Goal: Information Seeking & Learning: Learn about a topic

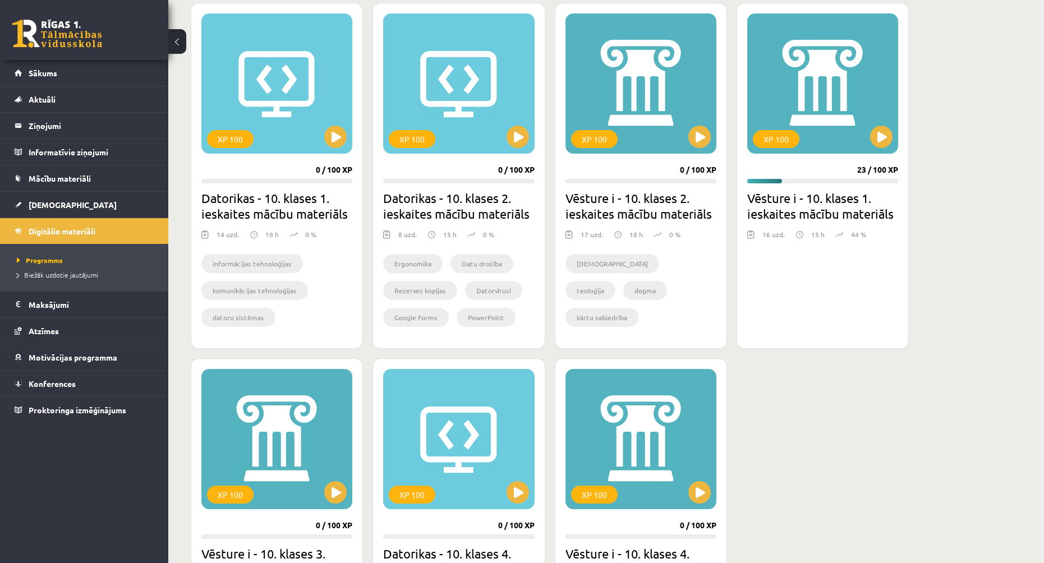
scroll to position [617, 0]
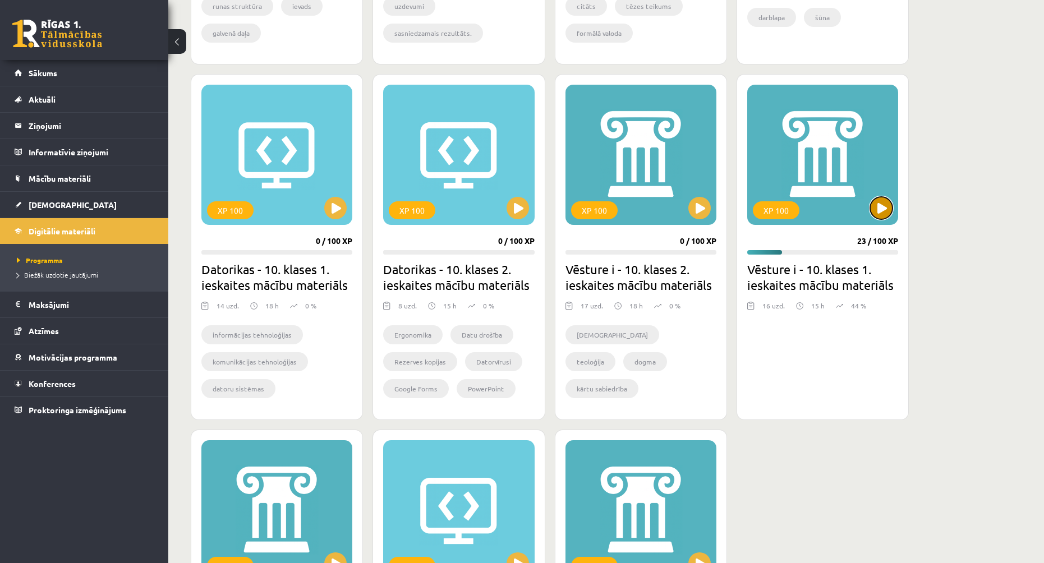
click at [886, 208] on button at bounding box center [881, 208] width 22 height 22
click at [845, 163] on div "XP 100" at bounding box center [822, 155] width 151 height 140
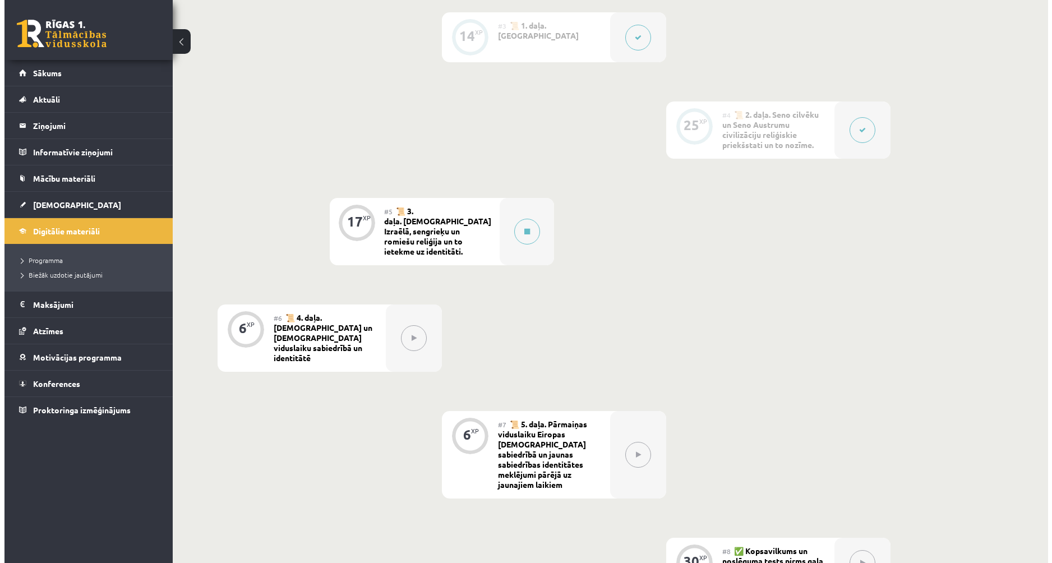
scroll to position [449, 0]
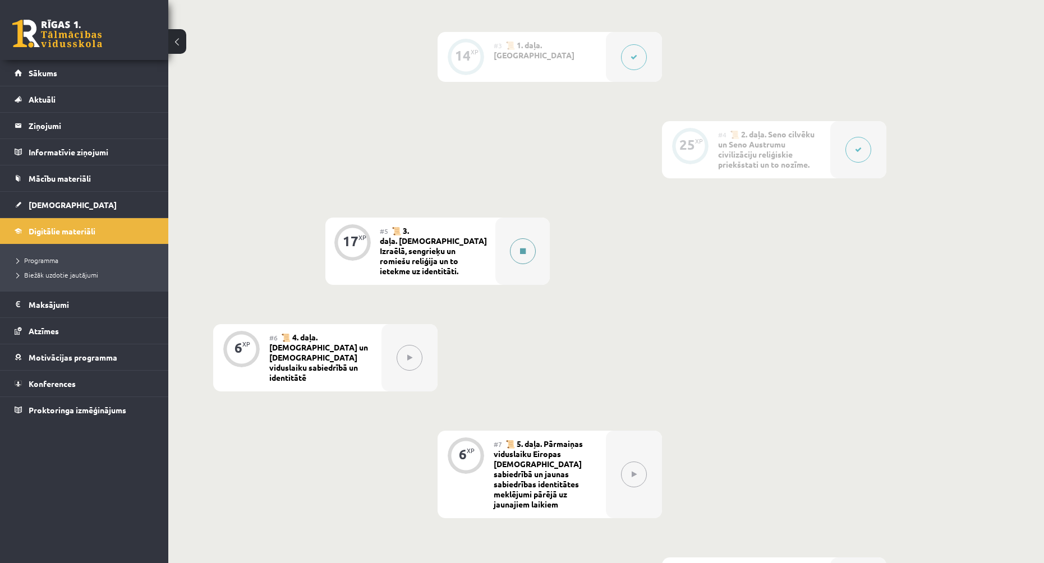
click at [526, 232] on div at bounding box center [522, 251] width 54 height 67
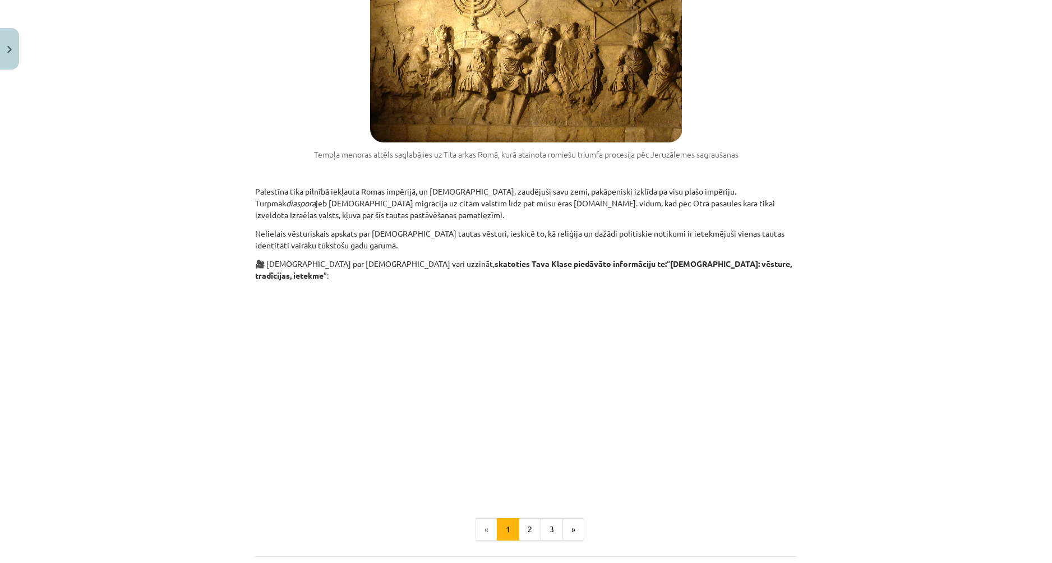
scroll to position [1628, 0]
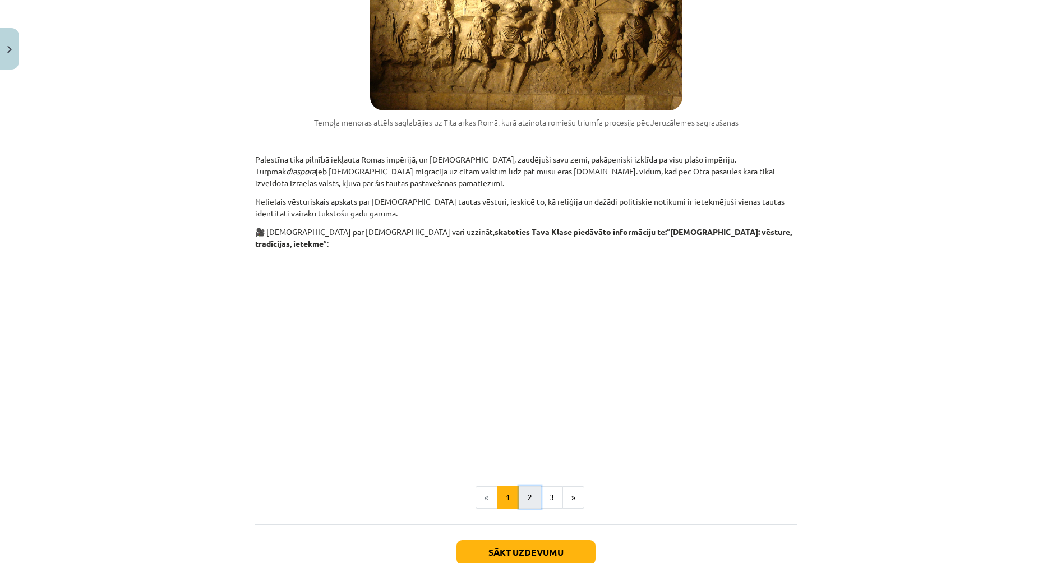
click at [526, 486] on button "2" at bounding box center [530, 497] width 22 height 22
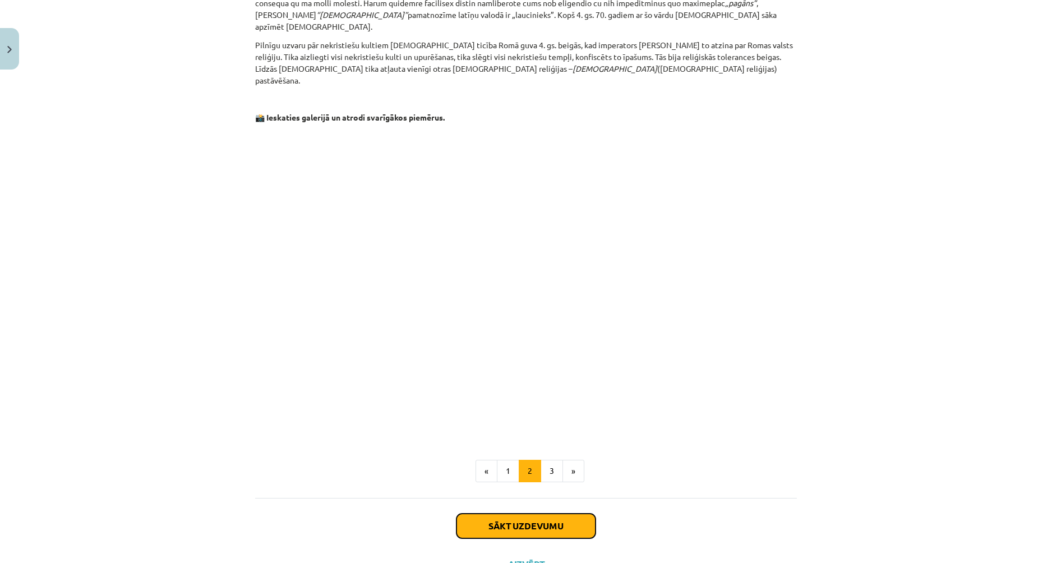
click at [552, 514] on button "Sākt uzdevumu" at bounding box center [526, 526] width 139 height 25
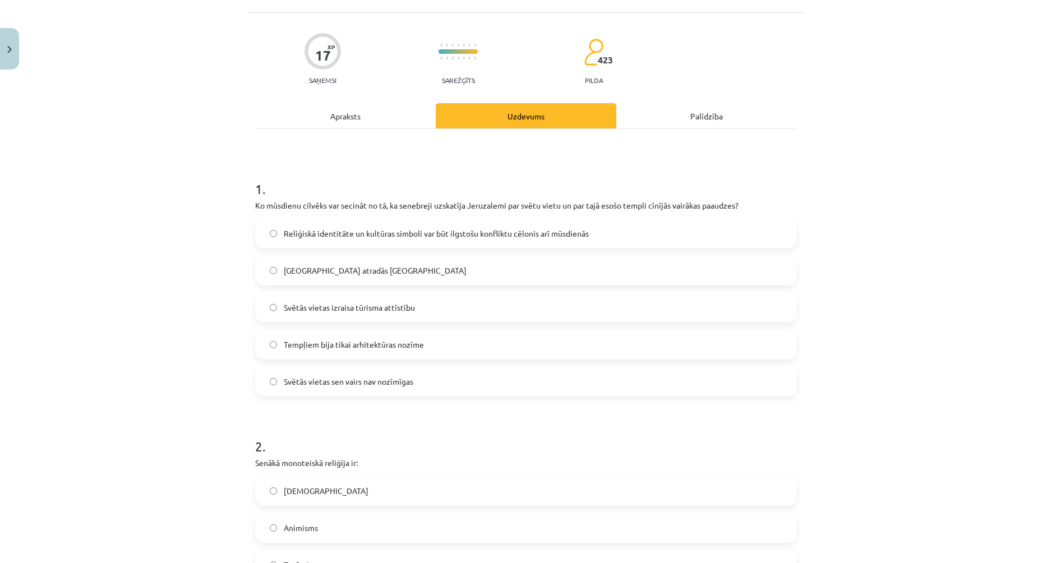
scroll to position [28, 0]
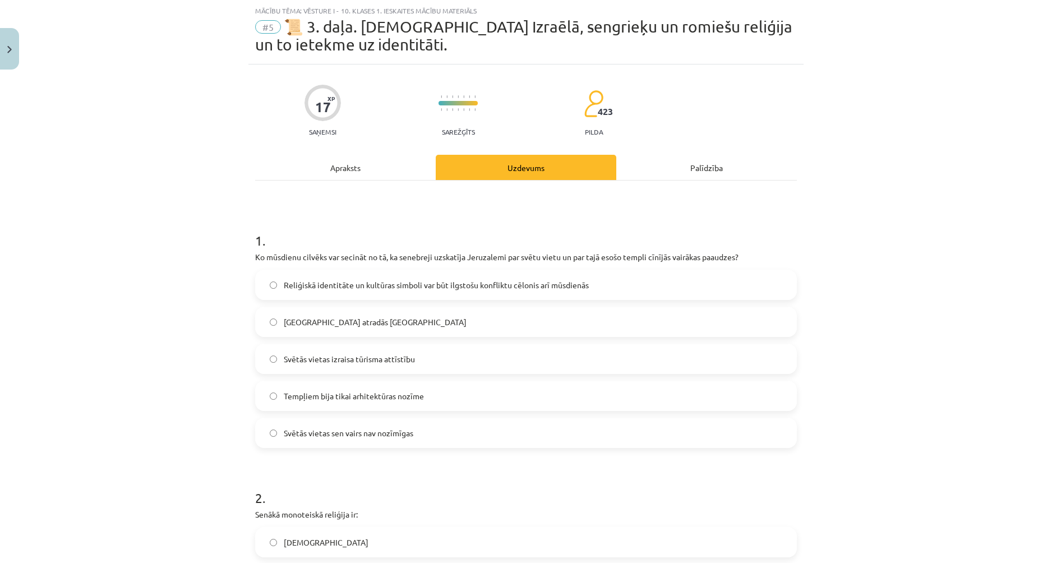
click at [339, 283] on span "Reliģiskā identitāte un kultūras simboli var būt ilgstošu konfliktu cēlonis arī…" at bounding box center [436, 285] width 305 height 12
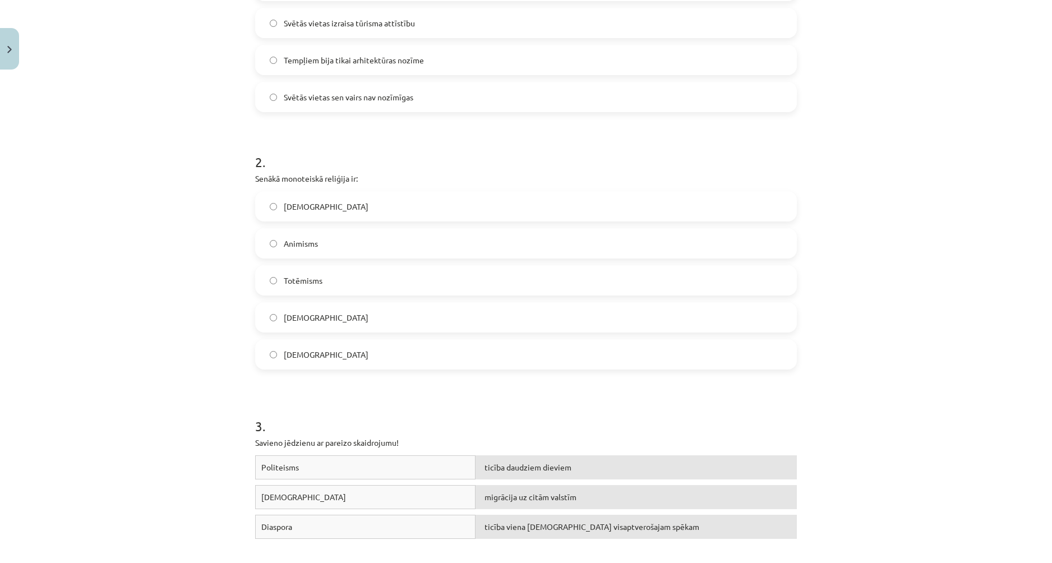
scroll to position [365, 0]
drag, startPoint x: 251, startPoint y: 176, endPoint x: 363, endPoint y: 177, distance: 111.6
click at [363, 177] on p "Senākā monoteiskā reliģija ir:" at bounding box center [526, 178] width 542 height 12
click at [394, 183] on div "2 . Senākā [DEMOGRAPHIC_DATA] reliģija ir: [DEMOGRAPHIC_DATA] [DEMOGRAPHIC_DATA…" at bounding box center [526, 251] width 542 height 235
drag, startPoint x: 250, startPoint y: 177, endPoint x: 478, endPoint y: 349, distance: 286.0
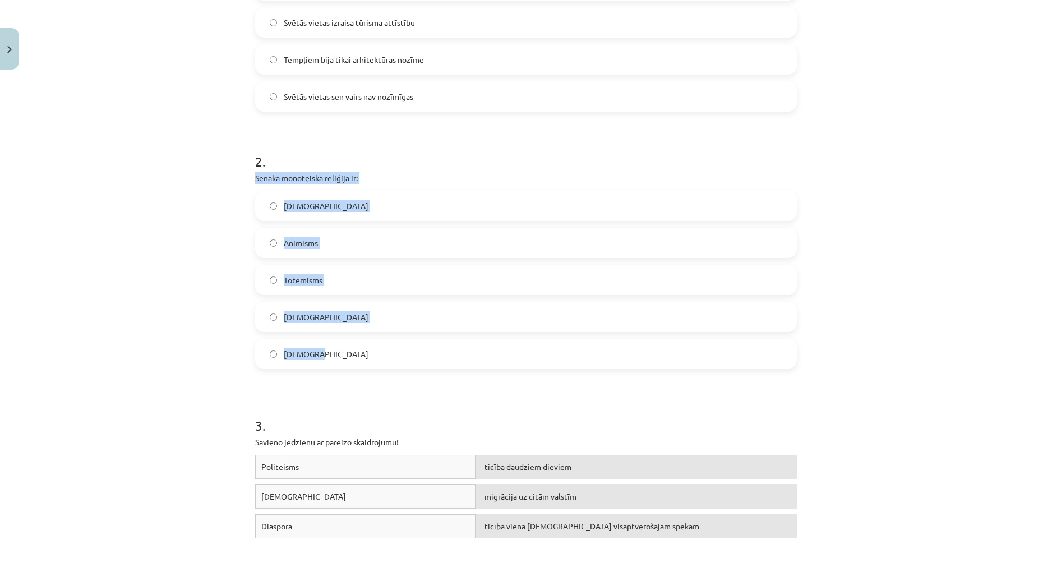
click at [478, 349] on div "17 XP Saņemsi Sarežģīts 423 pilda Apraksts Uzdevums Palīdzība 1 . Ko mūsdienu c…" at bounding box center [525, 484] width 555 height 1512
copy div "Senākā [DEMOGRAPHIC_DATA] reliģija ir: [DEMOGRAPHIC_DATA] [DEMOGRAPHIC_DATA] To…"
click at [265, 199] on label "[DEMOGRAPHIC_DATA]" at bounding box center [526, 206] width 540 height 28
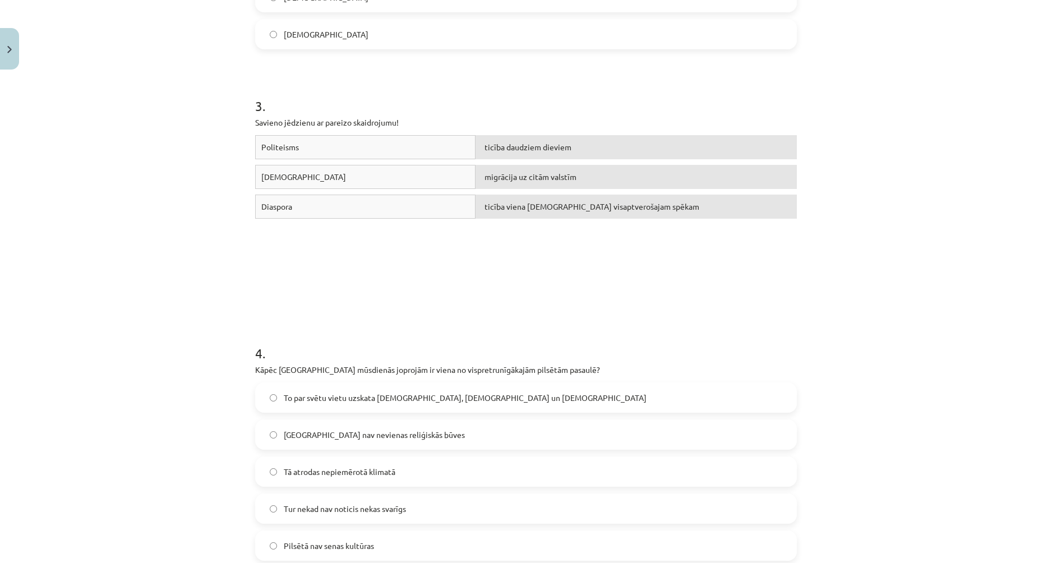
scroll to position [701, 0]
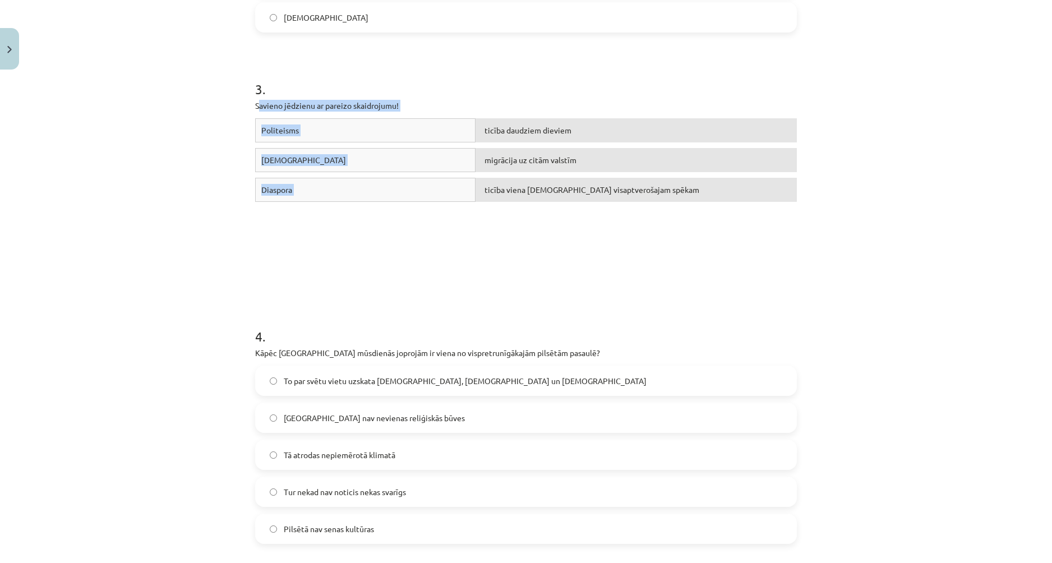
drag, startPoint x: 254, startPoint y: 103, endPoint x: 638, endPoint y: 214, distance: 399.4
click at [638, 214] on div "3 . Savieno jēdzienu ar pareizo skaidrojumu! Politeisms ticība daudziem dieviem…" at bounding box center [526, 162] width 542 height 247
click at [329, 144] on div "Politeisms ticība daudziem dieviem" at bounding box center [526, 133] width 542 height 30
drag, startPoint x: 246, startPoint y: 103, endPoint x: 418, endPoint y: 190, distance: 192.9
click at [418, 190] on div "17 XP Saņemsi Sarežģīts 423 pilda Apraksts Uzdevums Palīdzība 1 . Ko mūsdienu c…" at bounding box center [525, 147] width 555 height 1512
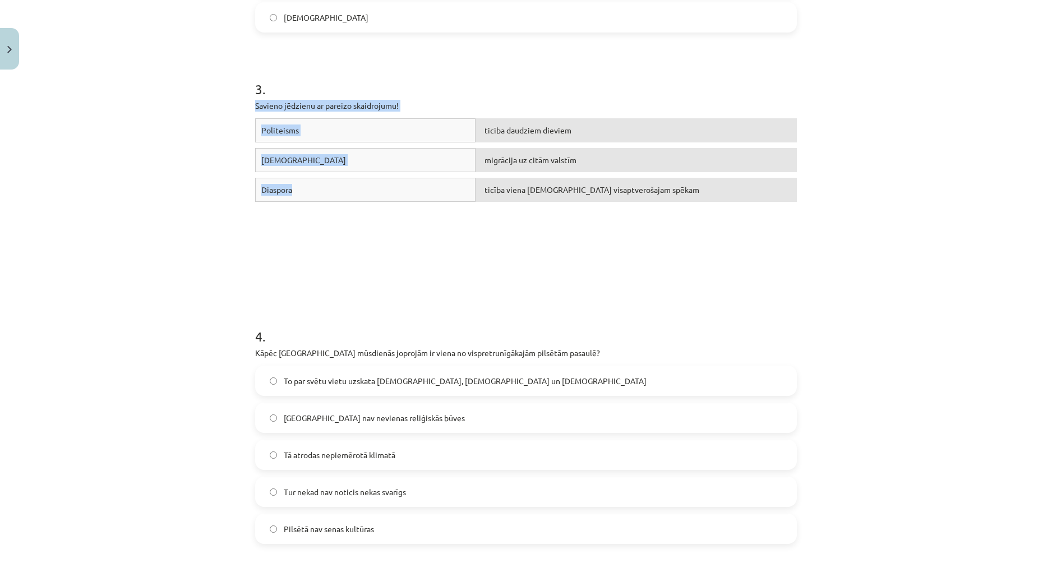
click at [440, 225] on div "Politeisms ticība daudziem dieviem [DEMOGRAPHIC_DATA] migrācija uz citām valstī…" at bounding box center [526, 202] width 542 height 168
click at [439, 221] on div "Politeisms ticība daudziem dieviem [DEMOGRAPHIC_DATA] migrācija uz citām valstī…" at bounding box center [526, 202] width 542 height 168
drag, startPoint x: 259, startPoint y: 132, endPoint x: 505, endPoint y: 213, distance: 259.0
click at [505, 213] on div "Politeisms ticība daudziem dieviem [DEMOGRAPHIC_DATA] migrācija uz citām valstī…" at bounding box center [526, 202] width 542 height 168
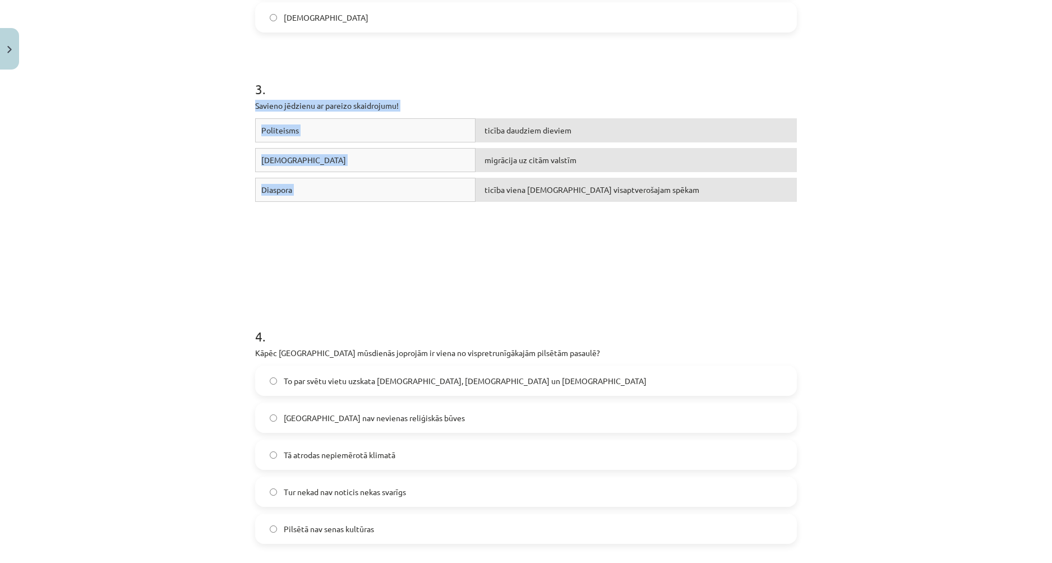
drag, startPoint x: 250, startPoint y: 103, endPoint x: 480, endPoint y: 199, distance: 248.4
click at [480, 199] on div "17 XP Saņemsi Sarežģīts 423 pilda Apraksts Uzdevums Palīdzība 1 . Ko mūsdienu c…" at bounding box center [525, 147] width 555 height 1512
copy div "Savieno jēdzienu ar pareizo skaidrojumu! Politeisms ticība daudziem dieviem [DE…"
click at [527, 232] on div "Politeisms ticība daudziem dieviem [DEMOGRAPHIC_DATA] ticība viena [DEMOGRAPHIC…" at bounding box center [526, 202] width 542 height 168
click at [428, 210] on div "Politeisms ticība daudziem dieviem [DEMOGRAPHIC_DATA] ticība viena [DEMOGRAPHIC…" at bounding box center [526, 202] width 542 height 168
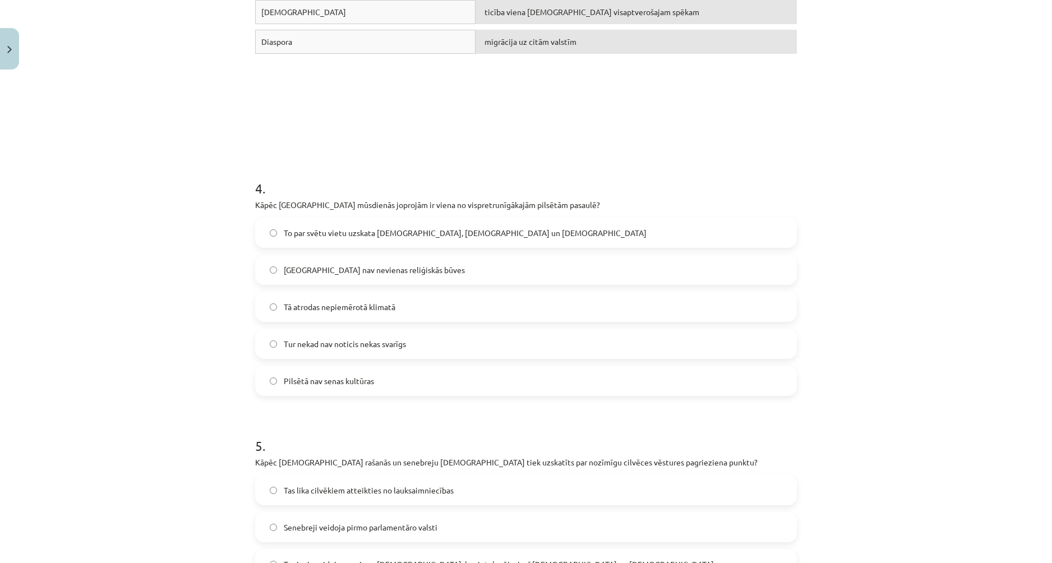
scroll to position [926, 0]
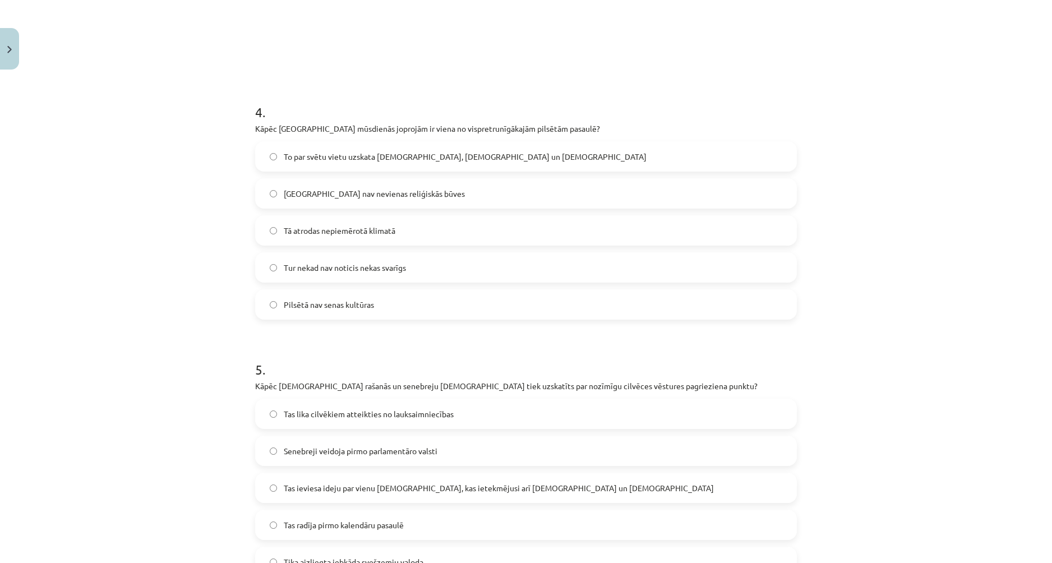
click at [347, 164] on label "To par svētu vietu uzskata [DEMOGRAPHIC_DATA], [DEMOGRAPHIC_DATA] un [DEMOGRAPH…" at bounding box center [526, 156] width 540 height 28
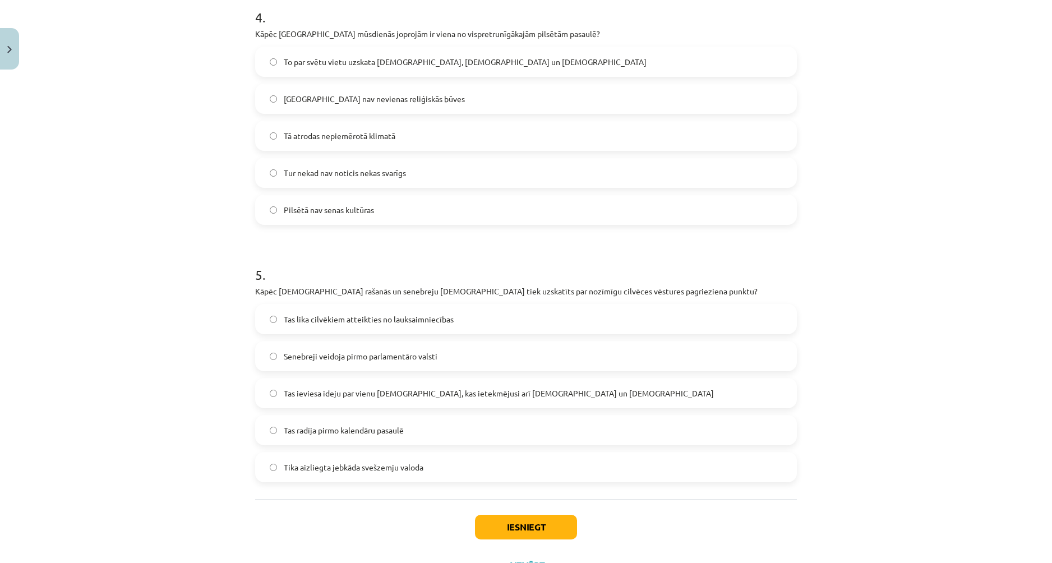
scroll to position [1070, 0]
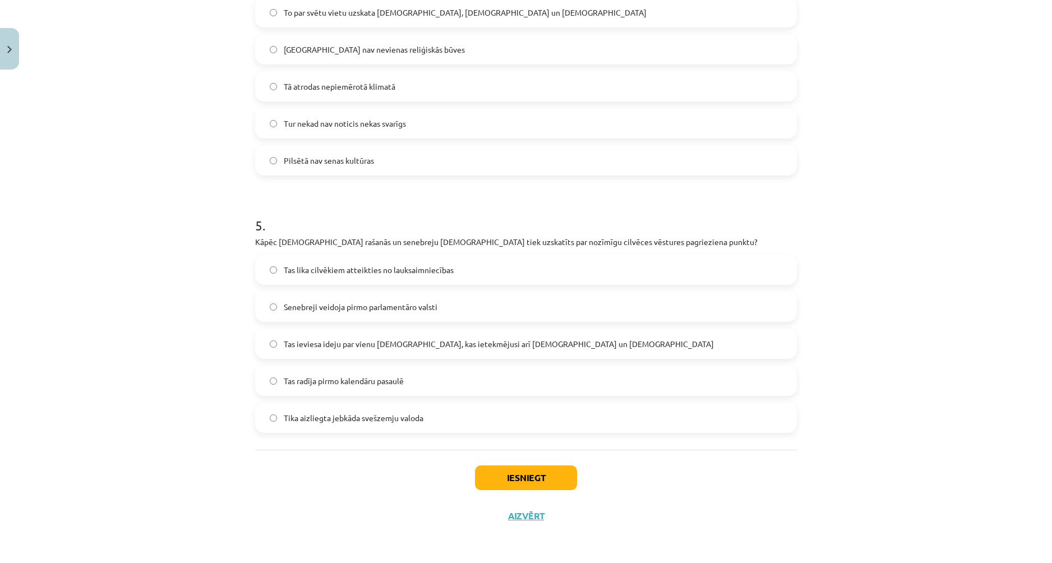
click at [445, 346] on span "Tas ieviesa ideju par vienu [DEMOGRAPHIC_DATA], kas ietekmējusi arī [DEMOGRAPHI…" at bounding box center [499, 344] width 430 height 12
click at [538, 472] on button "Iesniegt" at bounding box center [526, 478] width 102 height 25
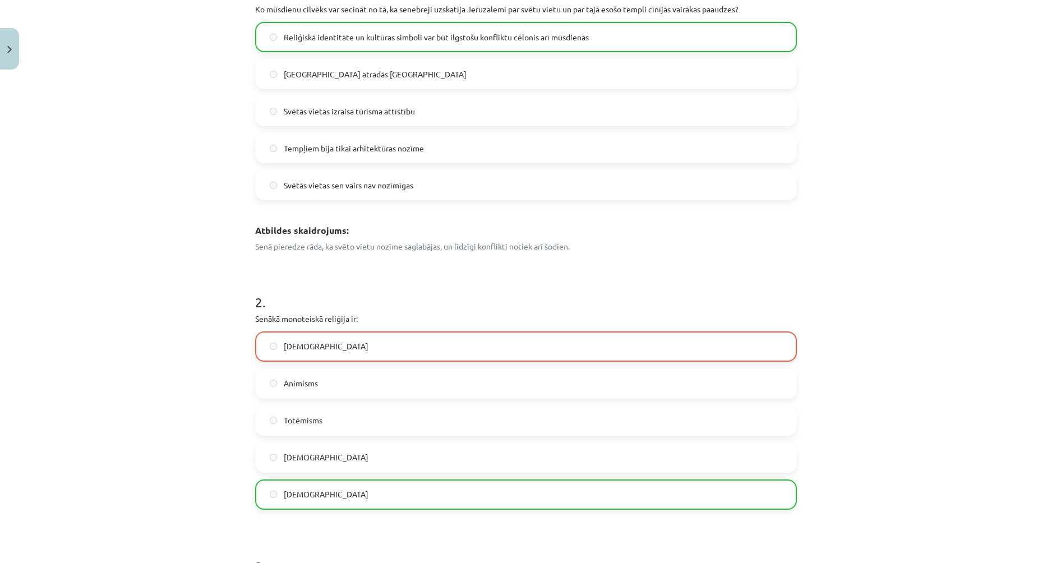
scroll to position [364, 0]
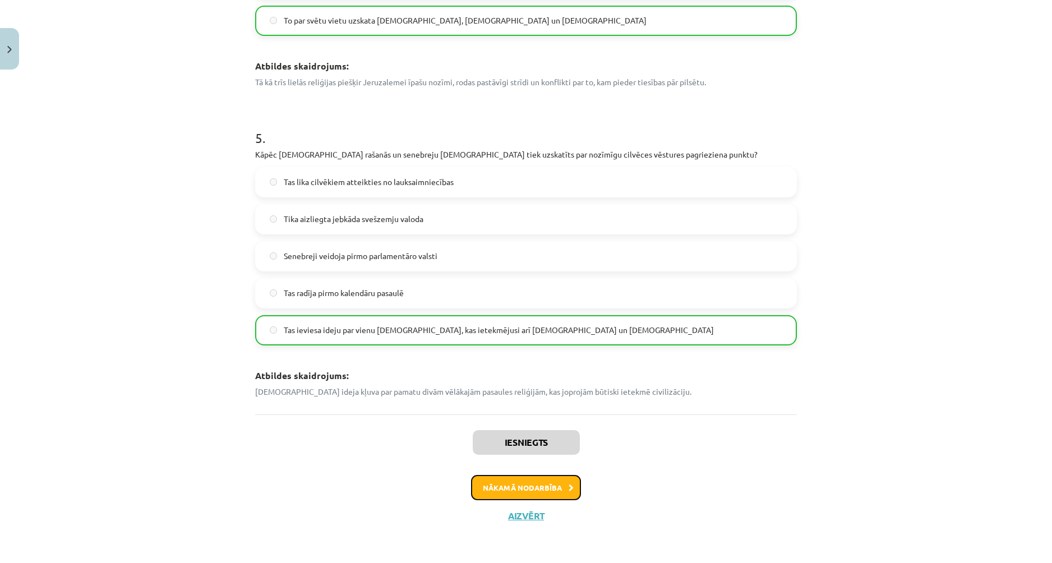
click at [544, 484] on button "Nākamā nodarbība" at bounding box center [526, 488] width 110 height 26
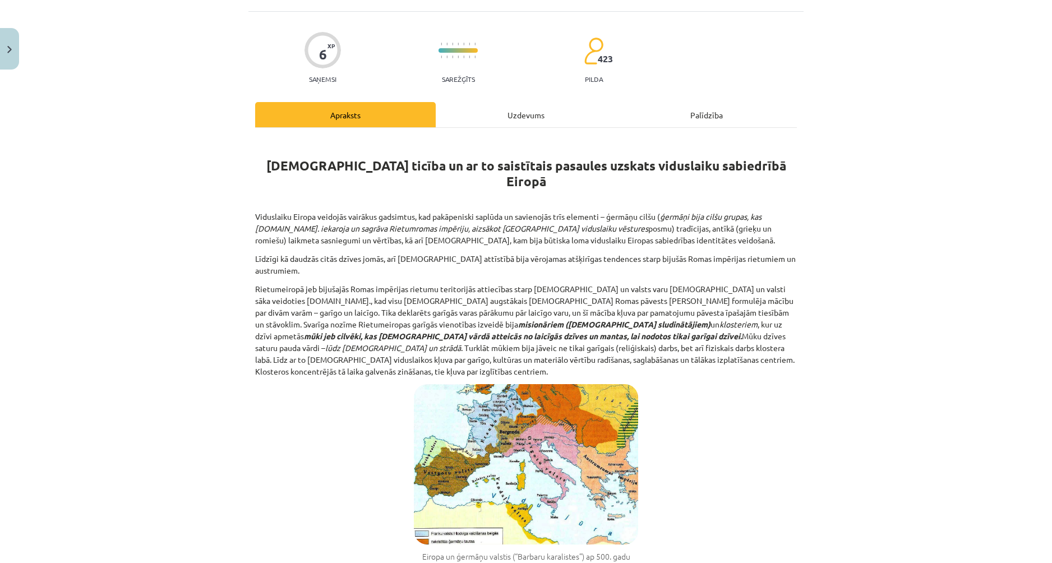
scroll to position [28, 0]
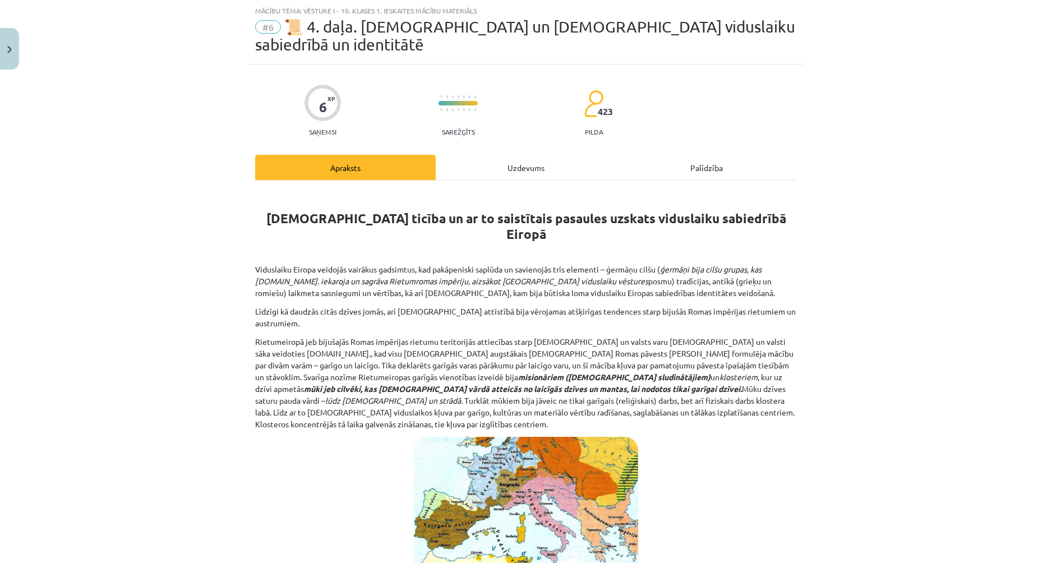
click at [554, 155] on div "Uzdevums" at bounding box center [526, 167] width 181 height 25
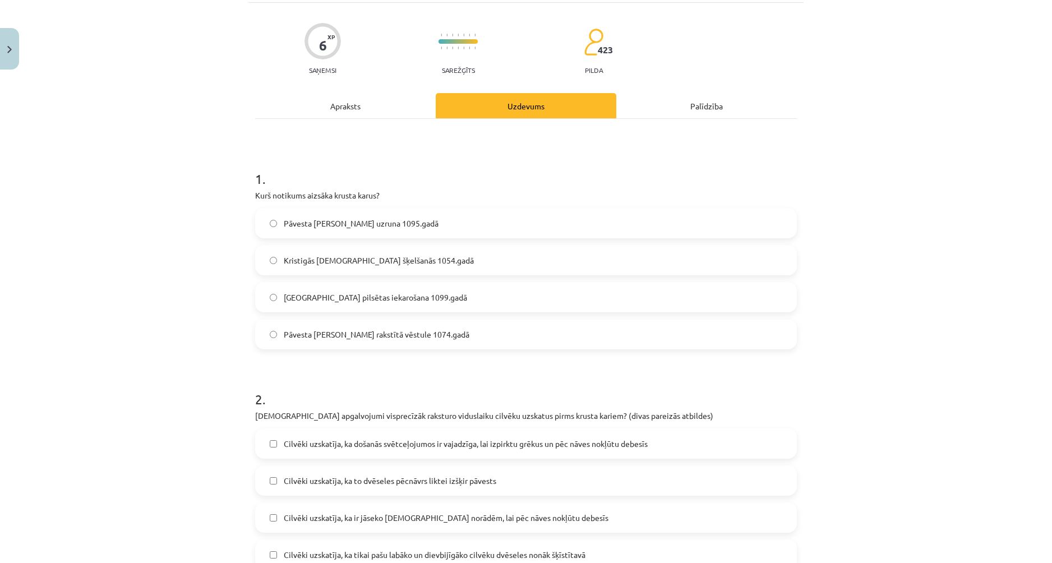
scroll to position [140, 0]
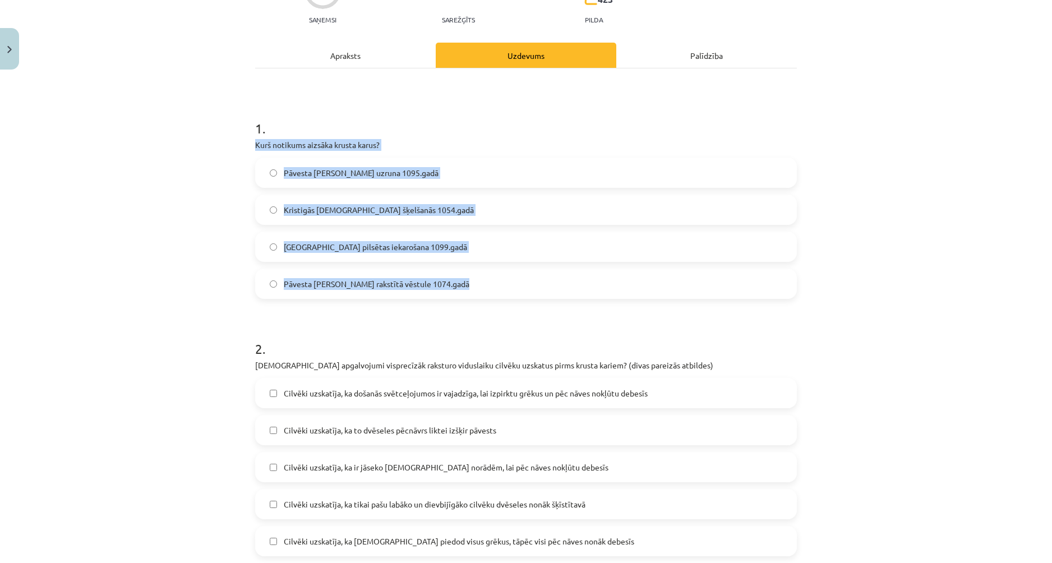
drag, startPoint x: 245, startPoint y: 124, endPoint x: 508, endPoint y: 276, distance: 303.3
click at [508, 276] on div "6 XP Saņemsi Sarežģīts 423 pilda Apraksts Uzdevums Palīdzība 1 . Kurš notikums …" at bounding box center [525, 397] width 555 height 890
copy div "Kurš notikums aizsāka krusta karus? Pāvesta [PERSON_NAME] uzruna 1095.gadā Kris…"
click at [231, 196] on div "Mācību tēma: Vēsture i - 10. klases 1. ieskaites mācību materiāls #6 📜 4. daļa.…" at bounding box center [526, 281] width 1052 height 563
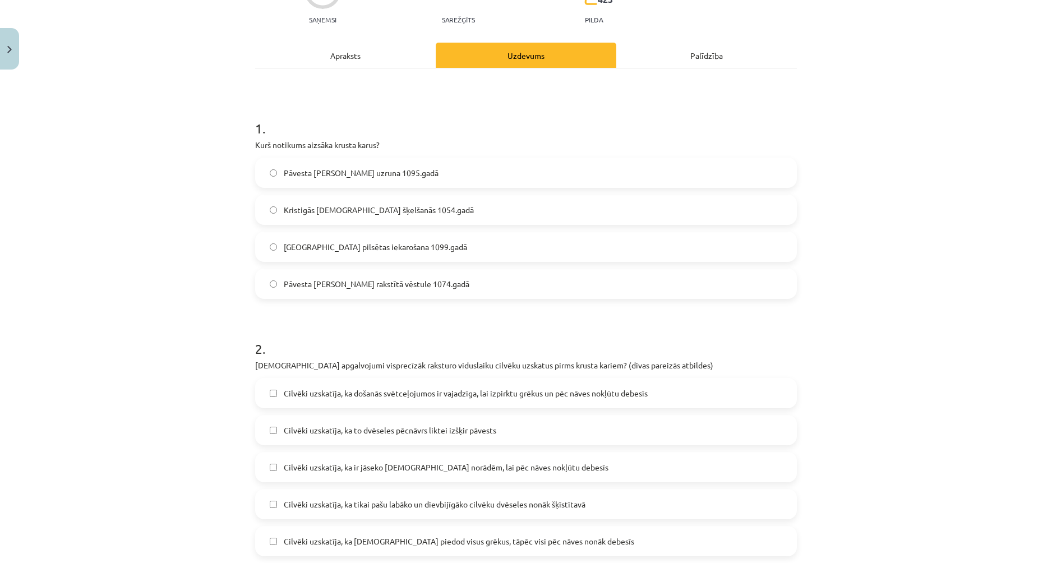
click at [263, 165] on label "Pāvesta [PERSON_NAME] uzruna 1095.gadā" at bounding box center [526, 173] width 540 height 28
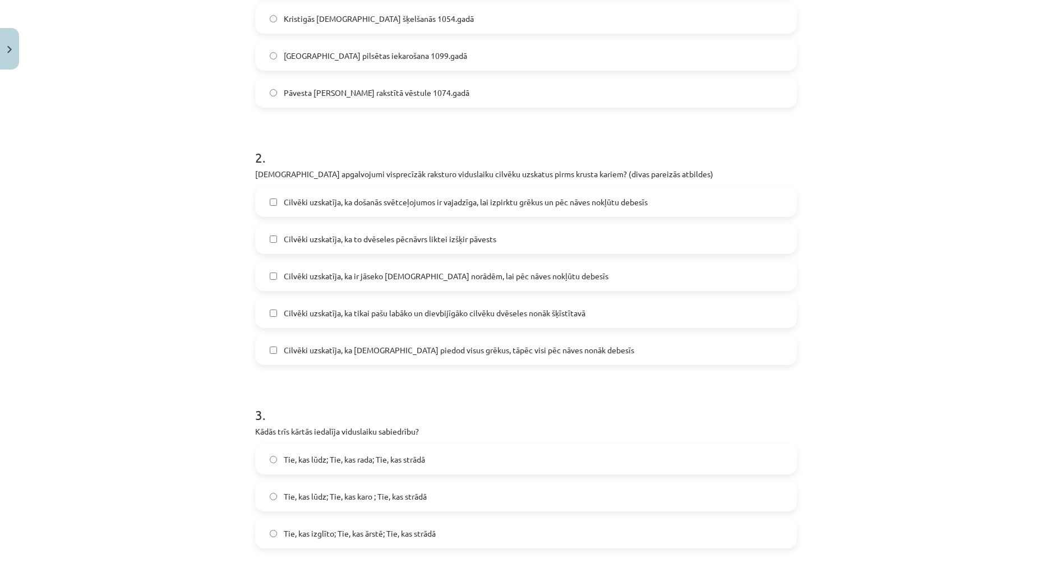
scroll to position [365, 0]
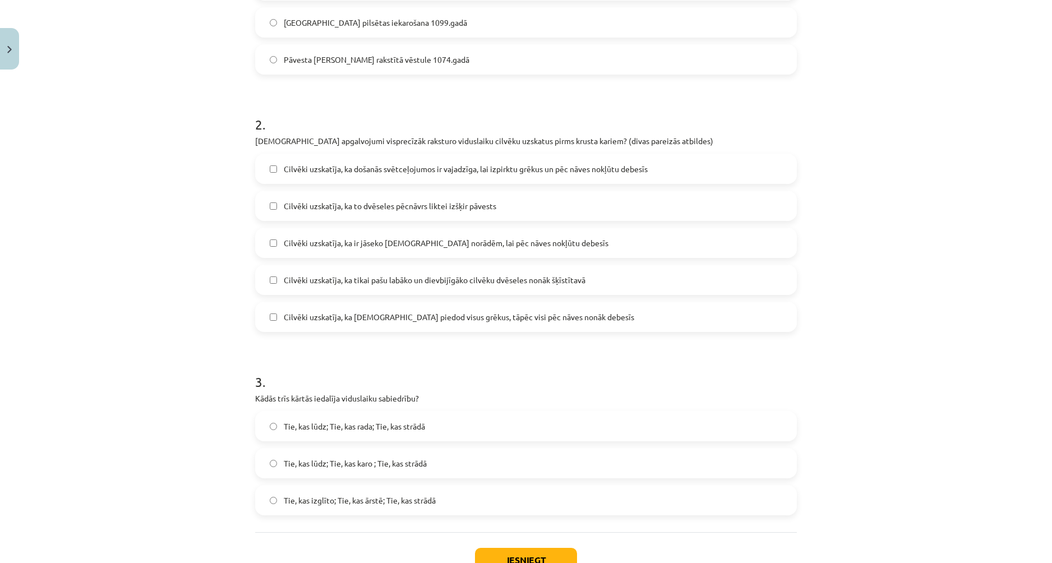
drag, startPoint x: 271, startPoint y: 177, endPoint x: 269, endPoint y: 199, distance: 22.0
click at [270, 192] on label "Cilvēki uzskatīja, ka to dvēseles pēcnāvrs liktei izšķir pāvests" at bounding box center [526, 206] width 540 height 28
drag, startPoint x: 269, startPoint y: 155, endPoint x: 270, endPoint y: 168, distance: 13.6
click at [269, 157] on label "Cilvēki uzskatīja, ka došanās svētceļojumos ir vajadzīga, lai izpirktu grēkus u…" at bounding box center [526, 169] width 540 height 28
click at [276, 192] on label "Cilvēki uzskatīja, ka to dvēseles pēcnāvrs liktei izšķir pāvests" at bounding box center [526, 206] width 540 height 28
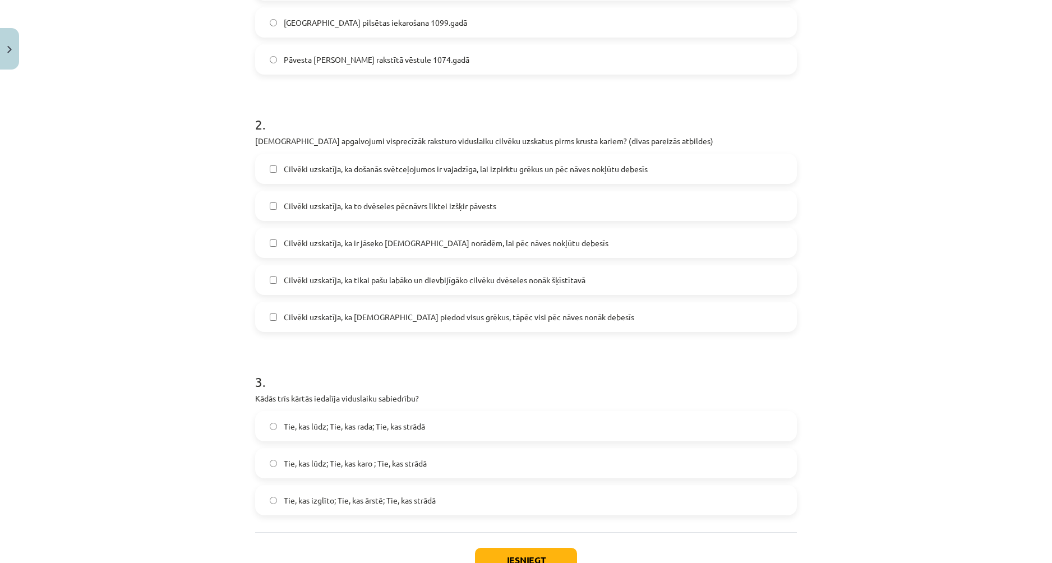
click at [315, 232] on label "Cilvēki uzskatīja, ka ir jāseko [DEMOGRAPHIC_DATA] norādēm, lai pēc nāves nokļū…" at bounding box center [526, 243] width 540 height 28
click at [476, 274] on span "Cilvēki uzskatīja, ka tikai pašu labāko un dievbijīgāko cilvēku dvēseles nonāk …" at bounding box center [435, 280] width 302 height 12
click at [417, 274] on span "Cilvēki uzskatīja, ka tikai pašu labāko un dievbijīgāko cilvēku dvēseles nonāk …" at bounding box center [435, 280] width 302 height 12
click at [402, 311] on span "Cilvēki uzskatīja, ka [DEMOGRAPHIC_DATA] piedod visus grēkus, tāpēc visi pēc nā…" at bounding box center [459, 317] width 351 height 12
click at [500, 311] on span "Cilvēki uzskatīja, ka [DEMOGRAPHIC_DATA] piedod visus grēkus, tāpēc visi pēc nā…" at bounding box center [459, 317] width 351 height 12
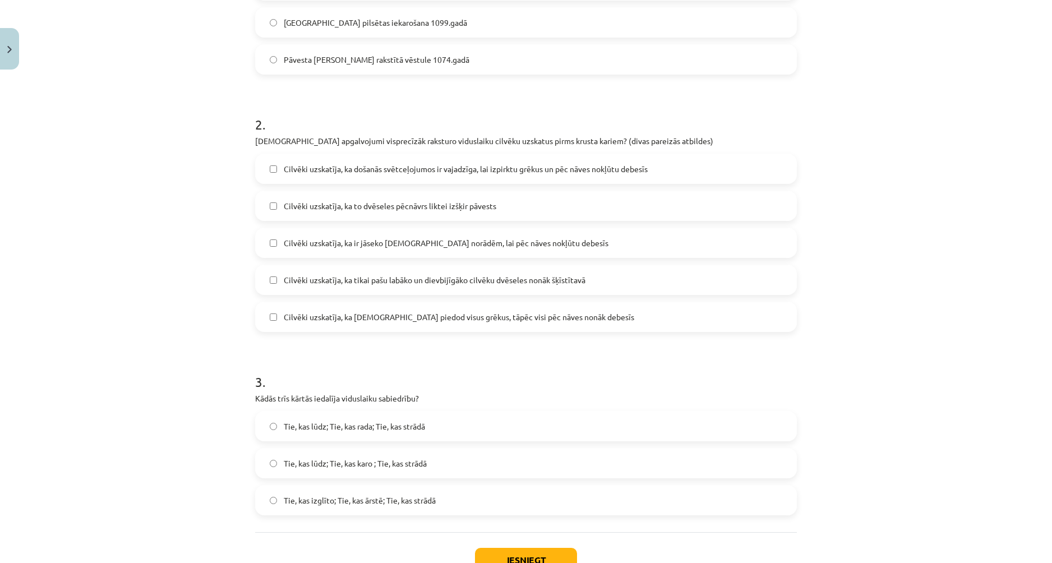
click at [492, 274] on span "Cilvēki uzskatīja, ka tikai pašu labāko un dievbijīgāko cilvēku dvēseles nonāk …" at bounding box center [435, 280] width 302 height 12
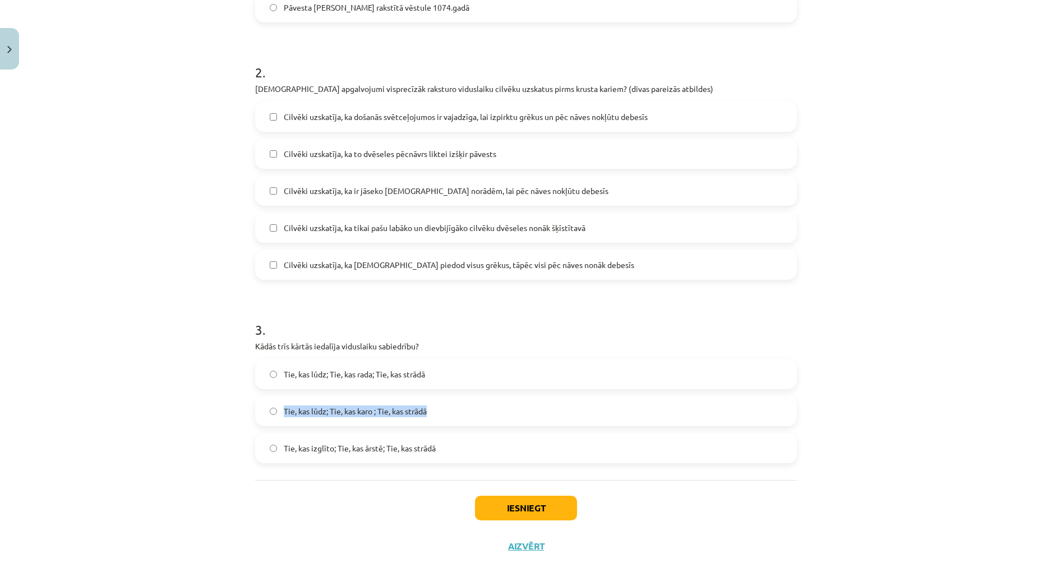
click at [472, 385] on div "Tie, kas lūdz; Tie, kas rada; Tie, kas strādā Tie, kas lūdz; Tie, kas karo ; Ti…" at bounding box center [526, 411] width 542 height 104
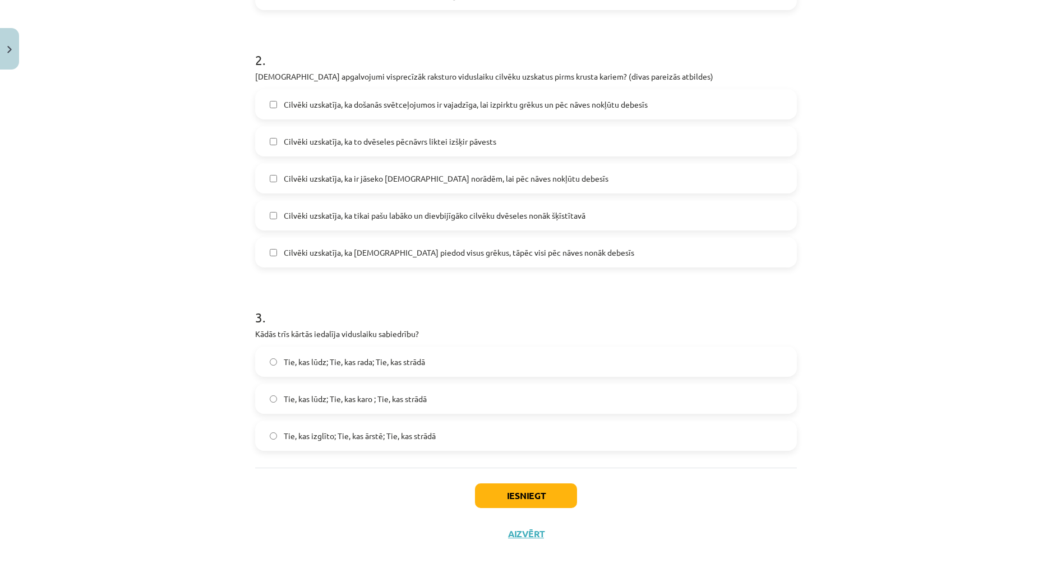
click at [510, 328] on p "Kādās trīs kārtās iedalīja viduslaiku sabiedrību?" at bounding box center [526, 334] width 542 height 12
click at [344, 356] on span "Tie, kas lūdz; Tie, kas rada; Tie, kas strādā" at bounding box center [354, 362] width 141 height 12
click at [540, 484] on button "Iesniegt" at bounding box center [526, 496] width 102 height 25
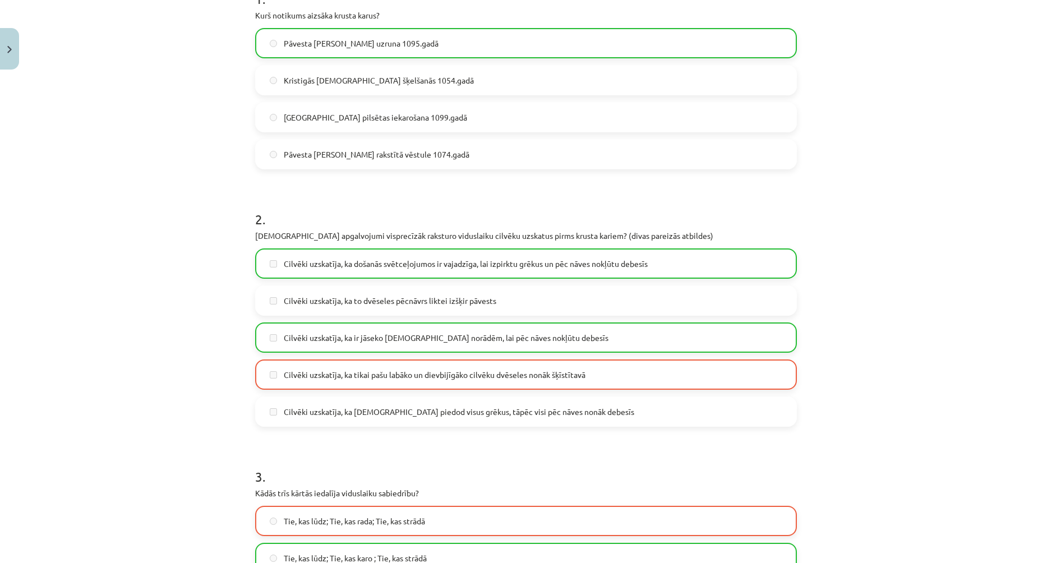
scroll to position [317, 0]
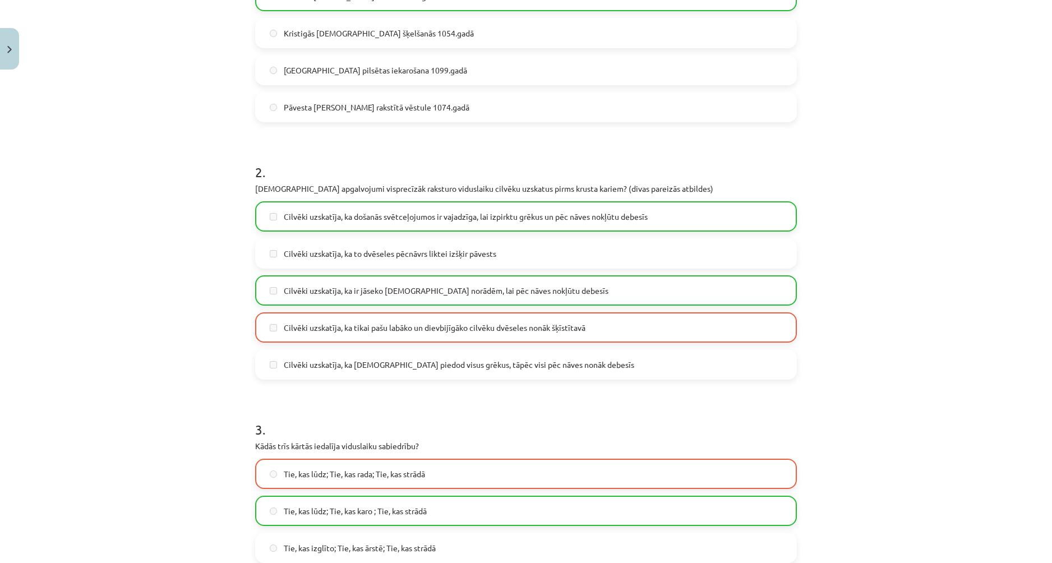
click at [426, 211] on span "Cilvēki uzskatīja, ka došanās svētceļojumos ir vajadzīga, lai izpirktu grēkus u…" at bounding box center [466, 217] width 364 height 12
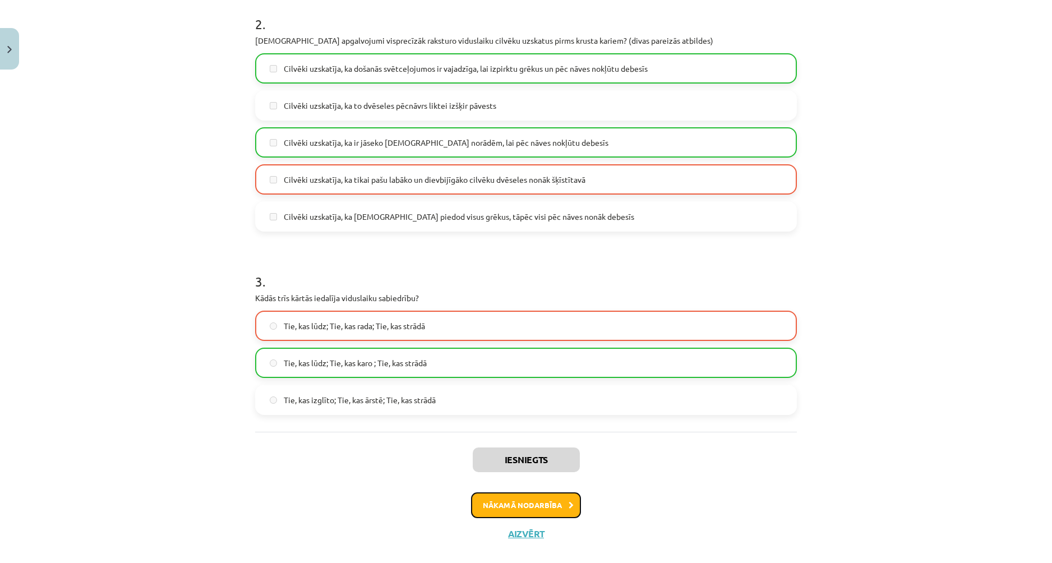
click at [529, 492] on button "Nākamā nodarbība" at bounding box center [526, 505] width 110 height 26
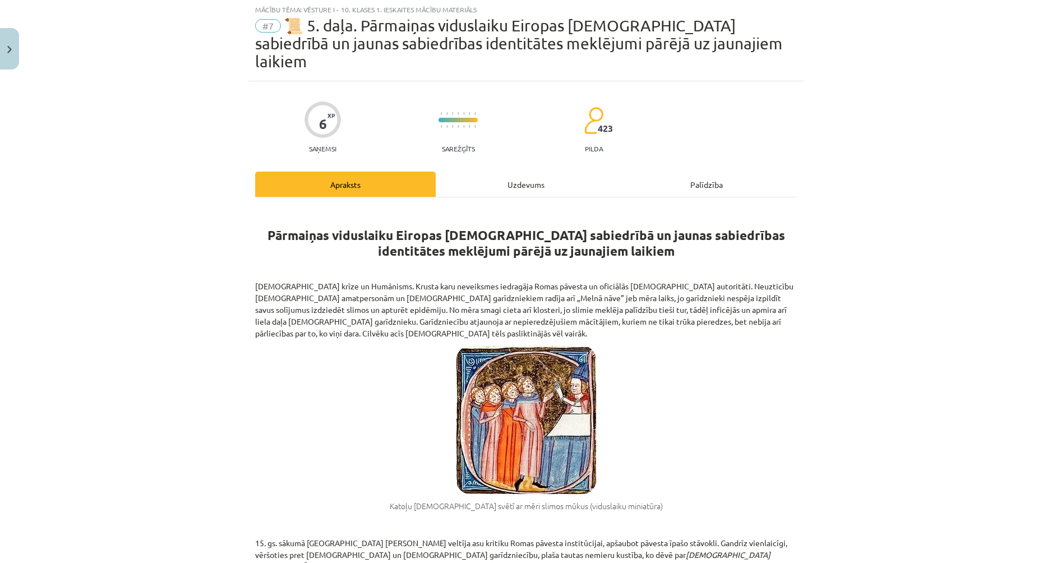
scroll to position [28, 0]
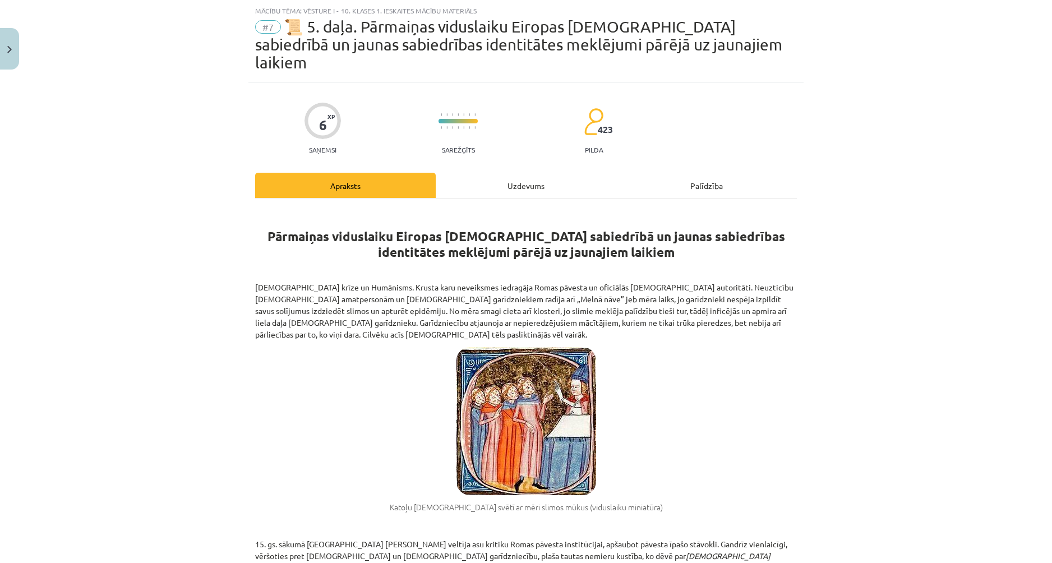
click at [535, 173] on div "Uzdevums" at bounding box center [526, 185] width 181 height 25
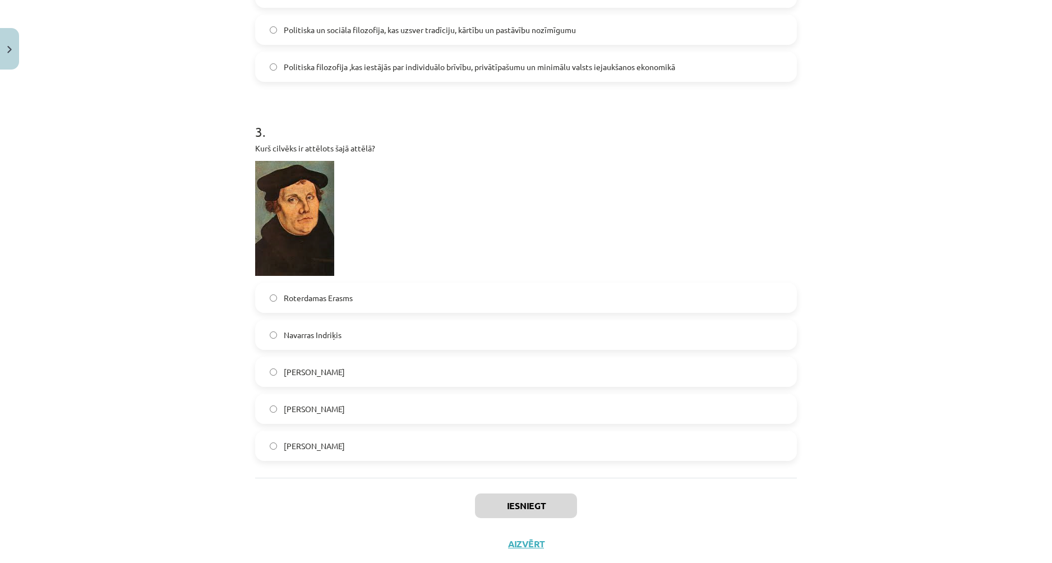
scroll to position [606, 0]
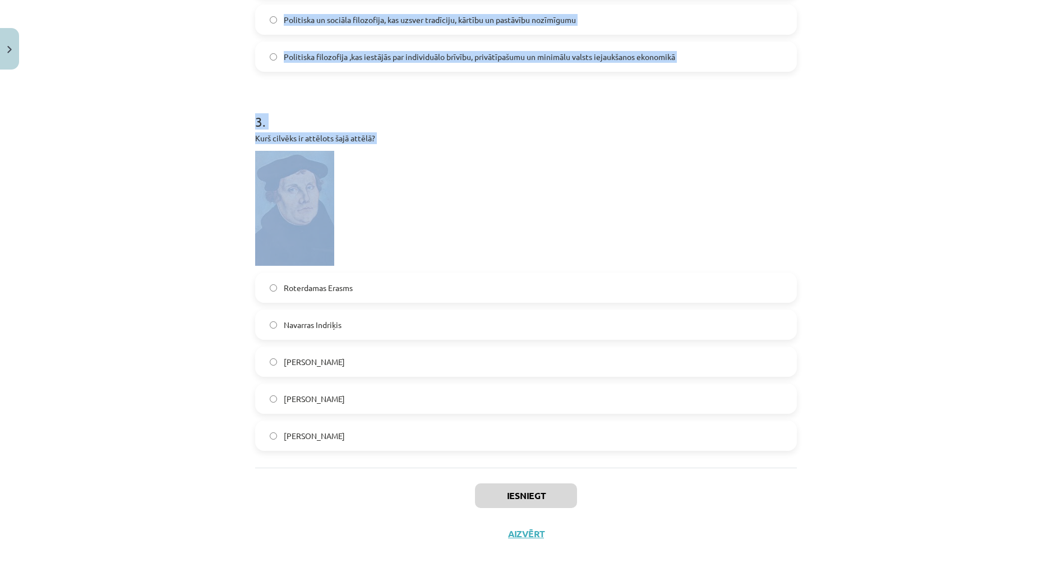
drag, startPoint x: 294, startPoint y: 265, endPoint x: 425, endPoint y: 134, distance: 184.8
click at [425, 134] on form "1 . Kurā darbā ir aprakstīta sabiedrības un valsts iekārta, kura pilnībā varētu…" at bounding box center [526, 52] width 542 height 798
click at [212, 144] on div "Mācību tēma: Vēsture i - 10. klases 1. ieskaites mācību materiāls #7 📜 5. daļa.…" at bounding box center [526, 281] width 1052 height 563
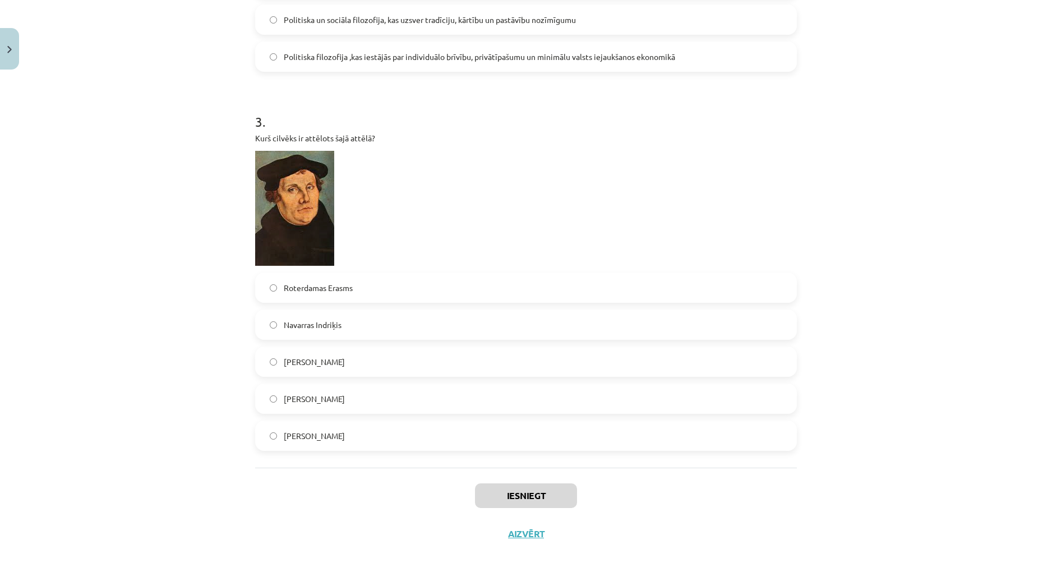
click at [213, 144] on div "Mācību tēma: Vēsture i - 10. klases 1. ieskaites mācību materiāls #7 📜 5. daļa.…" at bounding box center [526, 281] width 1052 height 563
click at [224, 167] on div "Mācību tēma: Vēsture i - 10. klases 1. ieskaites mācību materiāls #7 📜 5. daļa.…" at bounding box center [526, 281] width 1052 height 563
click at [309, 393] on span "[PERSON_NAME]" at bounding box center [314, 399] width 61 height 12
click at [311, 356] on span "[PERSON_NAME]" at bounding box center [314, 362] width 61 height 12
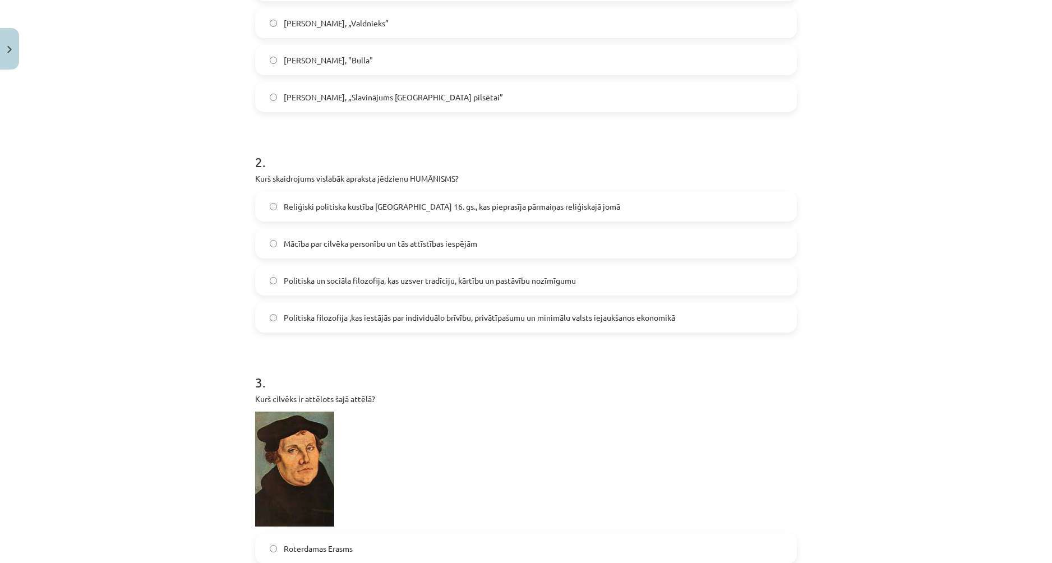
scroll to position [213, 0]
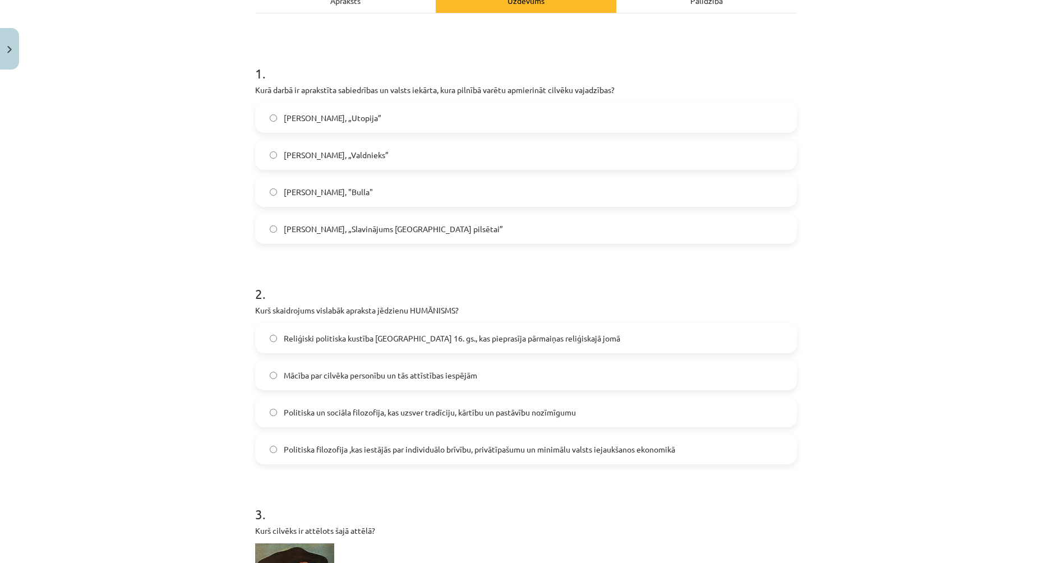
click at [348, 370] on span "Mācība par cilvēka personību un tās attīstības iespējām" at bounding box center [381, 376] width 194 height 12
click at [348, 407] on span "Politiska un sociāla filozofija, kas uzsver tradīciju, kārtību un pastāvību noz…" at bounding box center [430, 413] width 292 height 12
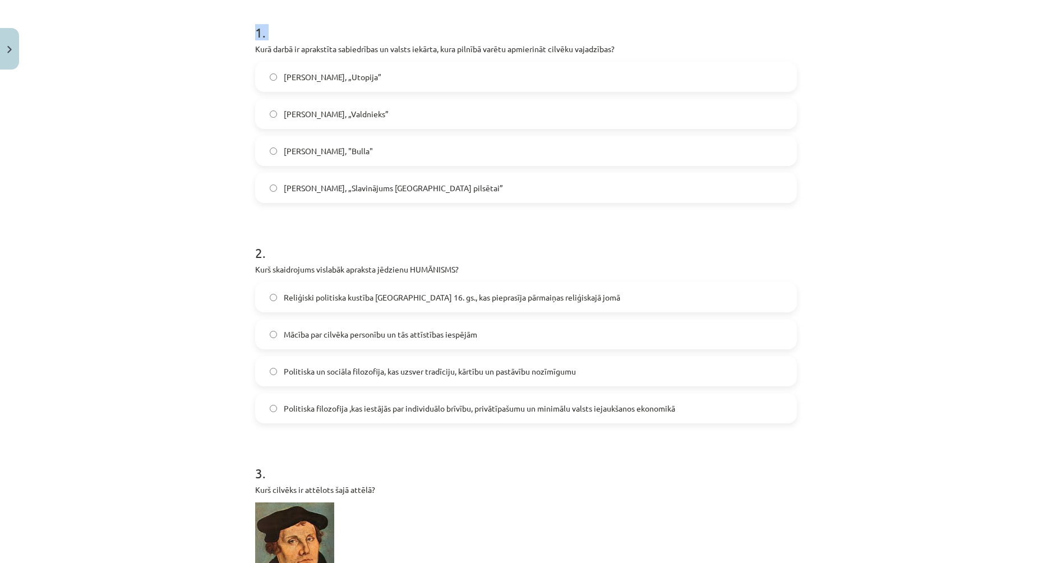
scroll to position [427, 0]
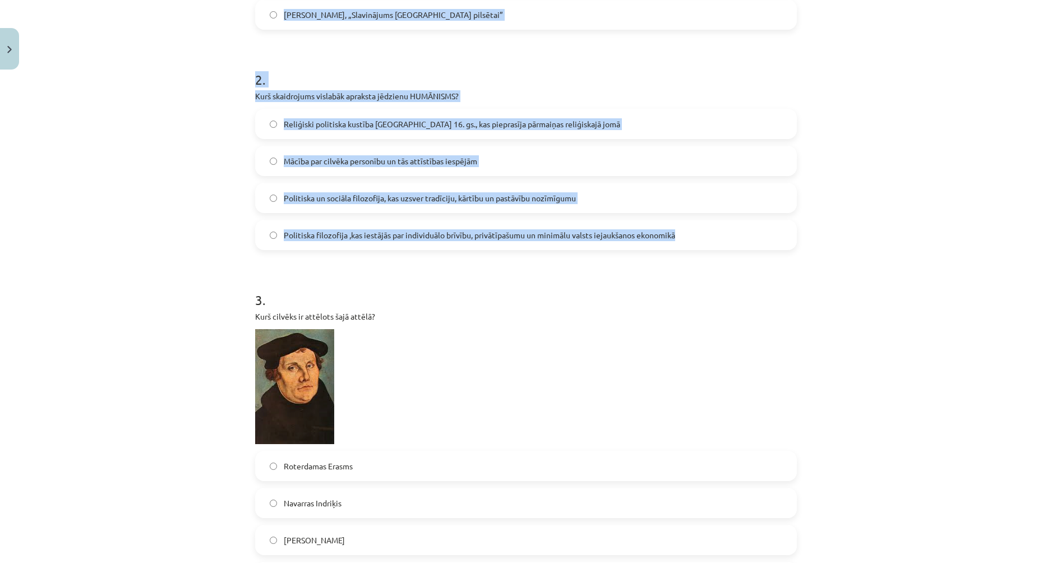
drag, startPoint x: 253, startPoint y: 284, endPoint x: 707, endPoint y: 216, distance: 458.9
click at [707, 216] on form "1 . Kurā darbā ir aprakstīta sabiedrības un valsts iekārta, kura pilnībā varētu…" at bounding box center [526, 231] width 542 height 798
copy form "Kurā darbā ir aprakstīta sabiedrības un valsts iekārta, kura pilnībā varētu apm…"
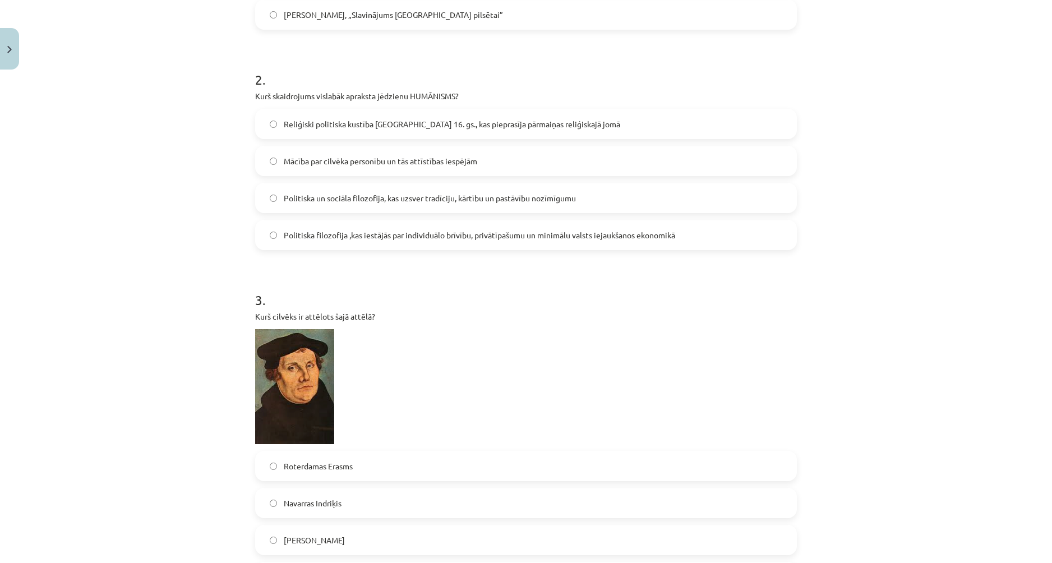
click at [453, 273] on h1 "3 ." at bounding box center [526, 290] width 542 height 35
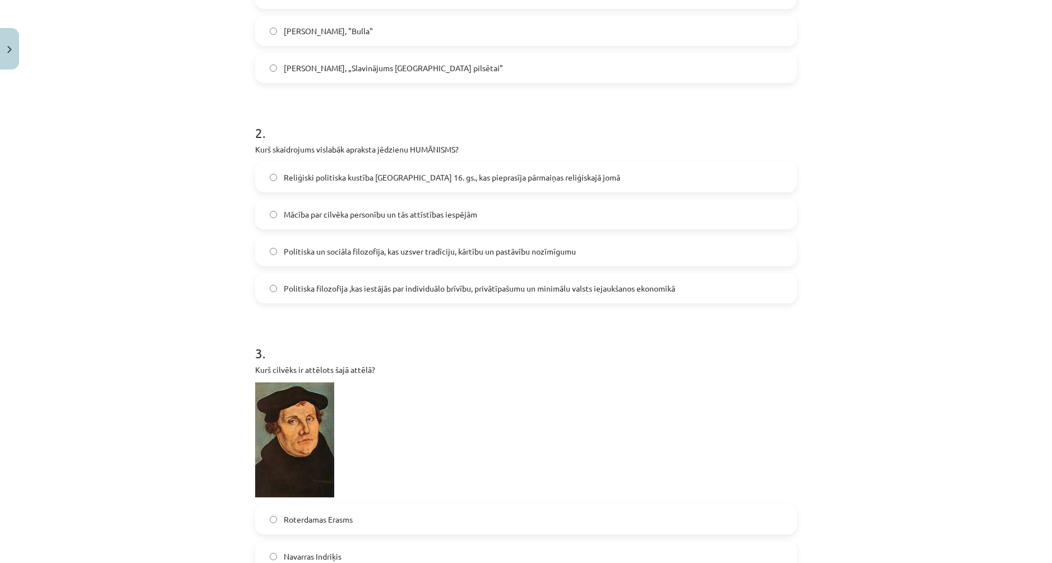
scroll to position [35, 0]
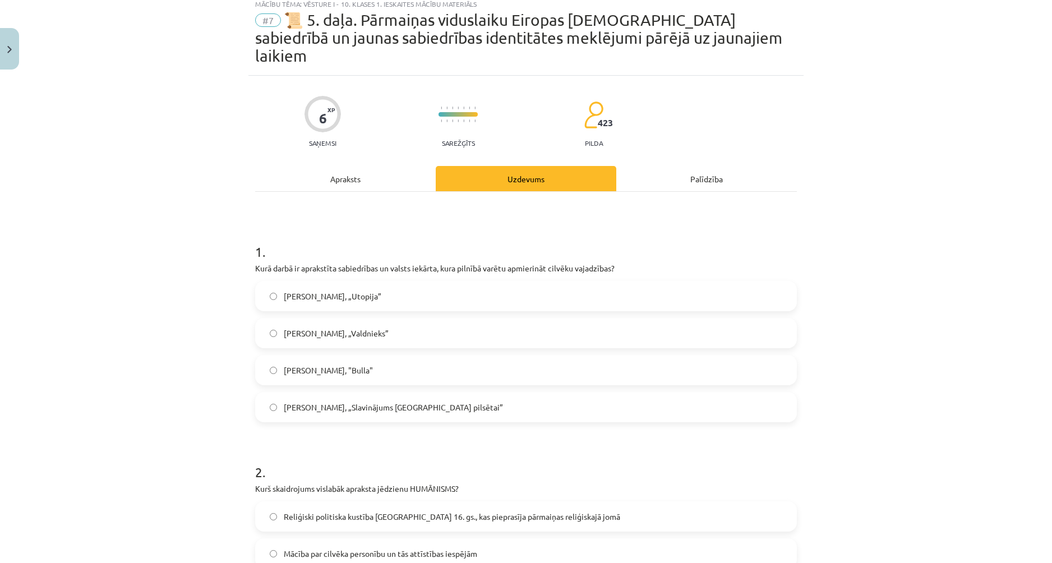
click at [266, 287] on label "[PERSON_NAME], „Utopija”" at bounding box center [526, 296] width 540 height 28
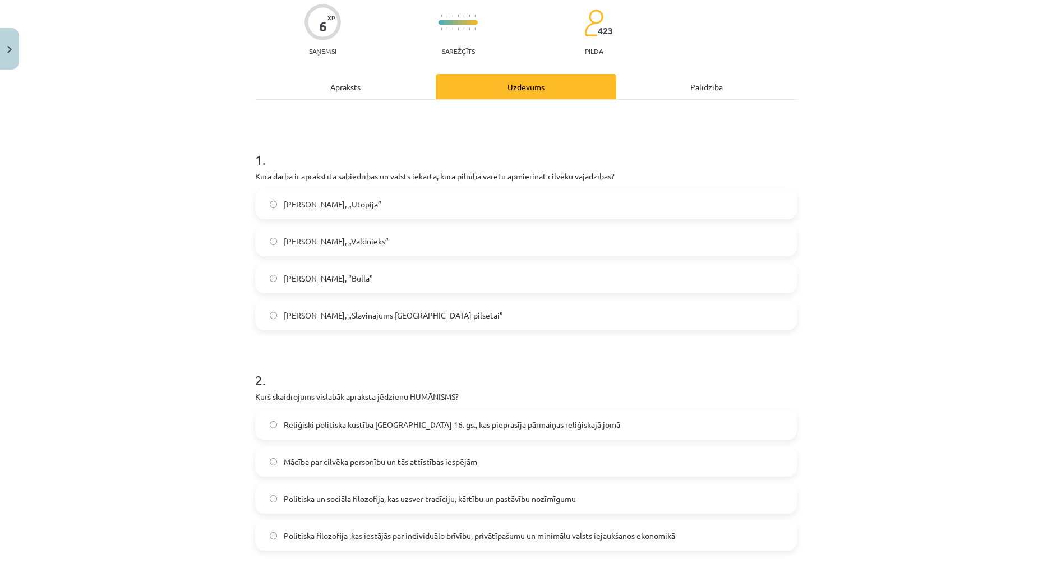
scroll to position [203, 0]
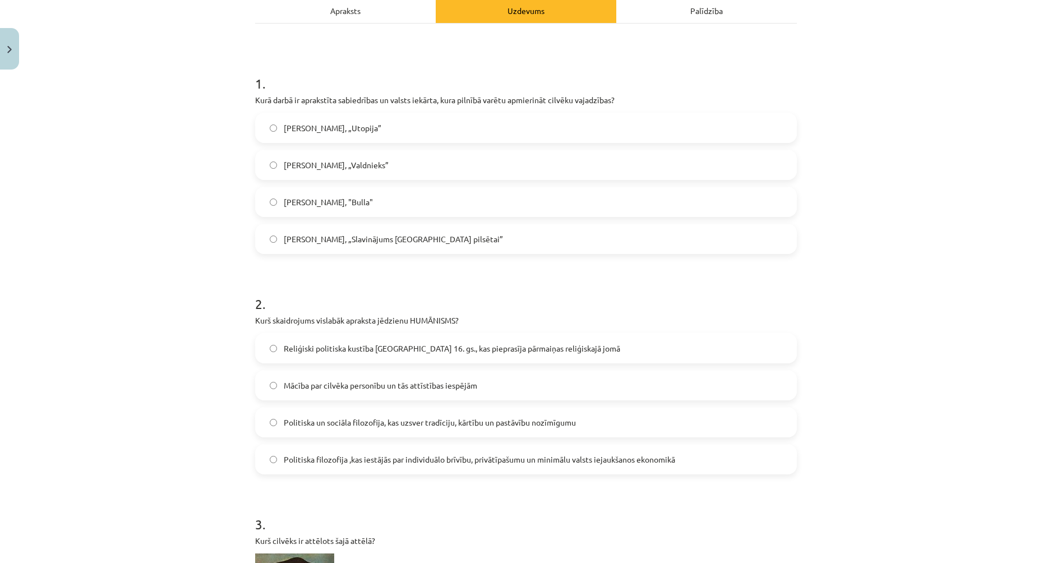
click at [376, 380] on span "Mācība par cilvēka personību un tās attīstības iespējām" at bounding box center [381, 386] width 194 height 12
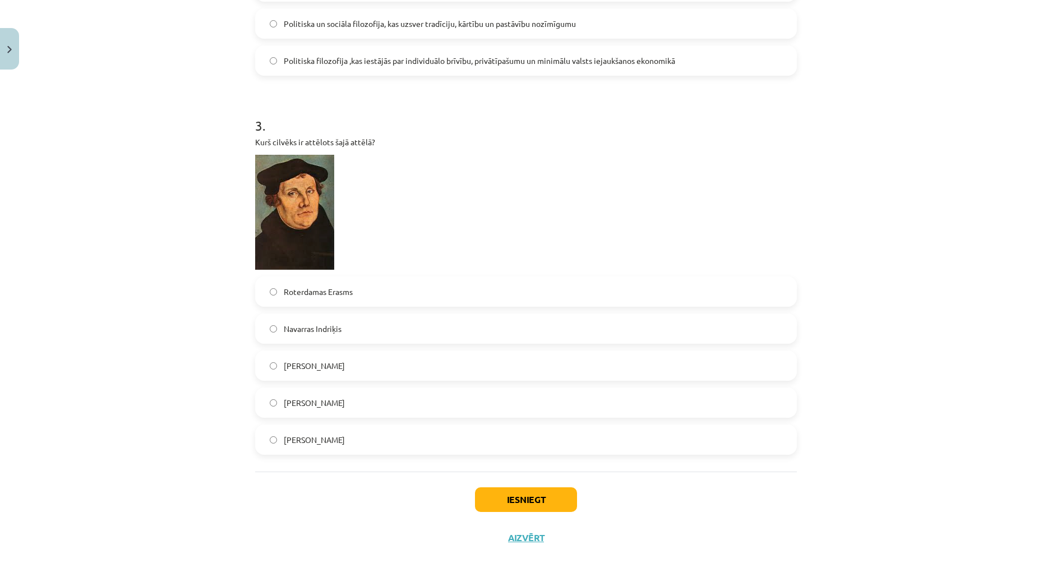
scroll to position [606, 0]
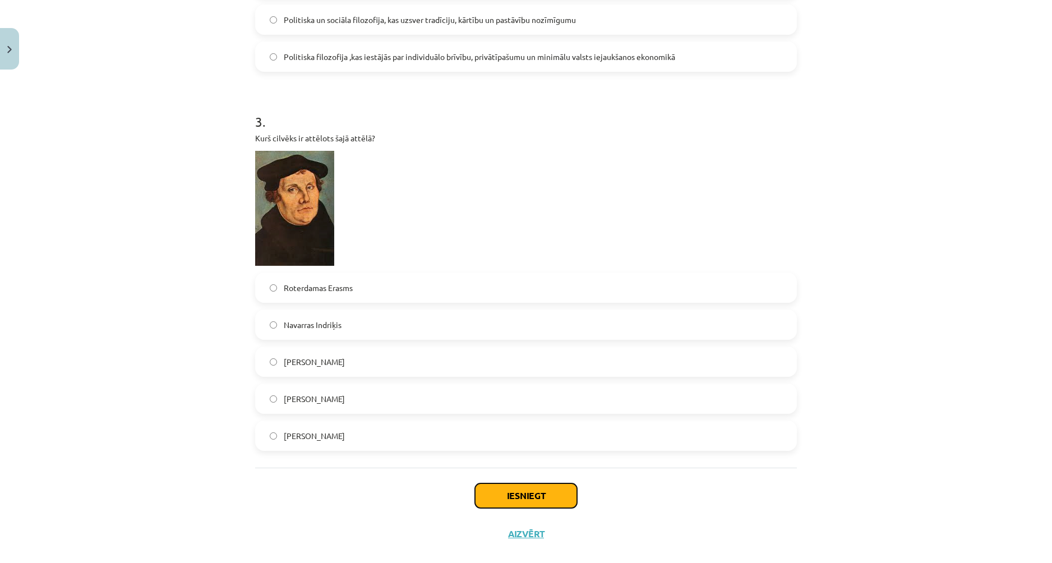
click at [559, 485] on button "Iesniegt" at bounding box center [526, 496] width 102 height 25
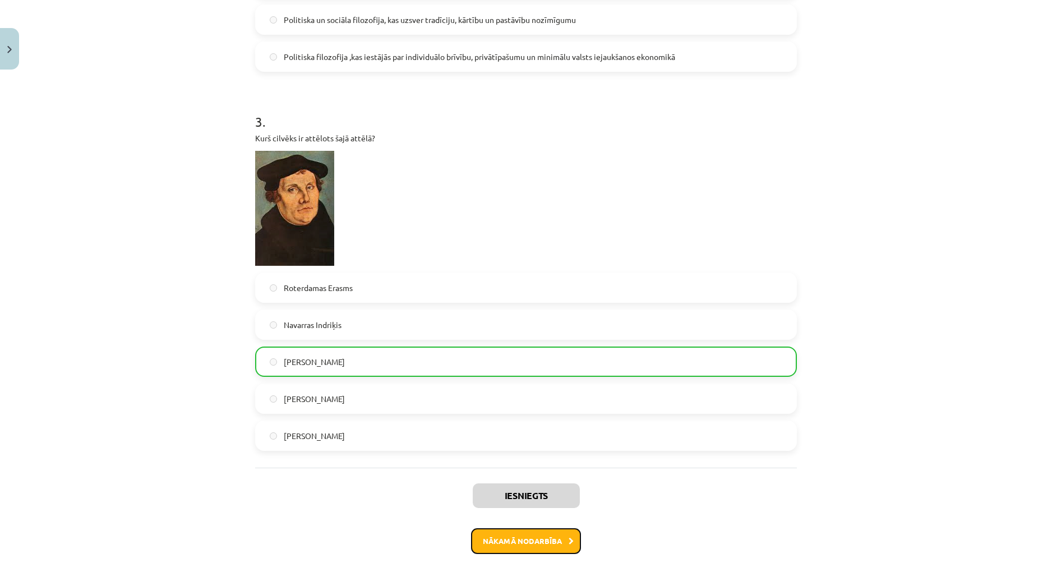
click at [542, 528] on button "Nākamā nodarbība" at bounding box center [526, 541] width 110 height 26
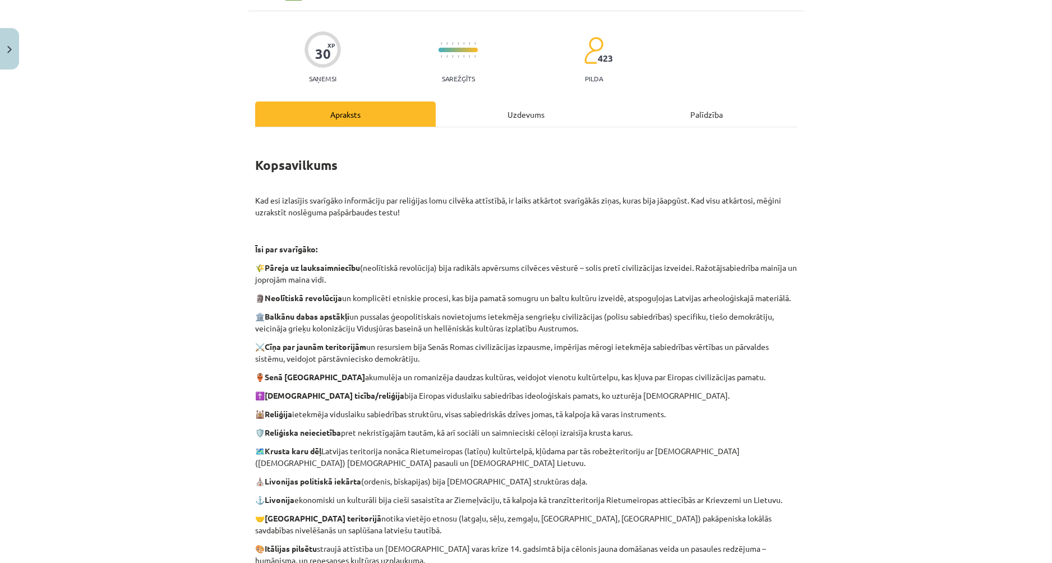
scroll to position [28, 0]
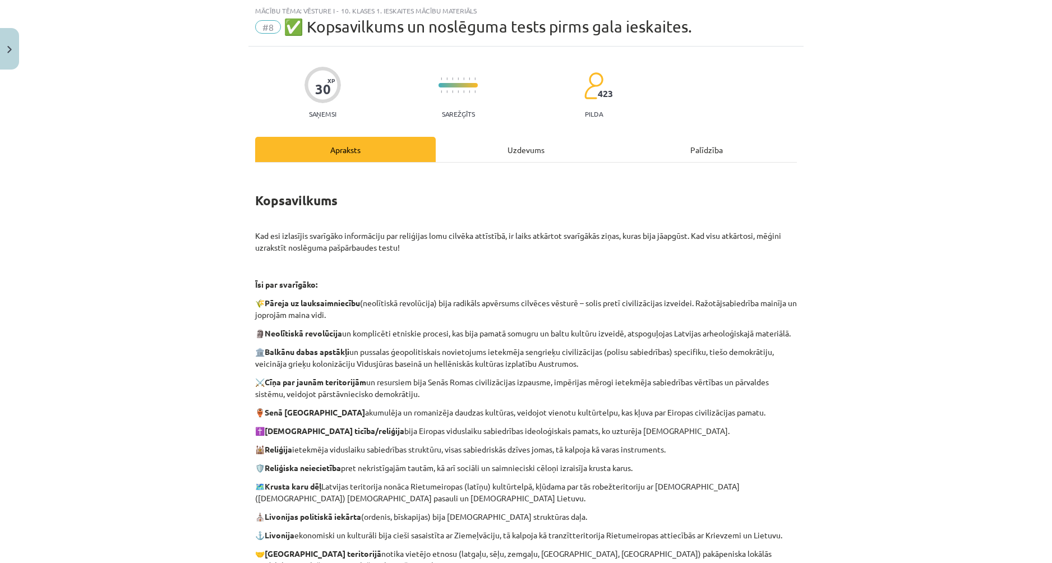
click at [547, 165] on div "Kopsavilkums Kad esi izlasījis svarīgāko informāciju par reliģijas lomu cilvēka…" at bounding box center [526, 461] width 542 height 596
click at [545, 144] on div "Uzdevums" at bounding box center [526, 149] width 181 height 25
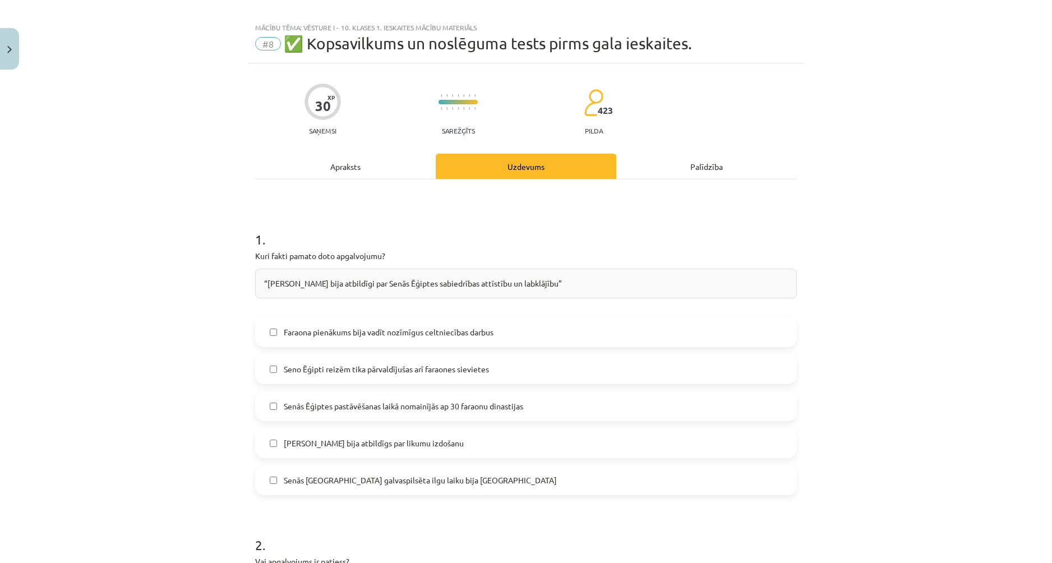
scroll to position [0, 0]
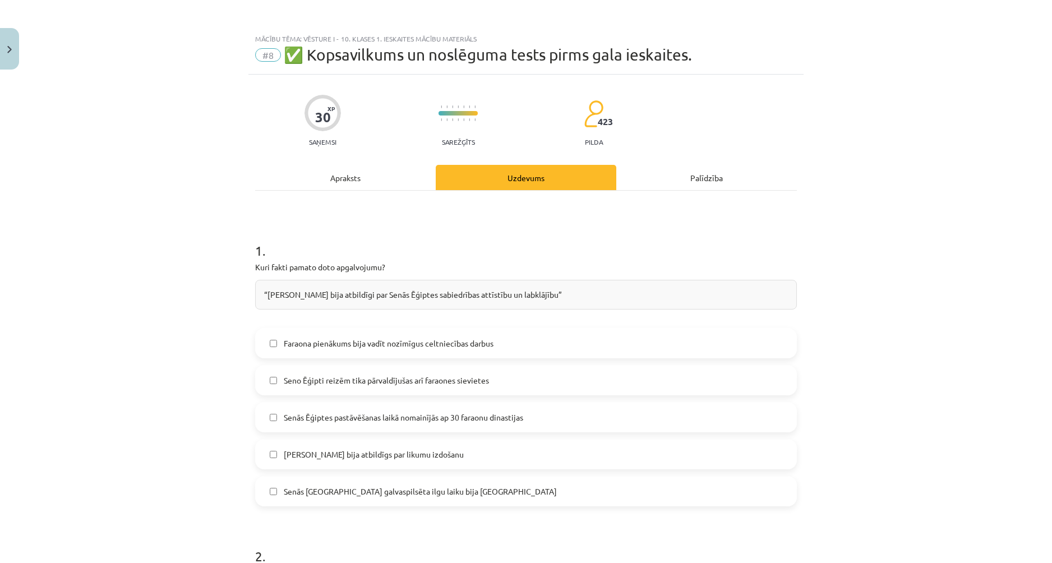
click at [689, 174] on div "Palīdzība" at bounding box center [706, 177] width 181 height 25
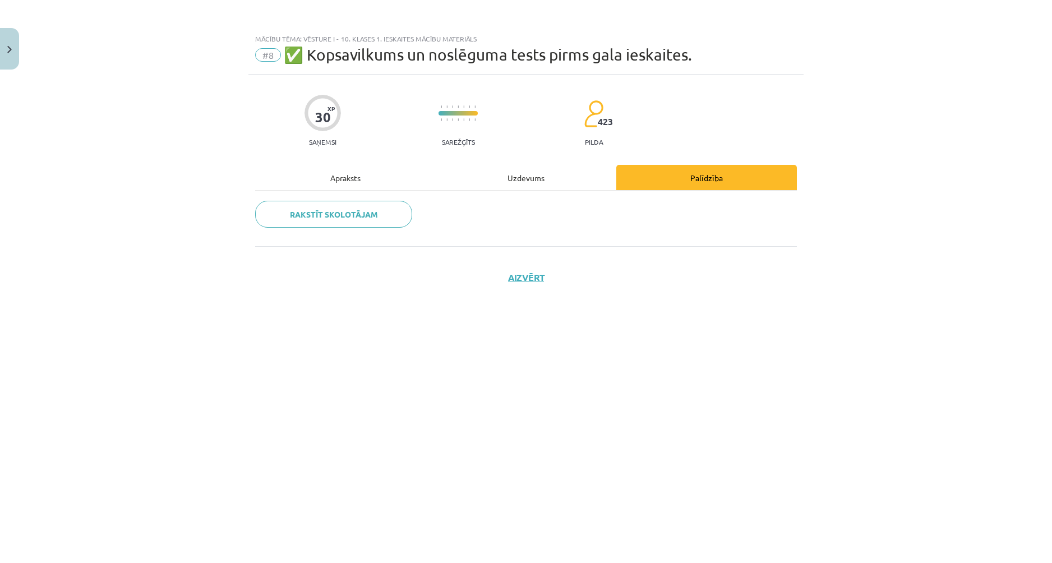
click at [544, 178] on div "Uzdevums" at bounding box center [526, 177] width 181 height 25
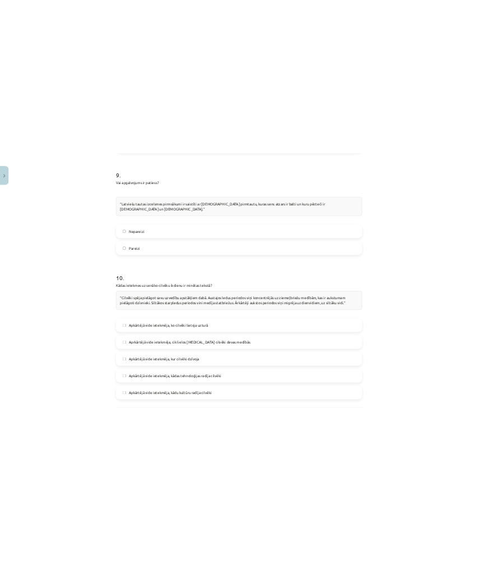
scroll to position [2373, 0]
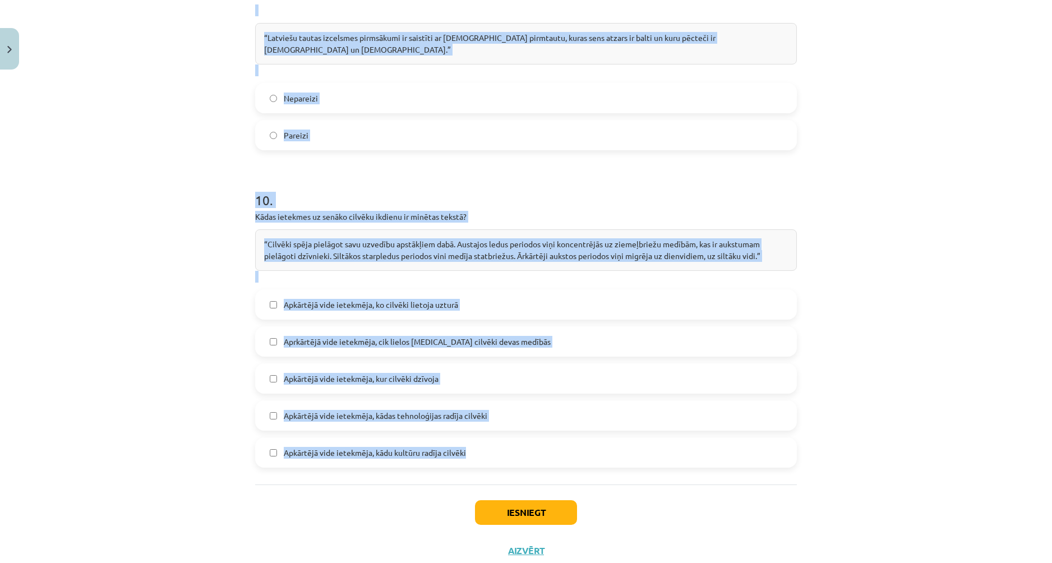
drag, startPoint x: 254, startPoint y: 266, endPoint x: 679, endPoint y: 430, distance: 455.8
copy form "Lore ipsum dolors amet consectetur? “Adipisc elit seddoeius tem Incid Utlabor e…"
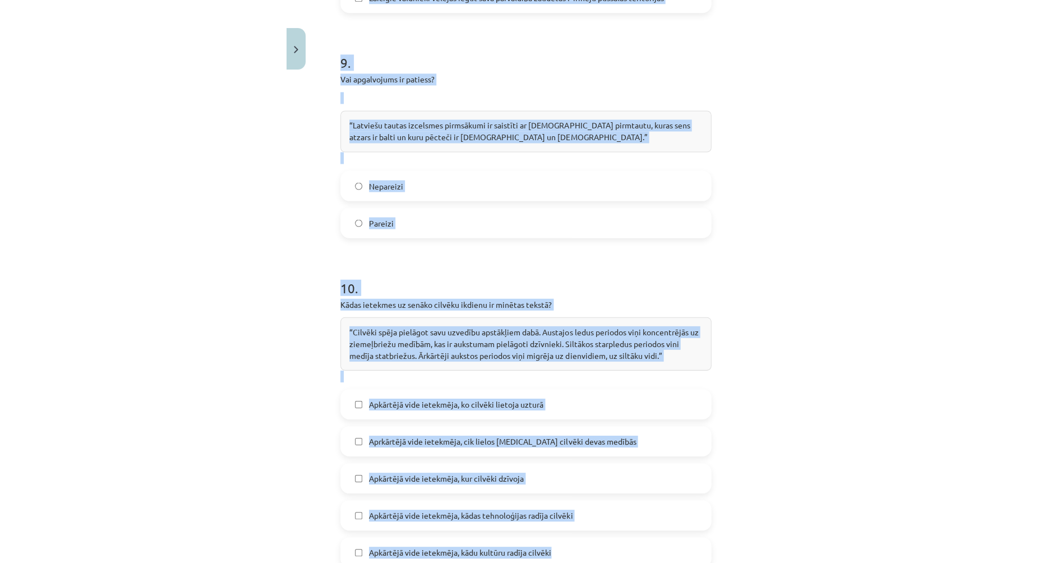
scroll to position [2354, 0]
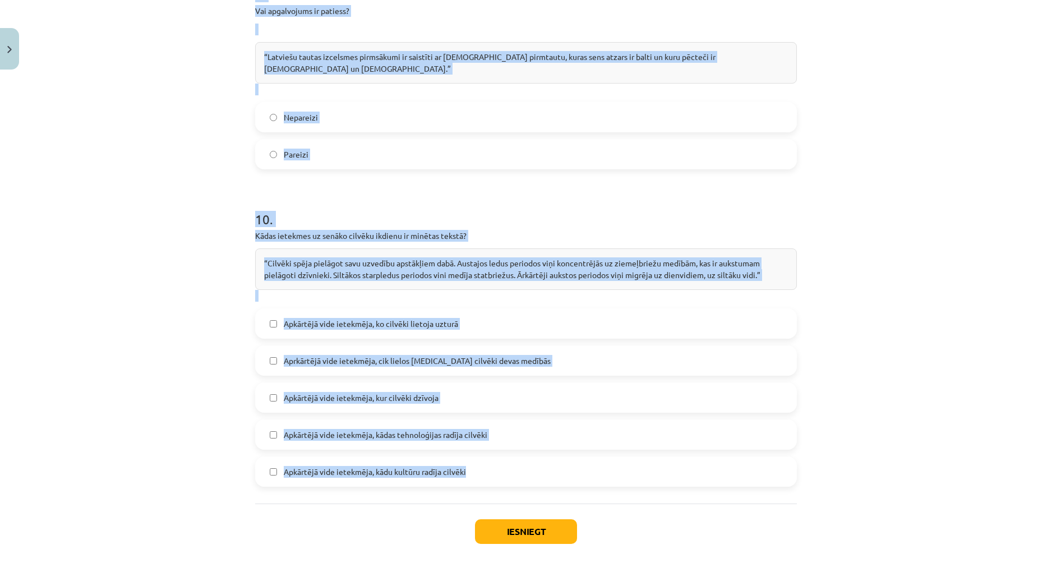
click at [844, 158] on div "Mācību tēma: Vēsture i - 10. klases 1. ieskaites mācību materiāls #8 ✅ ​Kopsavi…" at bounding box center [526, 281] width 1052 height 563
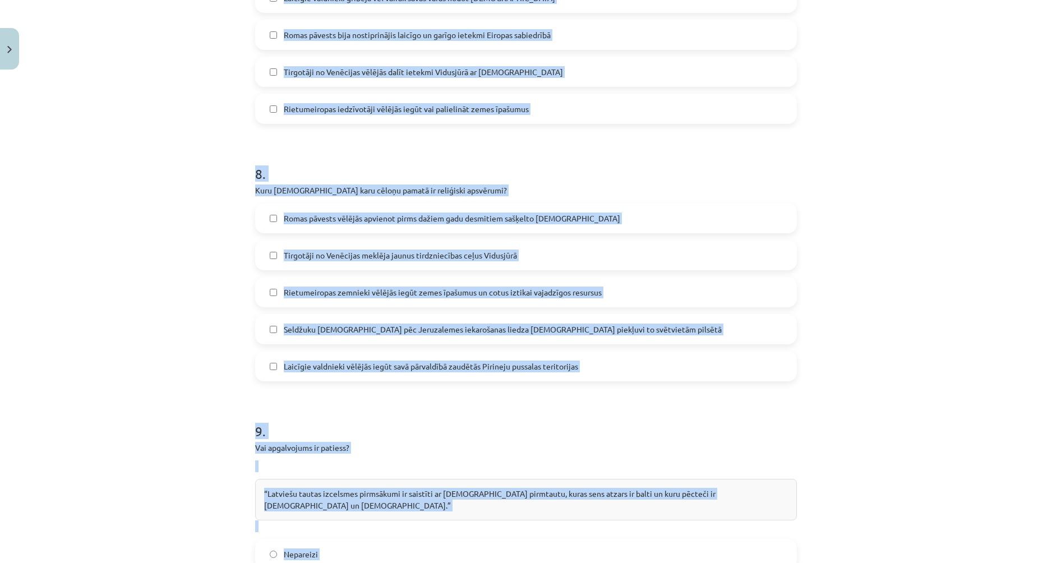
scroll to position [1905, 0]
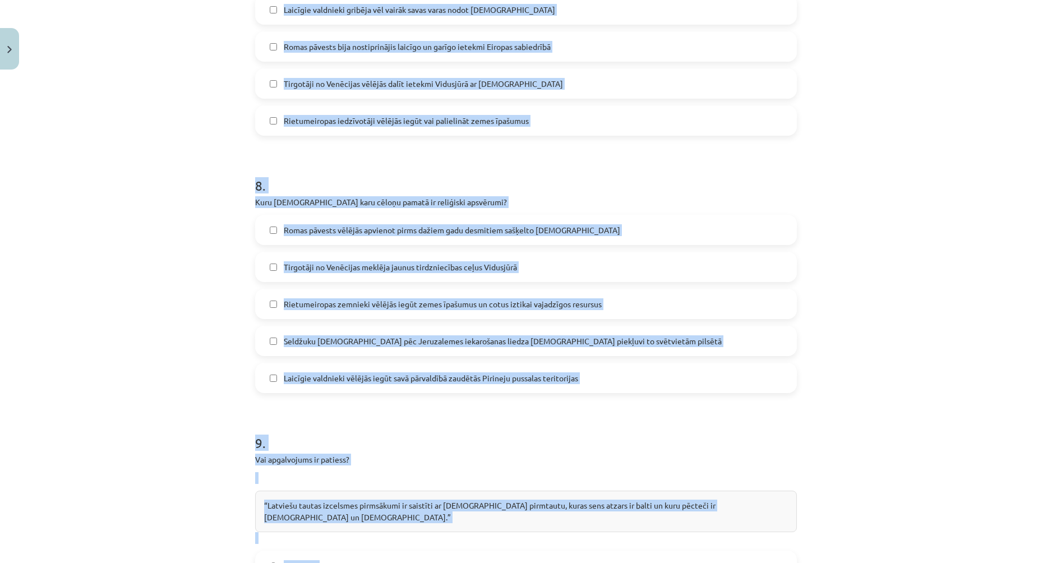
click at [895, 217] on div "Mācību tēma: Vēsture i - 10. klases 1. ieskaites mācību materiāls #8 ✅ ​Kopsavi…" at bounding box center [526, 281] width 1052 height 563
click at [893, 210] on div "Mācību tēma: Vēsture i - 10. klases 1. ieskaites mācību materiāls #8 ✅ ​Kopsavi…" at bounding box center [526, 281] width 1052 height 563
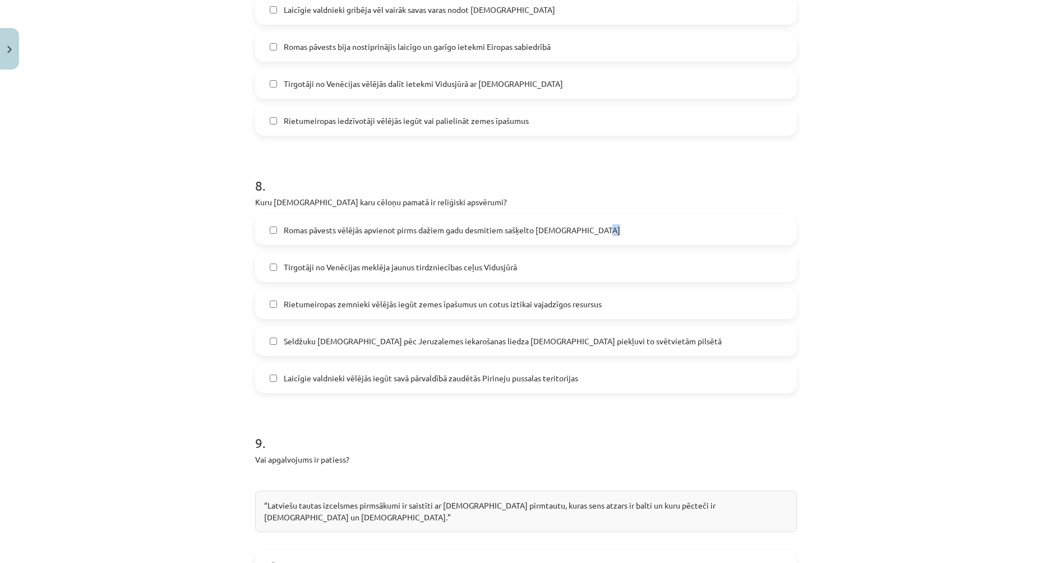
click at [893, 210] on div "Mācību tēma: Vēsture i - 10. klases 1. ieskaites mācību materiāls #8 ✅ ​Kopsavi…" at bounding box center [526, 281] width 1052 height 563
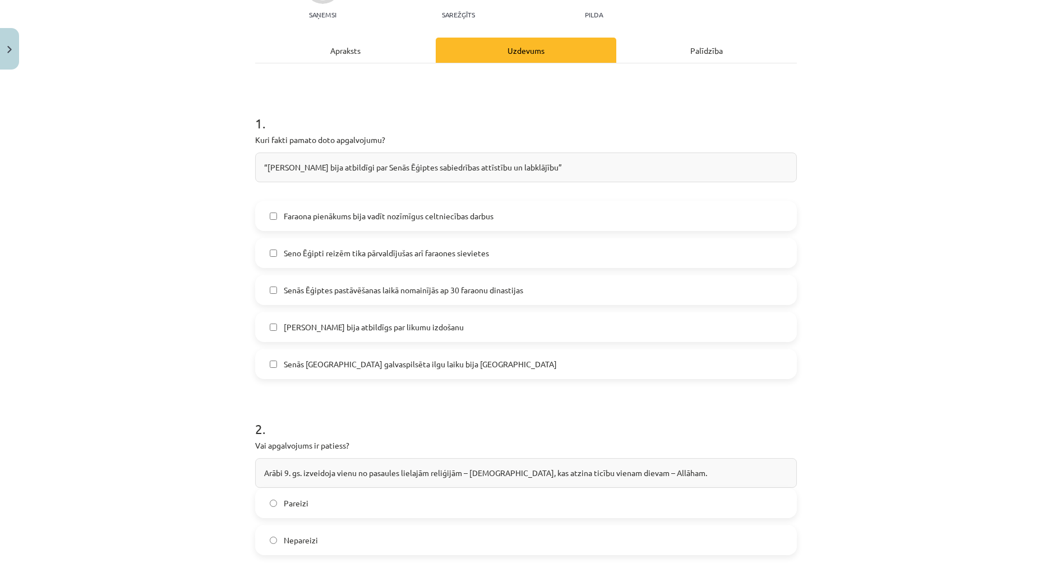
scroll to position [54, 0]
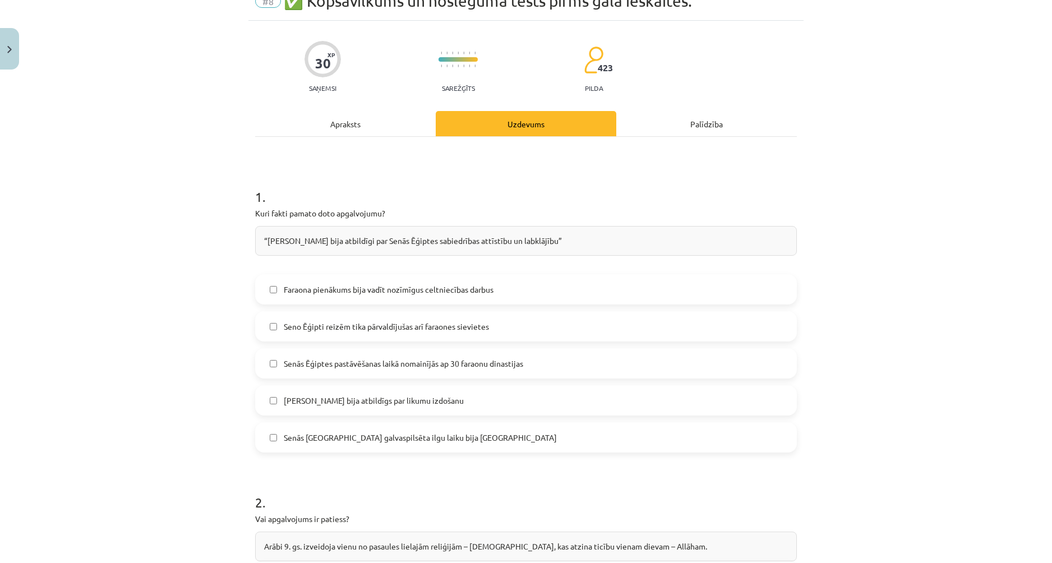
click at [366, 292] on span "Faraona pienākums bija vadīt nozīmīgus celtniecības darbus" at bounding box center [389, 290] width 210 height 12
click at [343, 448] on label "Senās [GEOGRAPHIC_DATA] galvaspilsēta ilgu laiku bija [GEOGRAPHIC_DATA]" at bounding box center [526, 437] width 540 height 28
drag, startPoint x: 343, startPoint y: 448, endPoint x: 372, endPoint y: 482, distance: 45.8
click at [372, 482] on h1 "2 ." at bounding box center [526, 492] width 542 height 35
click at [360, 408] on label "[PERSON_NAME] bija atbildīgs par likumu izdošanu" at bounding box center [526, 400] width 540 height 28
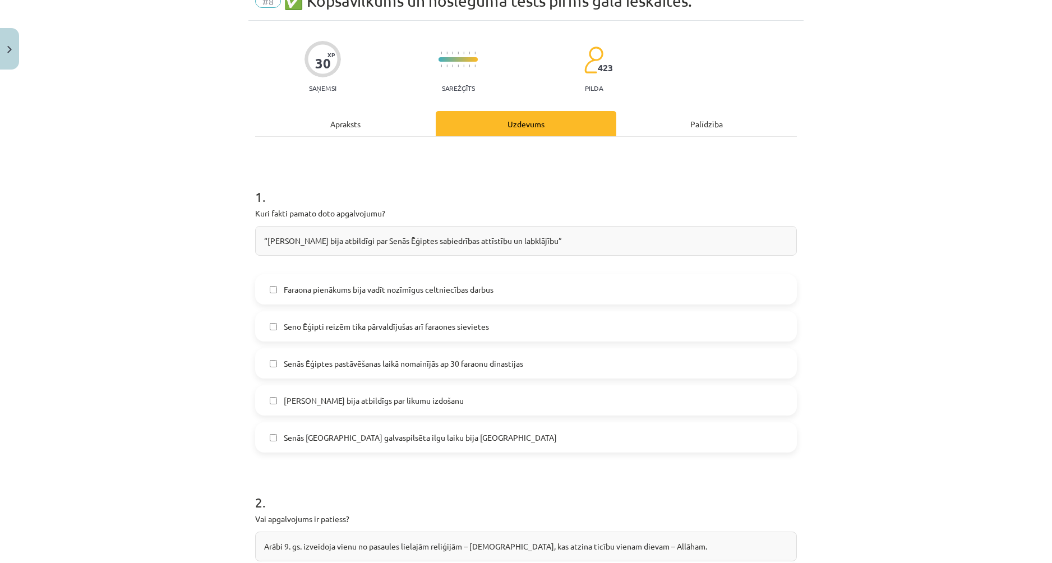
click at [372, 447] on label "Senās [GEOGRAPHIC_DATA] galvaspilsēta ilgu laiku bija [GEOGRAPHIC_DATA]" at bounding box center [526, 437] width 540 height 28
drag, startPoint x: 363, startPoint y: 415, endPoint x: 363, endPoint y: 408, distance: 6.2
click at [363, 412] on label "[PERSON_NAME] bija atbildīgs par likumu izdošanu" at bounding box center [526, 400] width 540 height 28
click at [367, 374] on label "Senās Ēģiptes pastāvēšanas laikā nomainījās ap 30 faraonu dinastijas" at bounding box center [526, 363] width 540 height 28
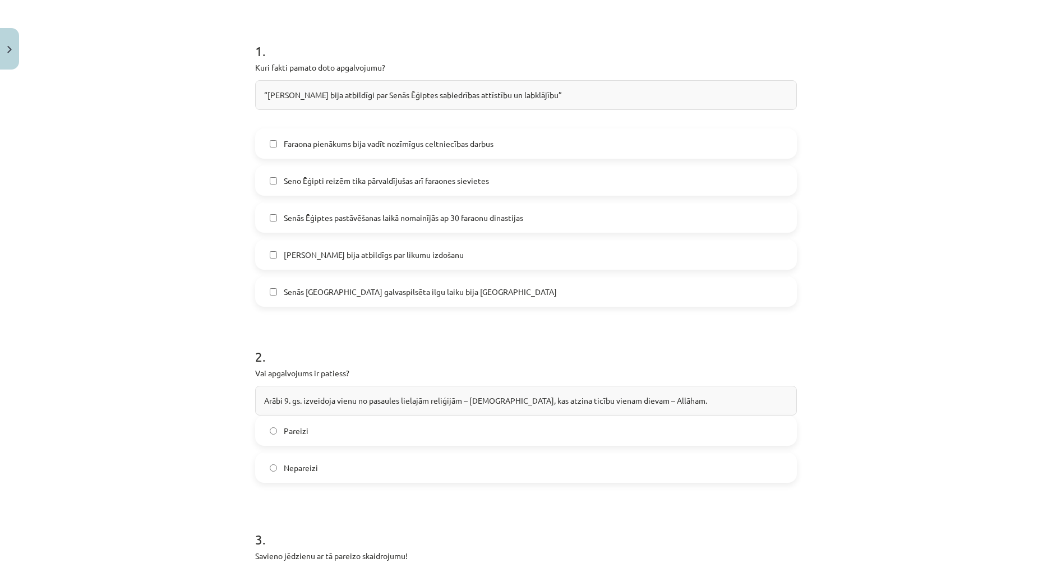
scroll to position [390, 0]
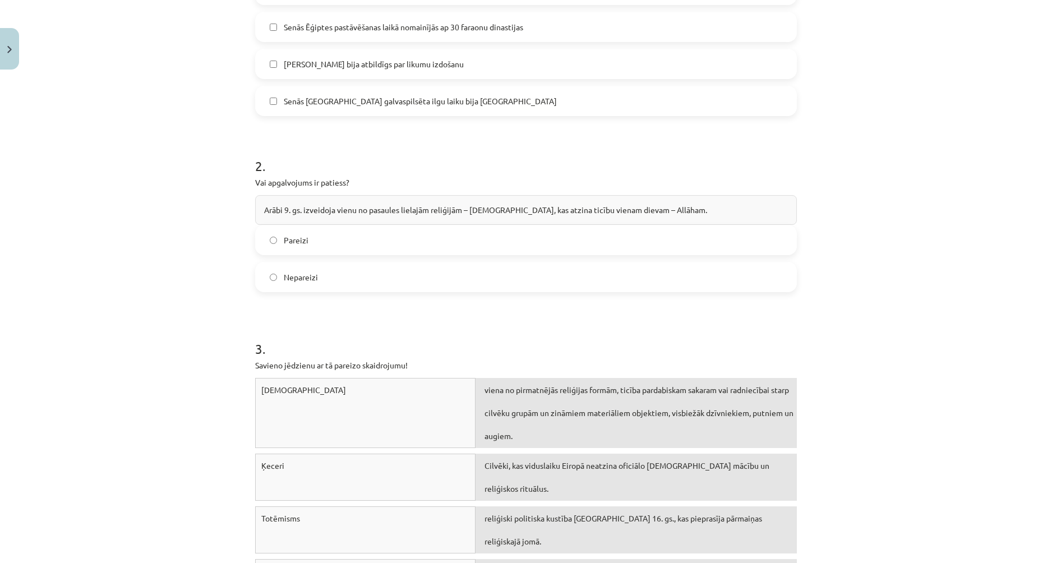
click at [331, 281] on label "Nepareizi" at bounding box center [526, 277] width 540 height 28
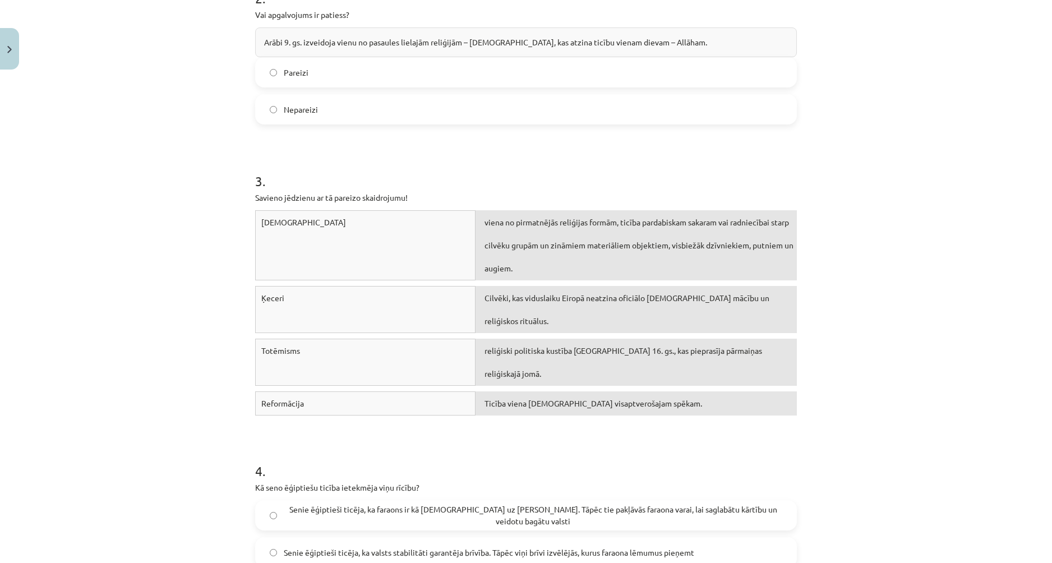
scroll to position [559, 0]
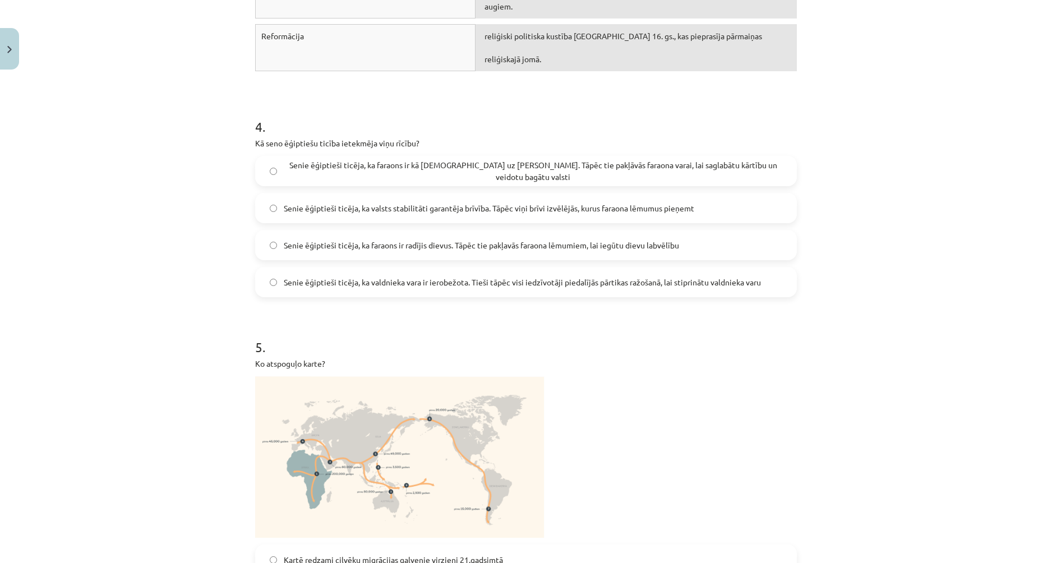
scroll to position [783, 0]
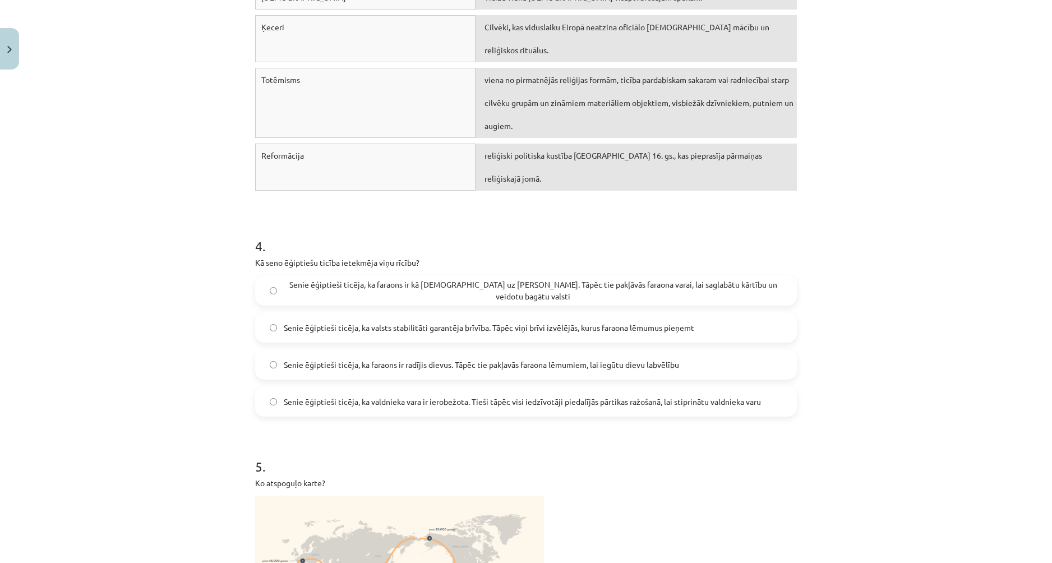
click at [345, 277] on label "Senie ēģiptieši ticēja, ka faraons ir kā [DEMOGRAPHIC_DATA] uz [PERSON_NAME]. T…" at bounding box center [526, 291] width 540 height 28
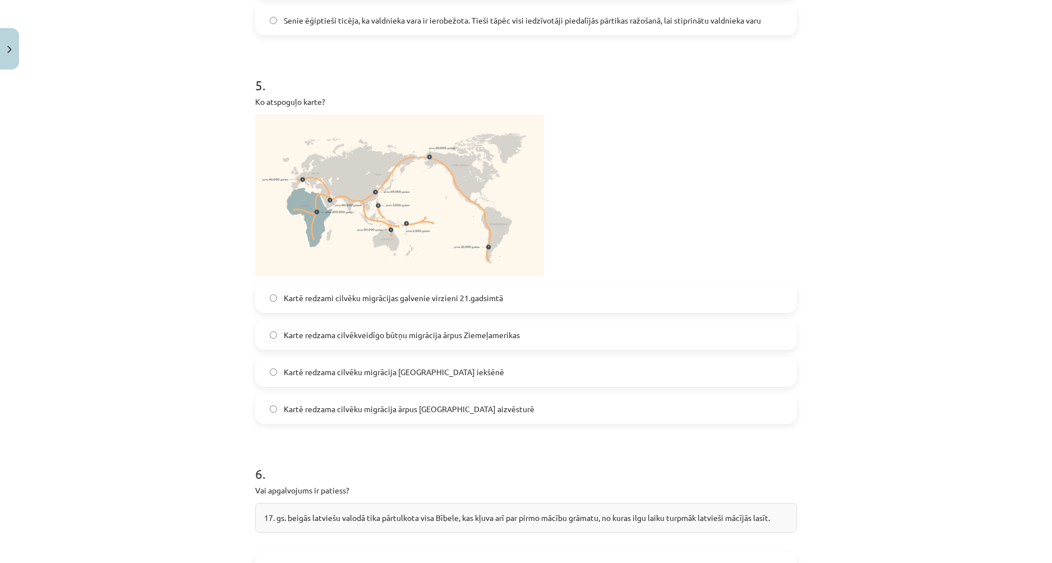
scroll to position [1176, 0]
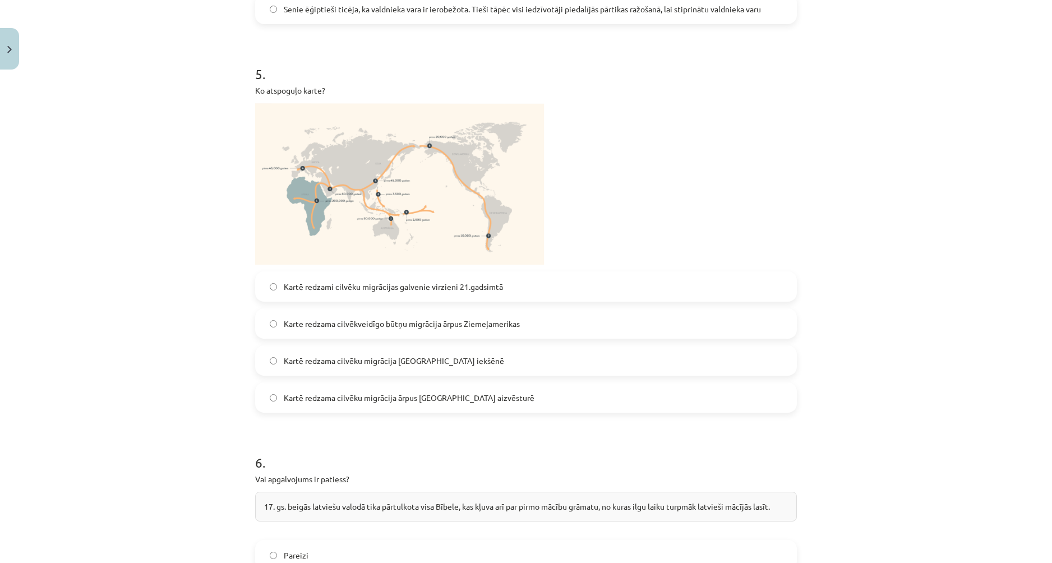
click at [383, 273] on label "Kartē redzami cilvēku migrācijas galvenie virzieni 21.gadsimtā" at bounding box center [526, 287] width 540 height 28
click at [384, 273] on label "Kartē redzami cilvēku migrācijas galvenie virzieni 21.gadsimtā" at bounding box center [526, 287] width 540 height 28
click at [359, 310] on label "Karte redzama cilvēkveidīgo būtņu migrācija ārpus Ziemeļamerikas" at bounding box center [526, 324] width 540 height 28
click at [382, 355] on span "Kartē redzama cilvēku migrācija [GEOGRAPHIC_DATA] iekšēnē" at bounding box center [394, 361] width 220 height 12
click at [507, 318] on span "Karte redzama cilvēkveidīgo būtņu migrācija ārpus Ziemeļamerikas" at bounding box center [402, 324] width 236 height 12
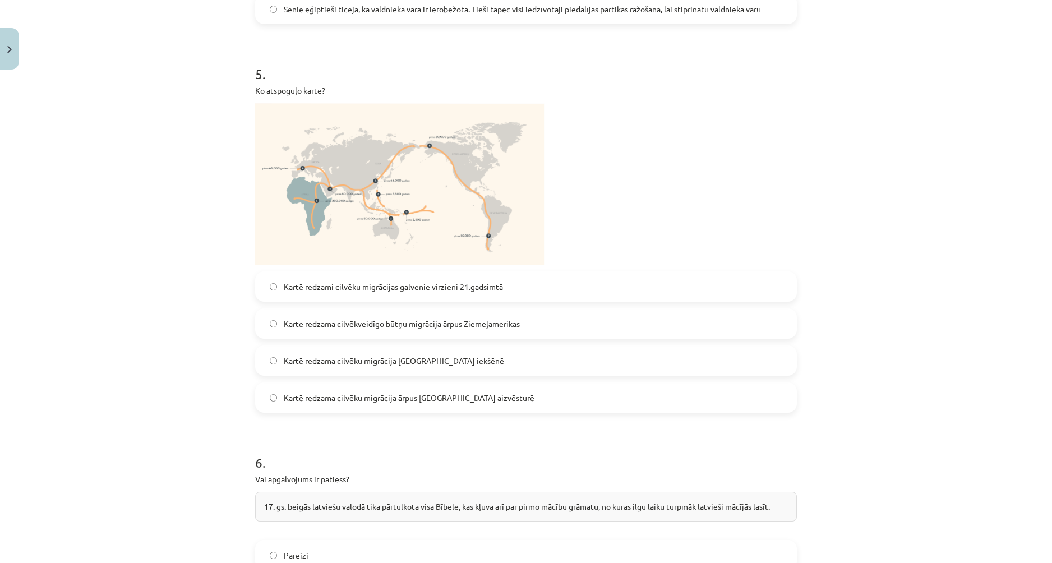
click at [541, 384] on label "Kartē redzama cilvēku migrācija ārpus [GEOGRAPHIC_DATA] aizvēsturē" at bounding box center [526, 398] width 540 height 28
drag, startPoint x: 491, startPoint y: 169, endPoint x: 711, endPoint y: 165, distance: 220.5
click at [711, 165] on p at bounding box center [526, 184] width 542 height 162
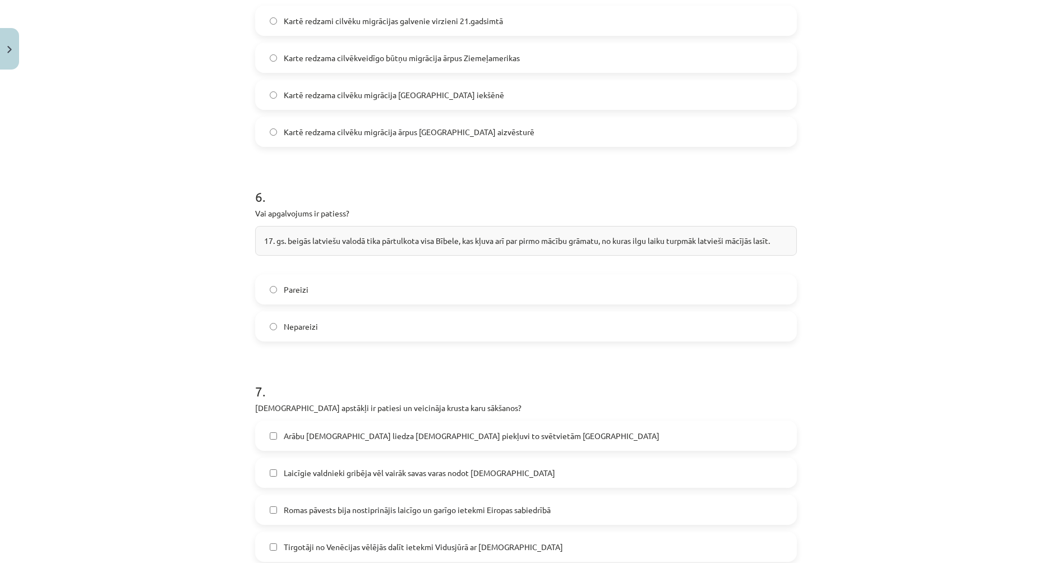
scroll to position [1456, 0]
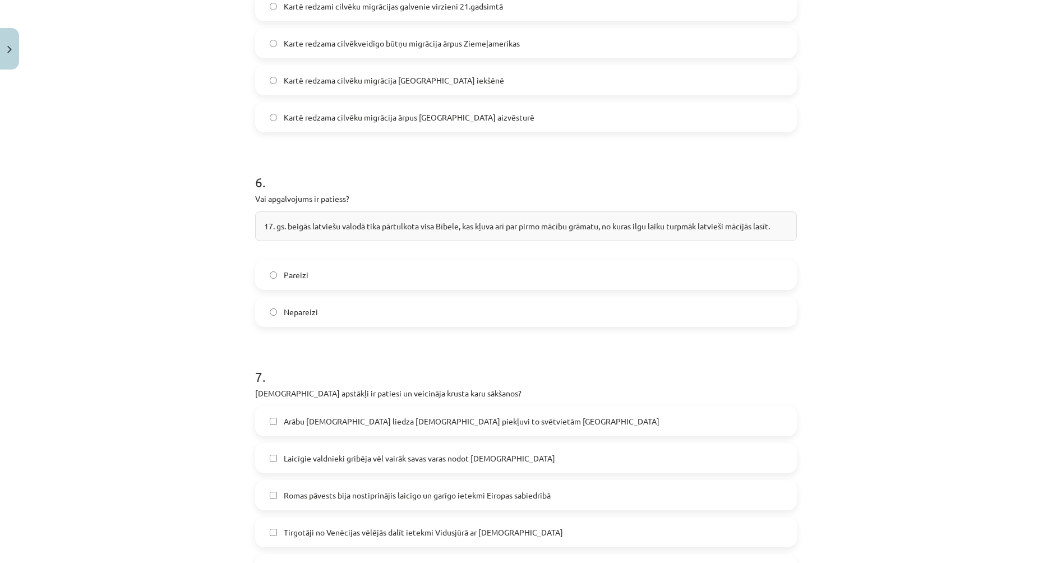
click at [346, 261] on label "Pareizi" at bounding box center [526, 275] width 540 height 28
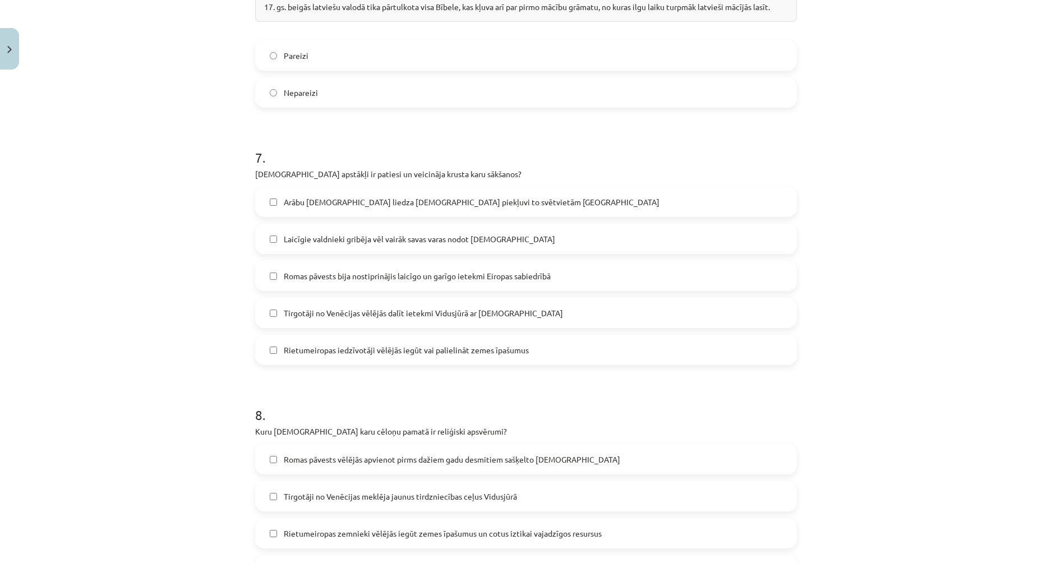
scroll to position [1680, 0]
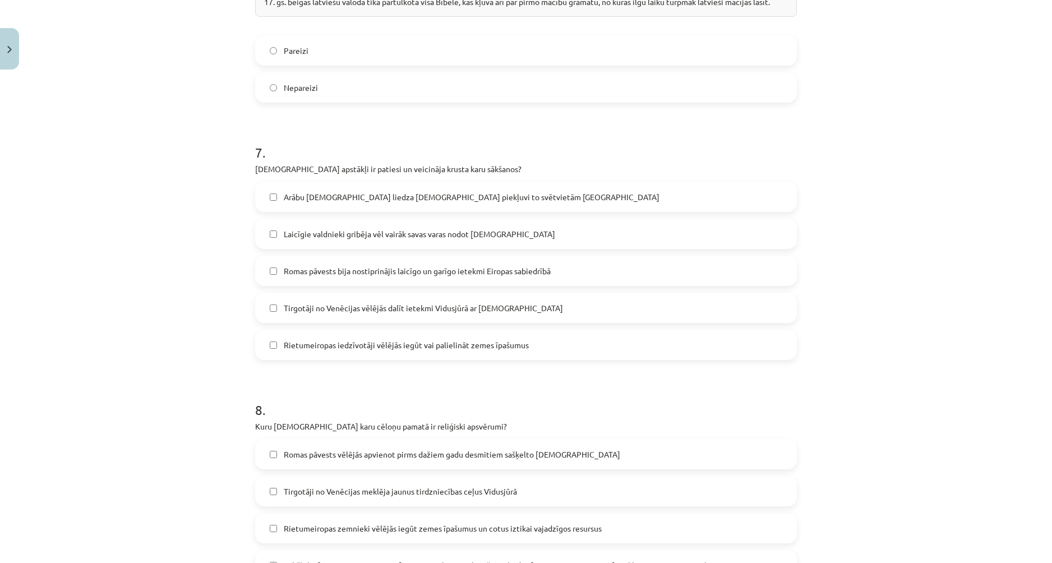
click at [331, 265] on span "Romas pāvests bija nostiprinājis laicīgo un garīgo ietekmi Eiropas sabiedrībā" at bounding box center [417, 271] width 267 height 12
click at [344, 228] on span "Laicīgie valdnieki gribēja vēl vairāk savas varas nodot [DEMOGRAPHIC_DATA]" at bounding box center [419, 234] width 271 height 12
click at [315, 228] on span "Laicīgie valdnieki gribēja vēl vairāk savas varas nodot [DEMOGRAPHIC_DATA]" at bounding box center [419, 234] width 271 height 12
click at [334, 302] on span "Tirgotāji no Venēcijas vēlējās dalīt ietekmi Vidusjūrā ar [DEMOGRAPHIC_DATA]" at bounding box center [423, 308] width 279 height 12
click at [330, 228] on span "Laicīgie valdnieki gribēja vēl vairāk savas varas nodot [DEMOGRAPHIC_DATA]" at bounding box center [419, 234] width 271 height 12
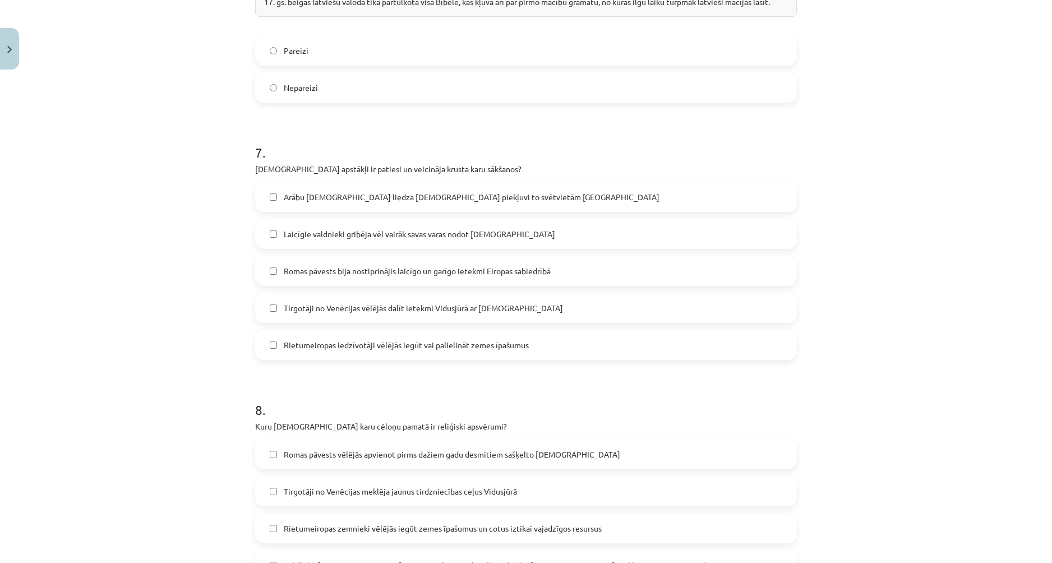
click at [330, 220] on label "Laicīgie valdnieki gribēja vēl vairāk savas varas nodot [DEMOGRAPHIC_DATA]" at bounding box center [526, 234] width 540 height 28
click at [328, 191] on span "Arābu [DEMOGRAPHIC_DATA] liedza [DEMOGRAPHIC_DATA] piekļuvi to svētvietām [GEOG…" at bounding box center [472, 197] width 376 height 12
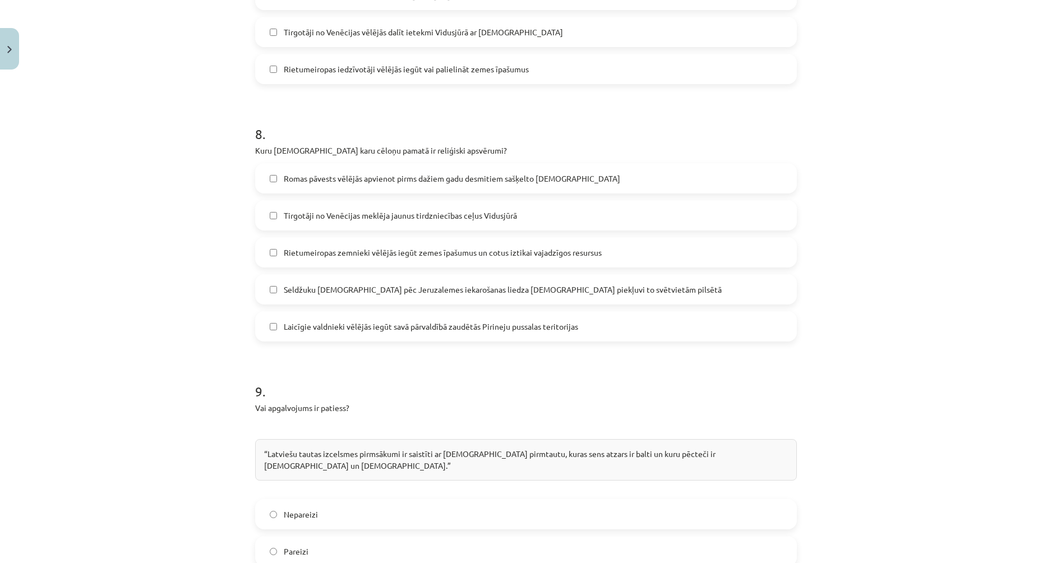
scroll to position [1961, 0]
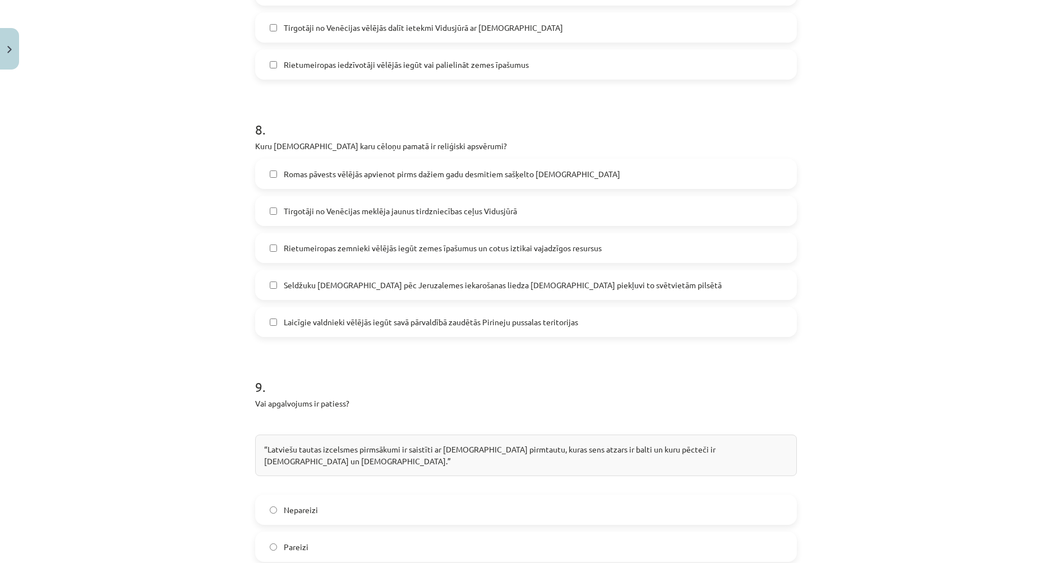
click at [372, 168] on span "Romas pāvests vēlējās apvienot pirms dažiem gadu desmitiem sašķelto [DEMOGRAPHI…" at bounding box center [452, 174] width 337 height 12
click at [375, 205] on span "Tirgotāji no Venēcijas meklēja jaunus tirdzniecības ceļus Vidusjūrā" at bounding box center [400, 211] width 233 height 12
click at [354, 316] on span "Laicīgie valdnieki vēlējās iegūt savā pārvaldībā zaudētās Pirineju pussalas ter…" at bounding box center [431, 322] width 294 height 12
click at [278, 308] on label "Laicīgie valdnieki vēlējās iegūt savā pārvaldībā zaudētās Pirineju pussalas ter…" at bounding box center [526, 322] width 540 height 28
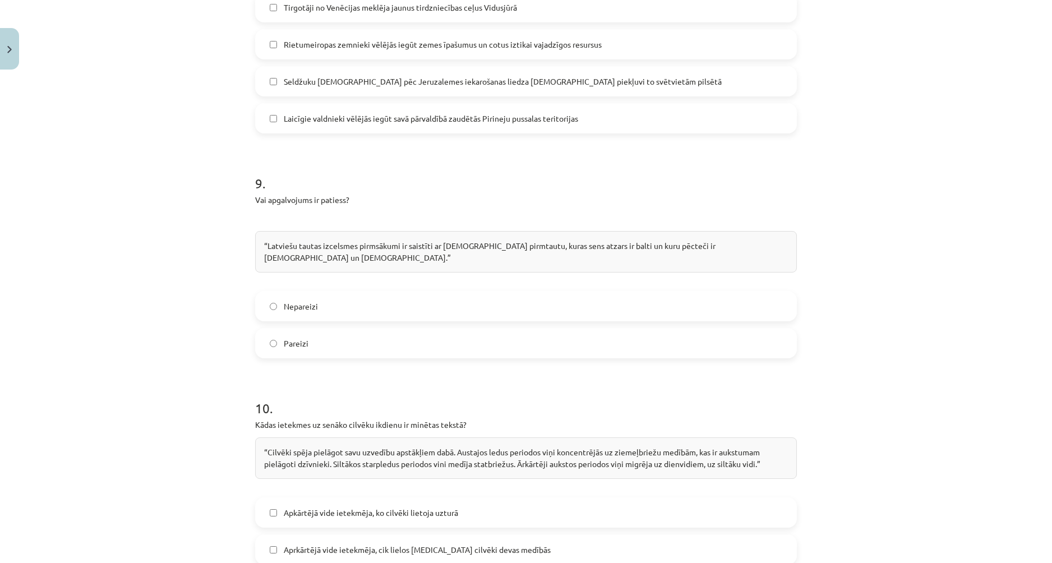
scroll to position [2185, 0]
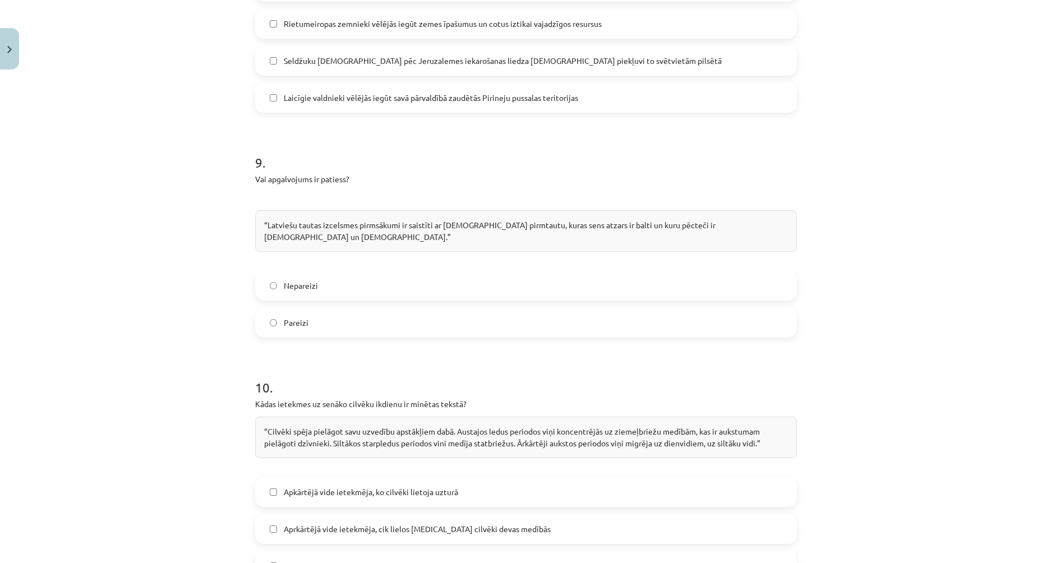
click at [402, 309] on label "Pareizi" at bounding box center [526, 323] width 540 height 28
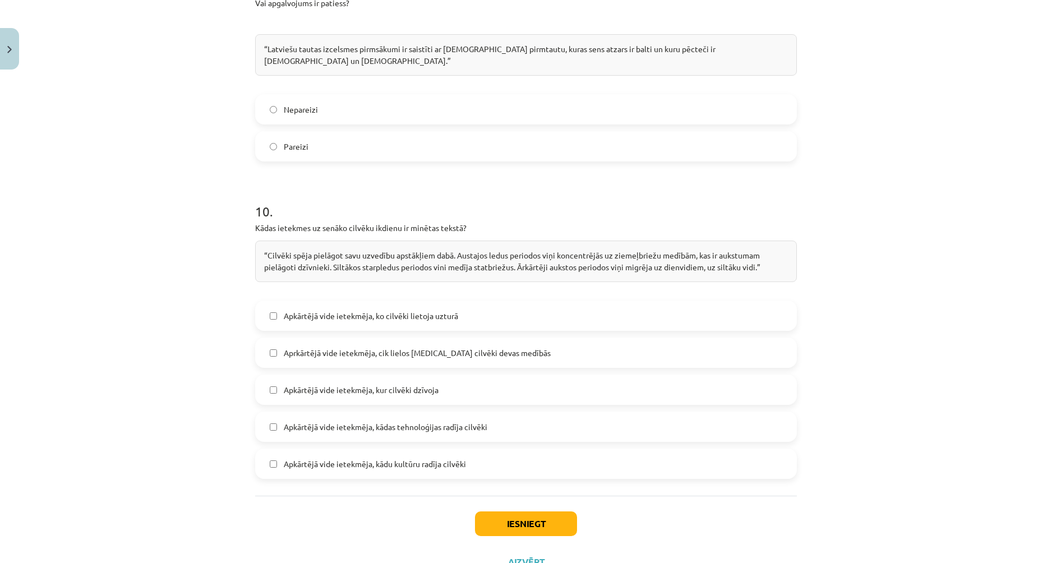
scroll to position [2373, 0]
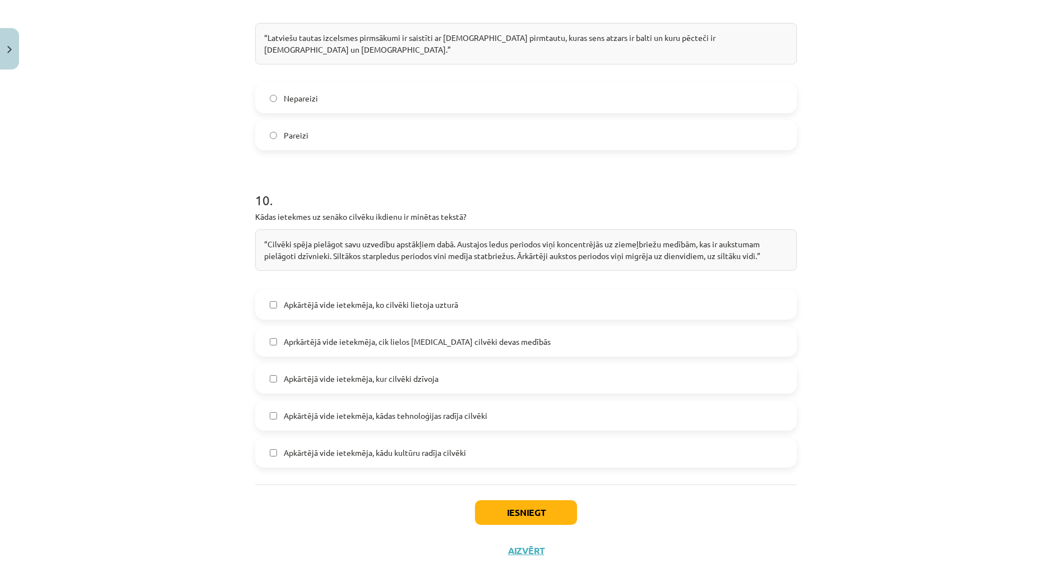
click at [413, 328] on label "Aprkārtējā vide ietekmēja, cik lielos [MEDICAL_DATA] cilvēki devas medībās" at bounding box center [526, 342] width 540 height 28
click at [414, 299] on span "Apkārtējā vide ietekmēja, ko cilvēki lietoja uzturā" at bounding box center [371, 305] width 174 height 12
click at [264, 365] on label "Apkārtējā vide ietekmēja, kur cilvēki dzīvoja" at bounding box center [526, 379] width 540 height 28
click at [542, 500] on button "Iesniegt" at bounding box center [526, 512] width 102 height 25
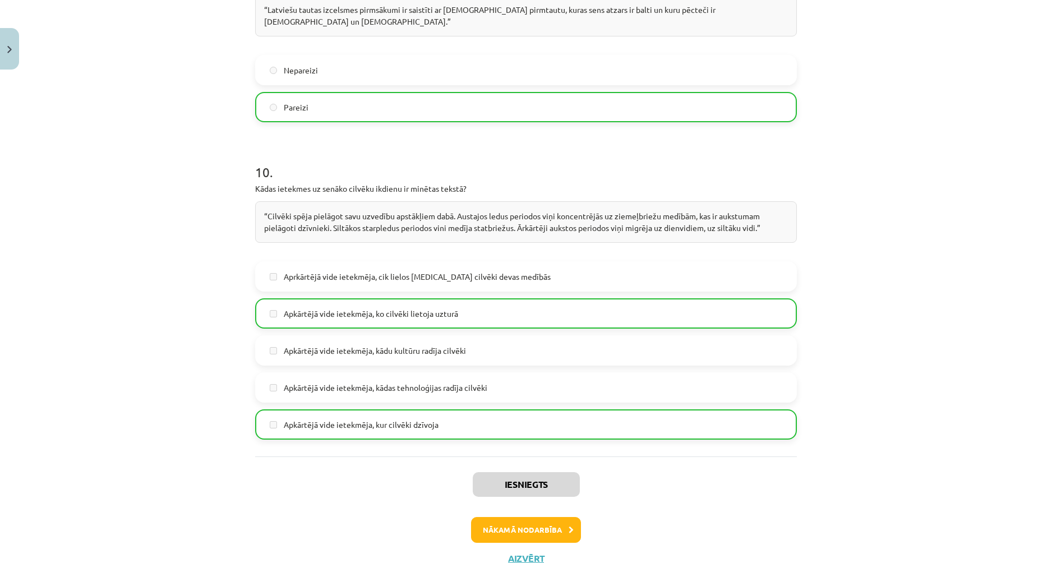
scroll to position [2409, 0]
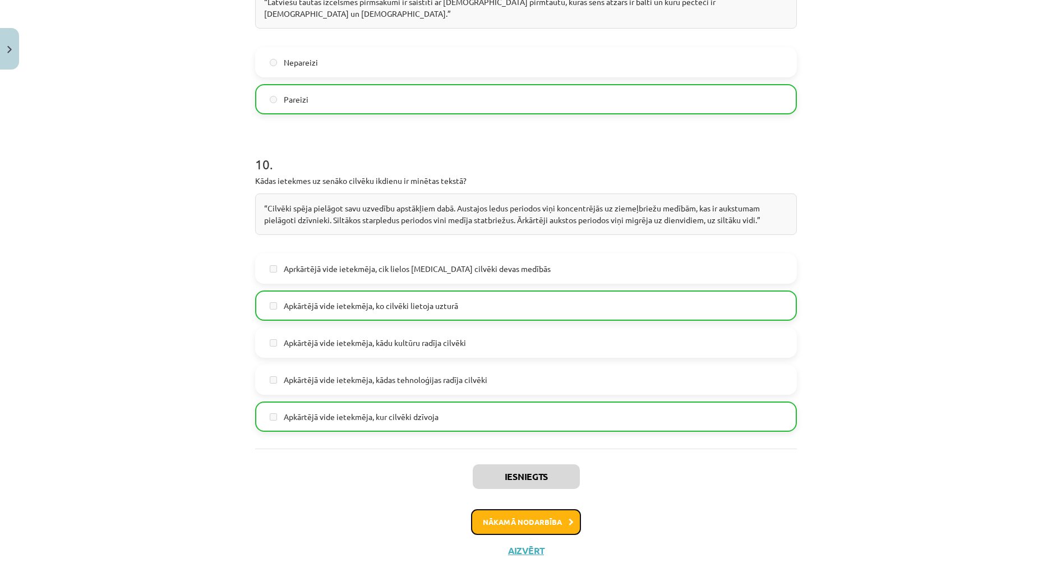
click at [542, 509] on button "Nākamā nodarbība" at bounding box center [526, 522] width 110 height 26
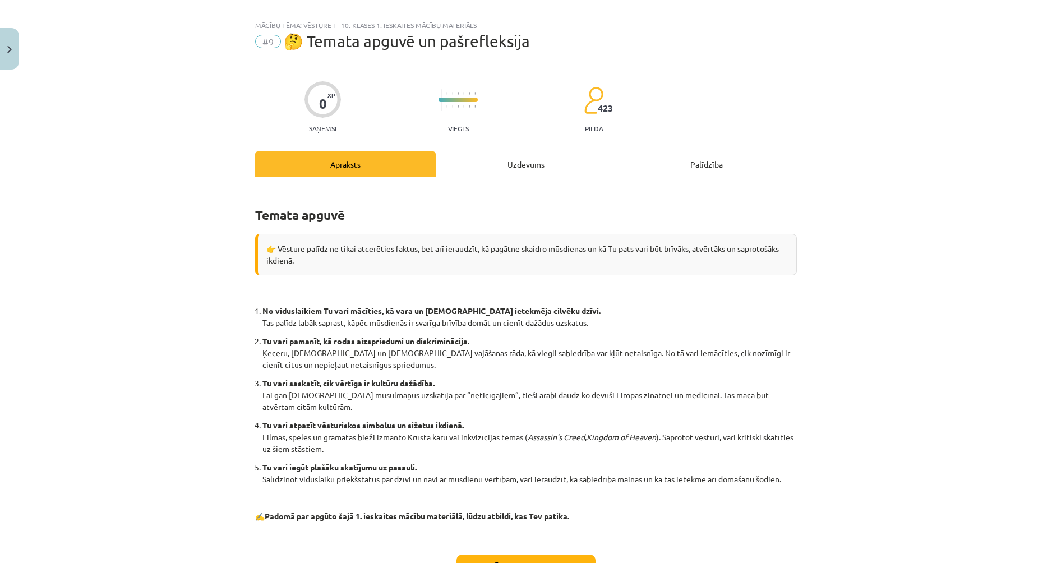
scroll to position [0, 0]
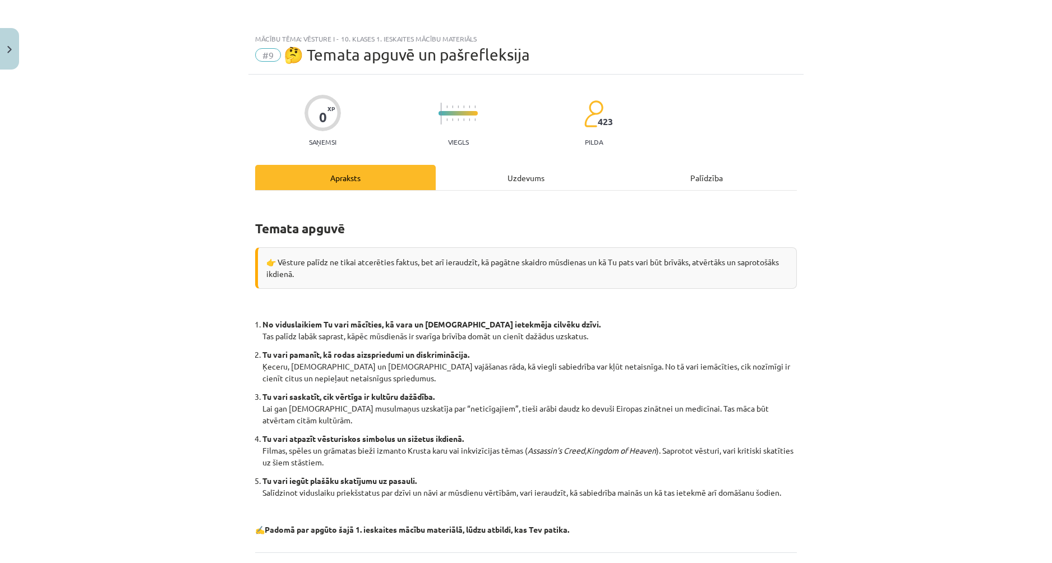
click at [510, 160] on div "0 XP Saņemsi Viegls 423 pilda Apraksts Uzdevums Palīdzība Temata apguvē 👉 Vēstu…" at bounding box center [525, 356] width 555 height 563
click at [512, 179] on div "Uzdevums" at bounding box center [526, 177] width 181 height 25
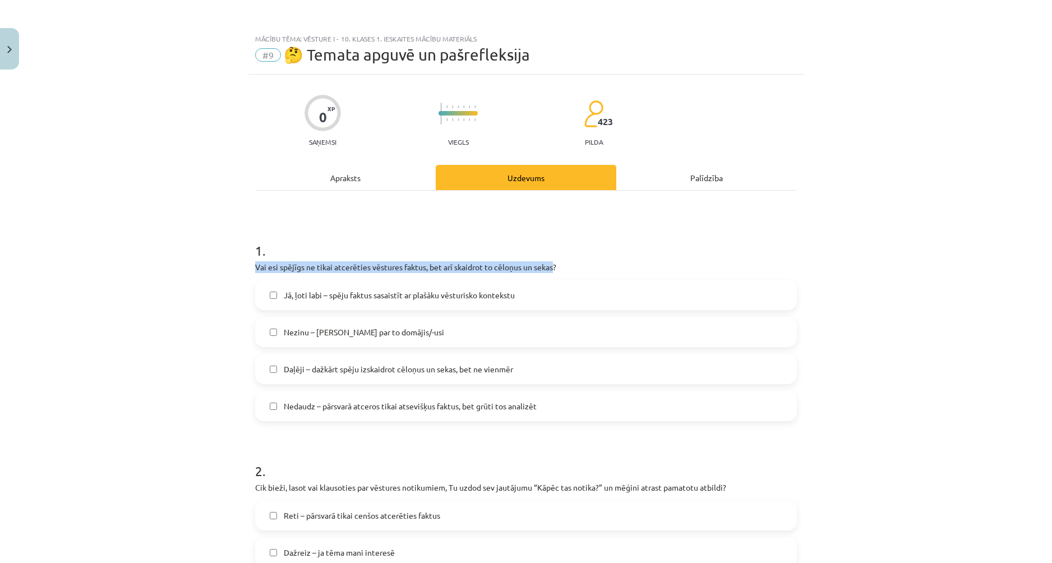
drag, startPoint x: 251, startPoint y: 265, endPoint x: 564, endPoint y: 261, distance: 313.0
click at [551, 262] on p "Vai esi spējīgs ne tikai atcerēties vēstures faktus, bet arī skaidrot to cēloņu…" at bounding box center [526, 267] width 542 height 12
click at [592, 260] on div "1 . Vai esi spējīgs ne tikai atcerēties vēstures faktus, bet arī skaidrot to cē…" at bounding box center [526, 322] width 542 height 198
click at [404, 380] on label "Daļēji – dažkārt spēju izskaidrot cēloņus un sekas, bet ne vienmēr" at bounding box center [526, 369] width 540 height 28
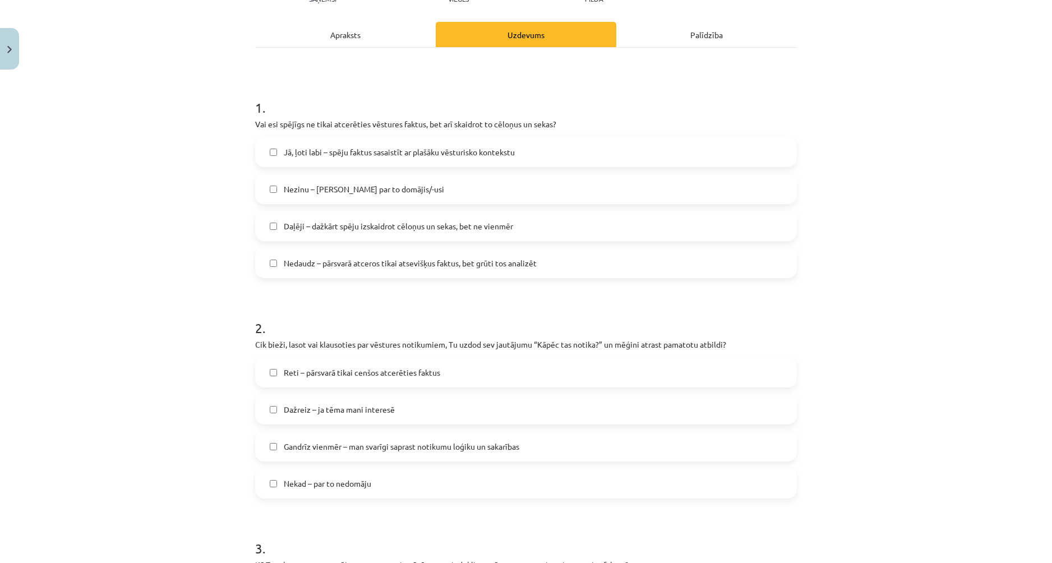
scroll to position [168, 0]
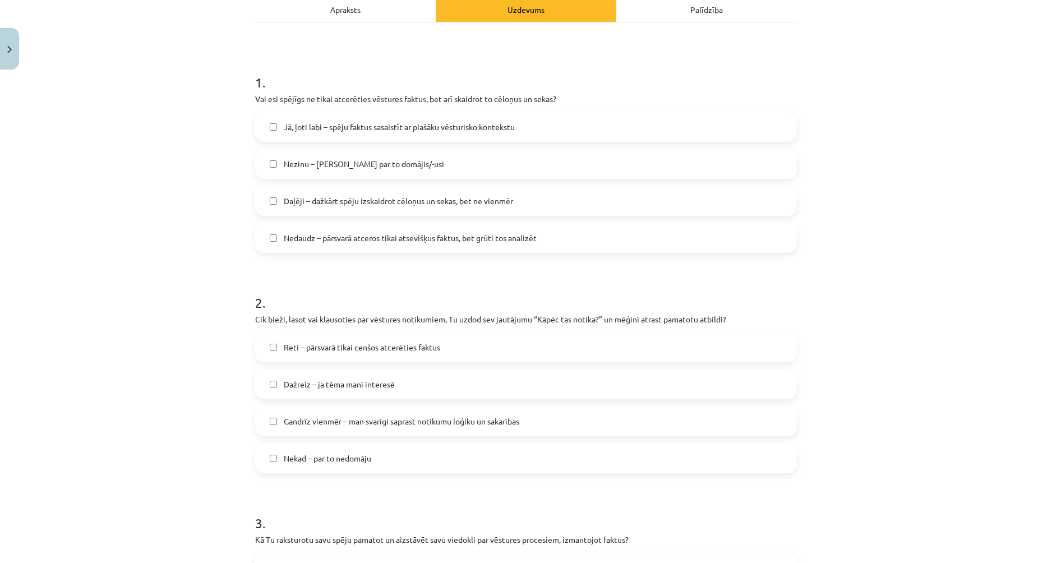
click at [411, 381] on label "Dažreiz – ja tēma mani interesē" at bounding box center [526, 384] width 540 height 28
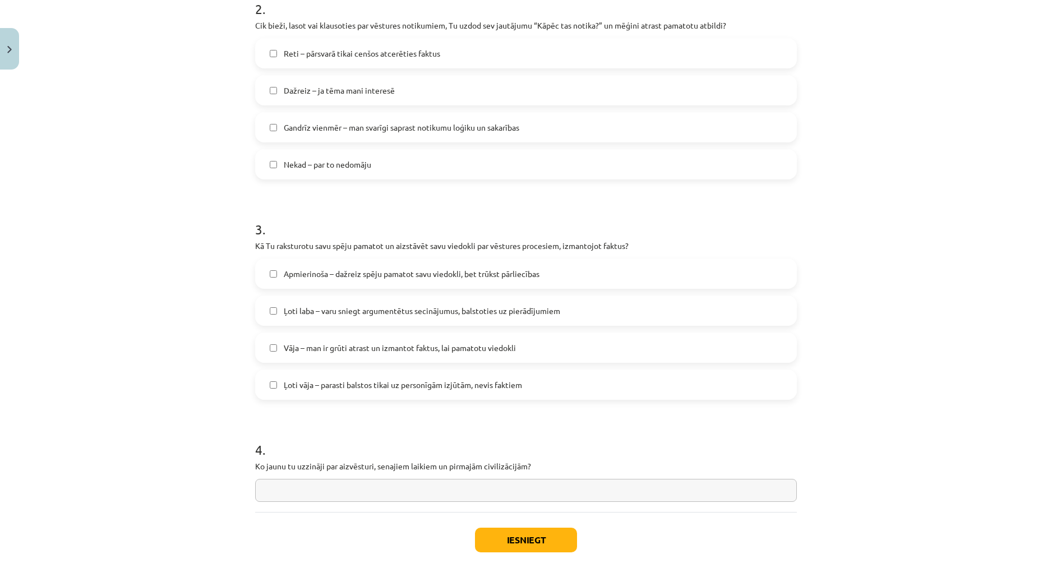
scroll to position [505, 0]
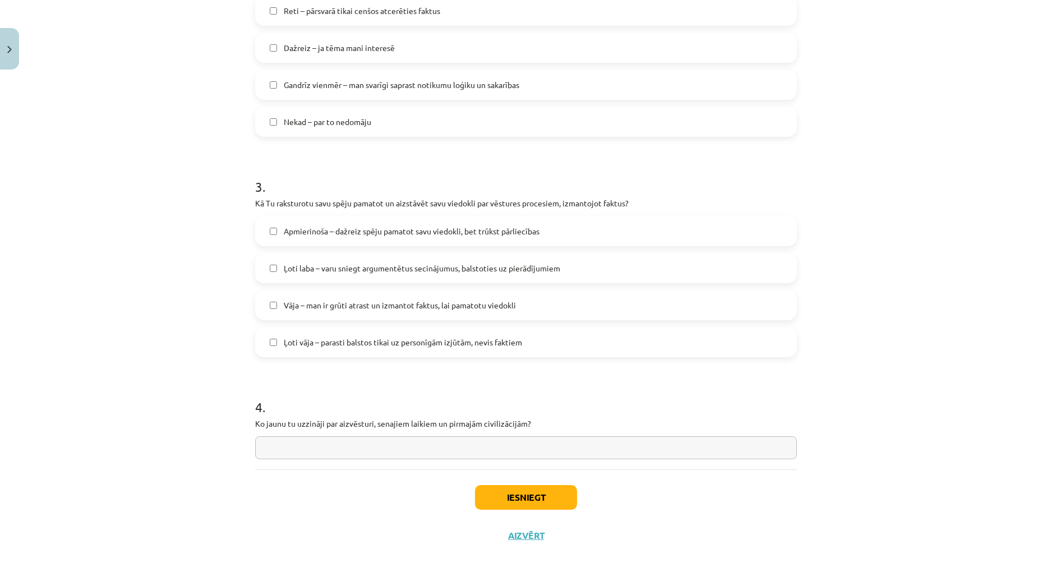
click at [369, 245] on label "Apmierinoša – dažreiz spēju pamatot savu viedokli, bet trūkst pārliecības" at bounding box center [526, 231] width 540 height 28
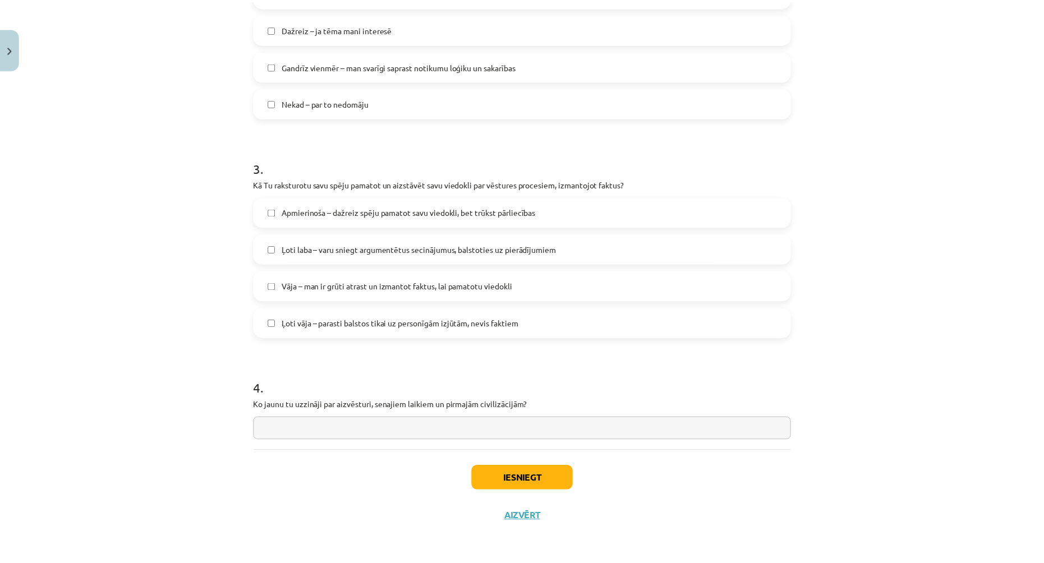
scroll to position [524, 0]
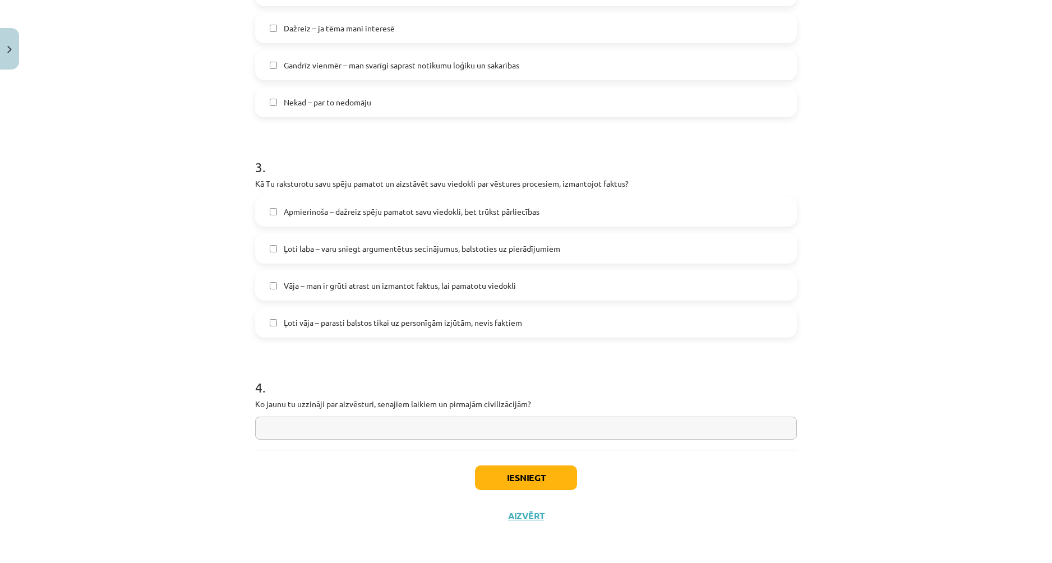
click at [319, 428] on input "text" at bounding box center [526, 428] width 542 height 23
click at [323, 430] on input "**********" at bounding box center [526, 428] width 542 height 23
click at [278, 431] on input "**********" at bounding box center [526, 428] width 542 height 23
click at [298, 432] on input "**********" at bounding box center [526, 428] width 542 height 23
click at [350, 434] on input "**********" at bounding box center [526, 428] width 542 height 23
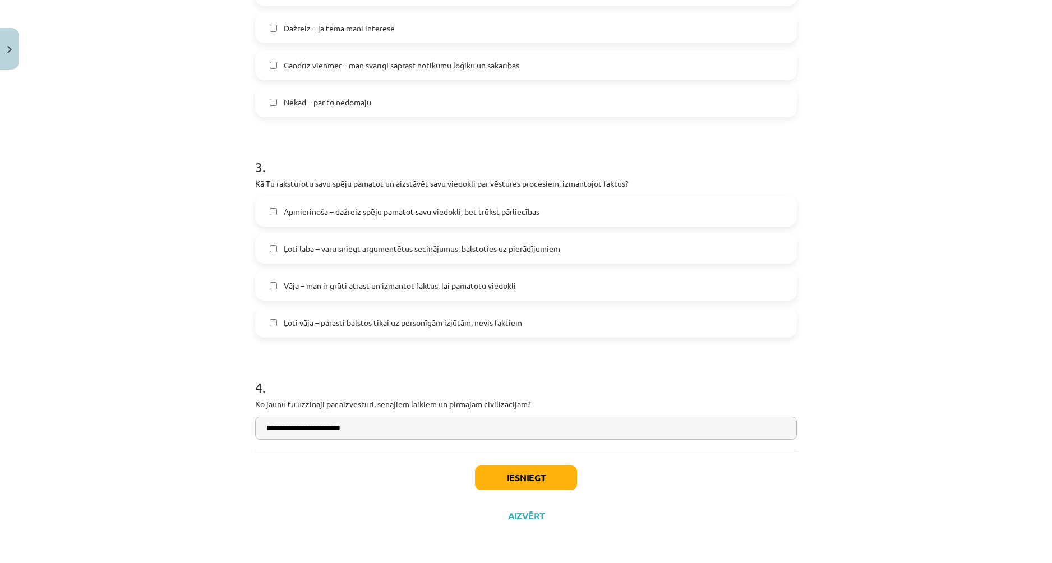
click at [264, 430] on input "**********" at bounding box center [526, 428] width 542 height 23
click at [383, 438] on input "**********" at bounding box center [526, 428] width 542 height 23
type input "**********"
click at [499, 474] on button "Iesniegt" at bounding box center [526, 478] width 102 height 25
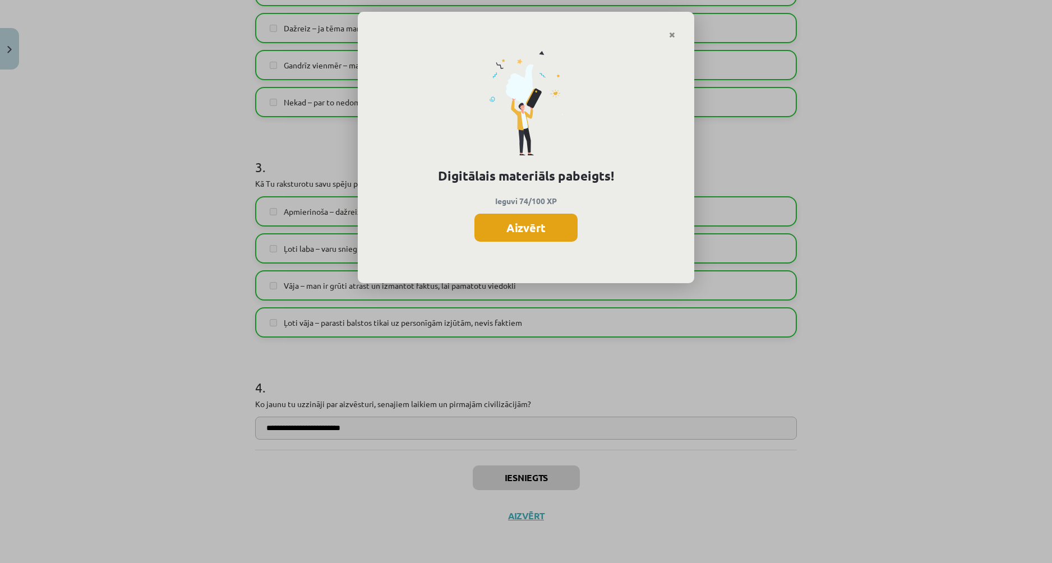
click at [545, 227] on button "Aizvērt" at bounding box center [526, 228] width 103 height 28
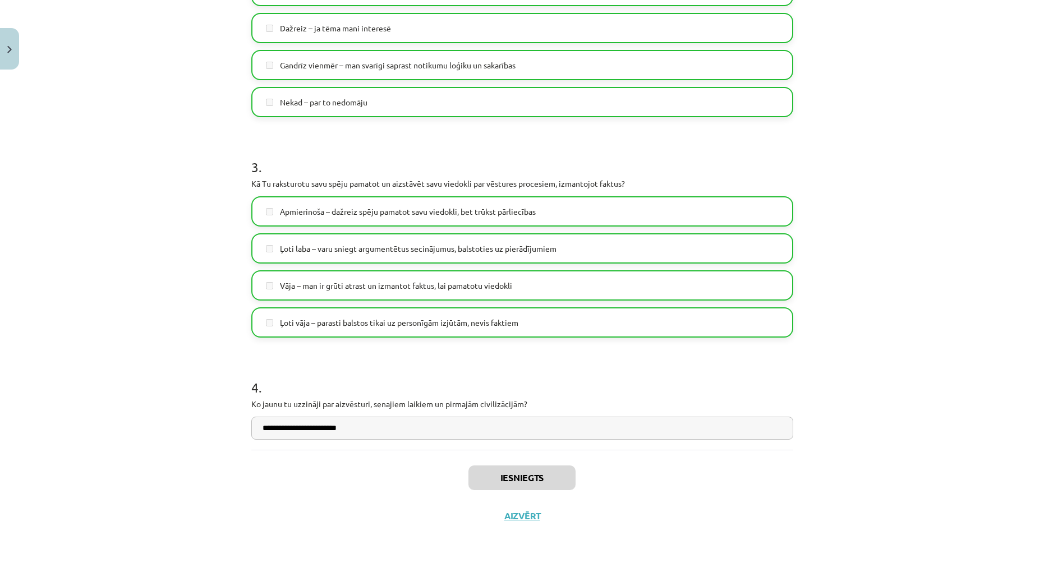
scroll to position [741, 0]
click at [515, 517] on button "Aizvērt" at bounding box center [522, 515] width 43 height 11
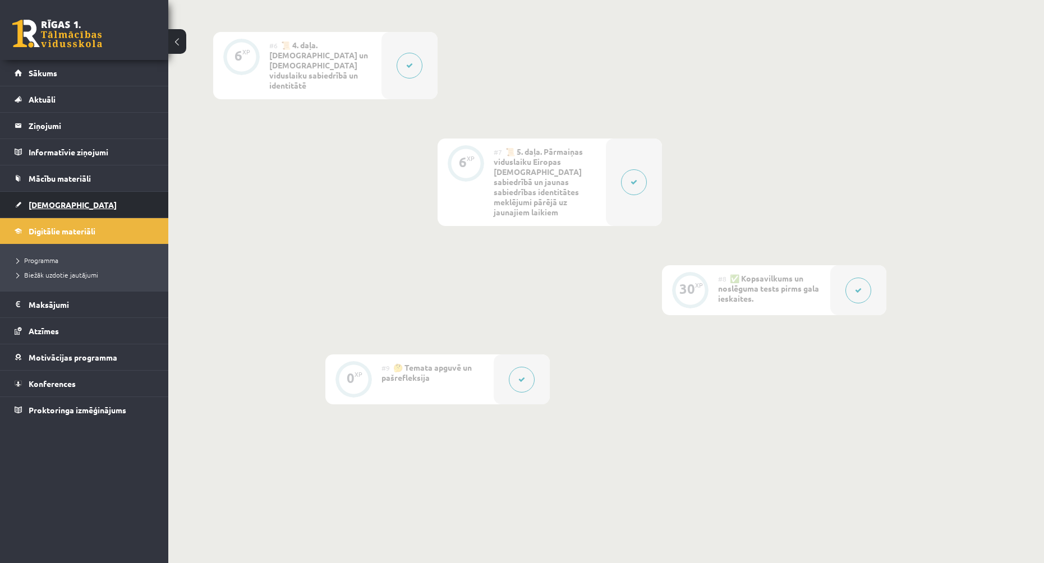
click at [65, 206] on link "[DEMOGRAPHIC_DATA]" at bounding box center [85, 205] width 140 height 26
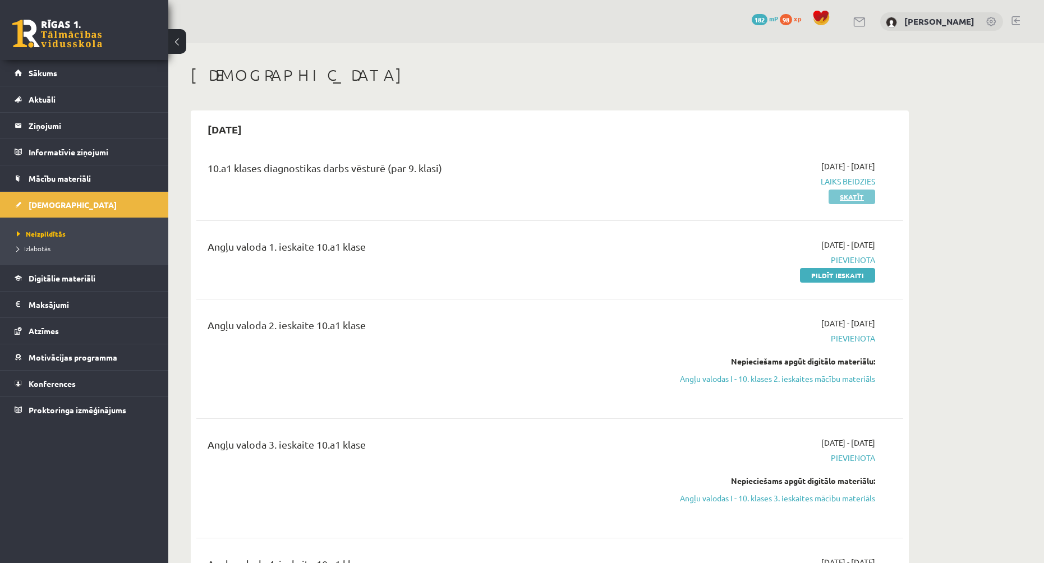
click at [846, 196] on link "Skatīt" at bounding box center [851, 197] width 47 height 15
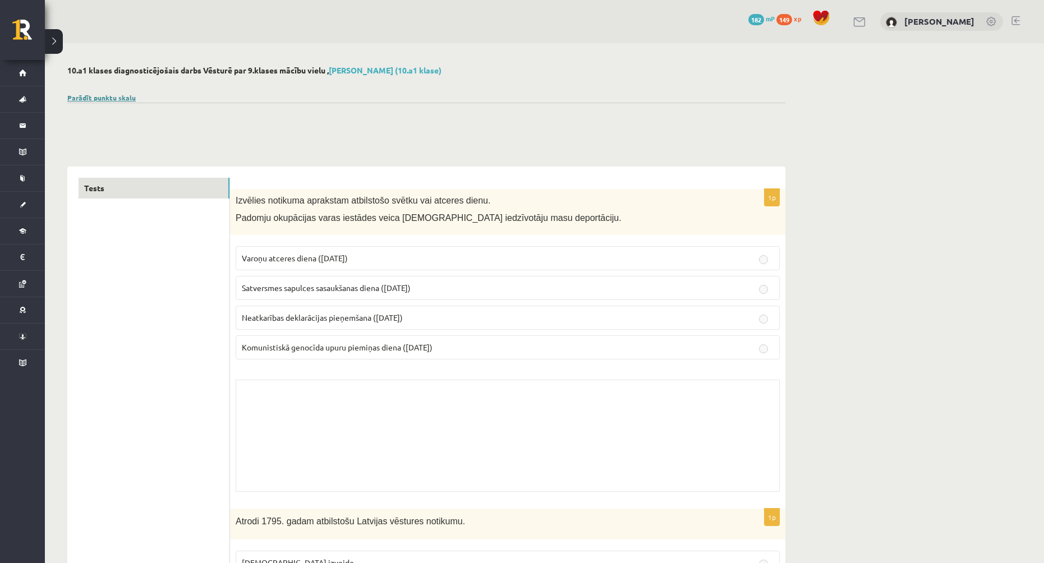
click at [92, 99] on link "Parādīt punktu skalu" at bounding box center [101, 97] width 68 height 9
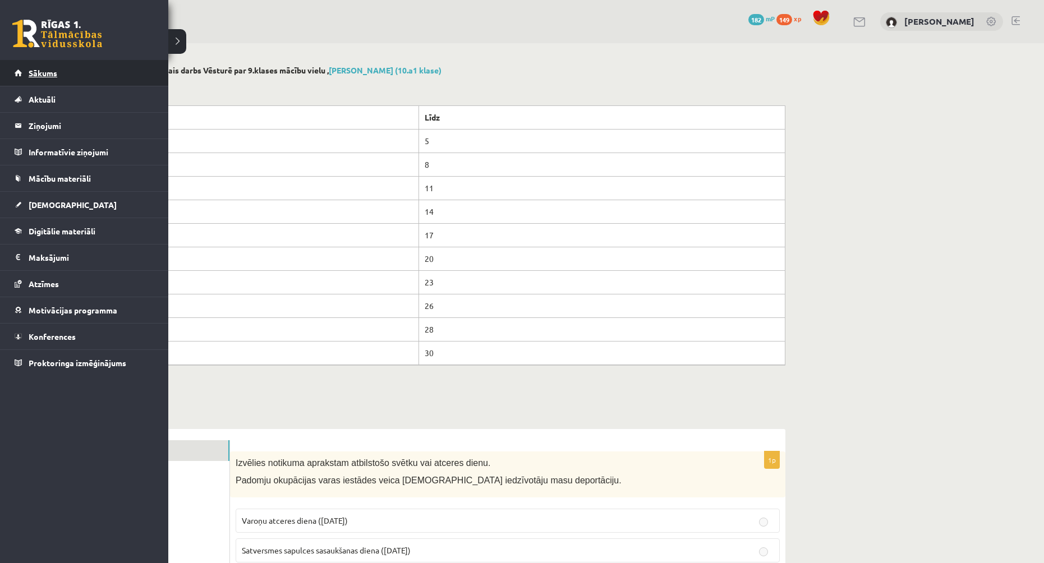
click at [45, 72] on span "Sākums" at bounding box center [43, 73] width 29 height 10
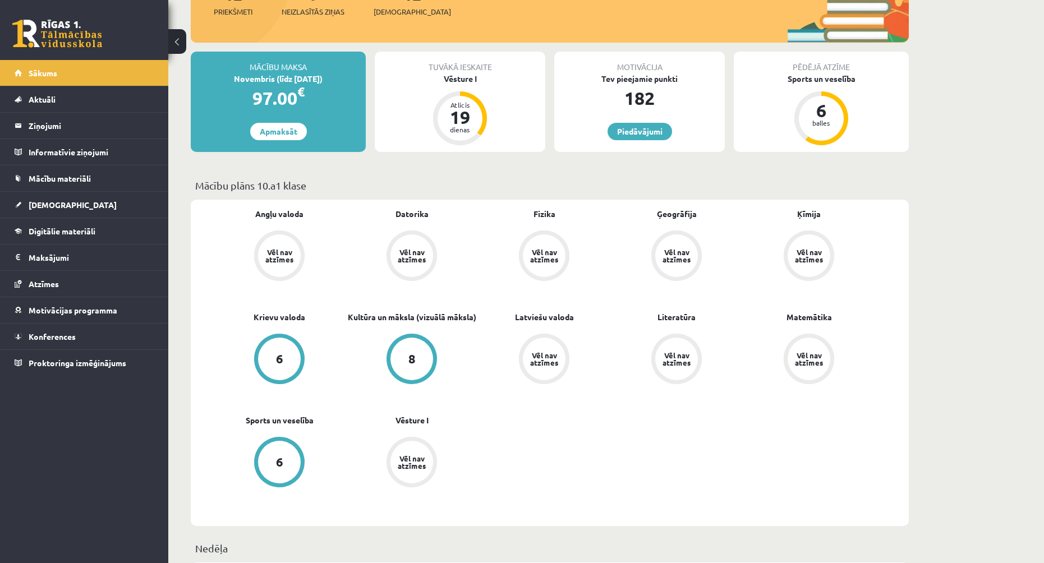
scroll to position [168, 0]
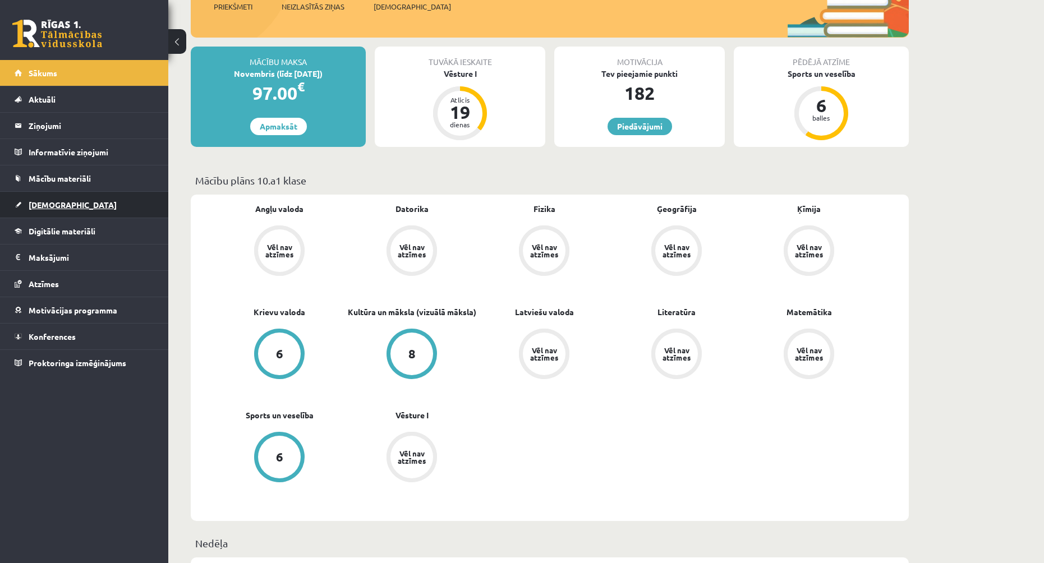
click at [38, 205] on span "[DEMOGRAPHIC_DATA]" at bounding box center [73, 205] width 88 height 10
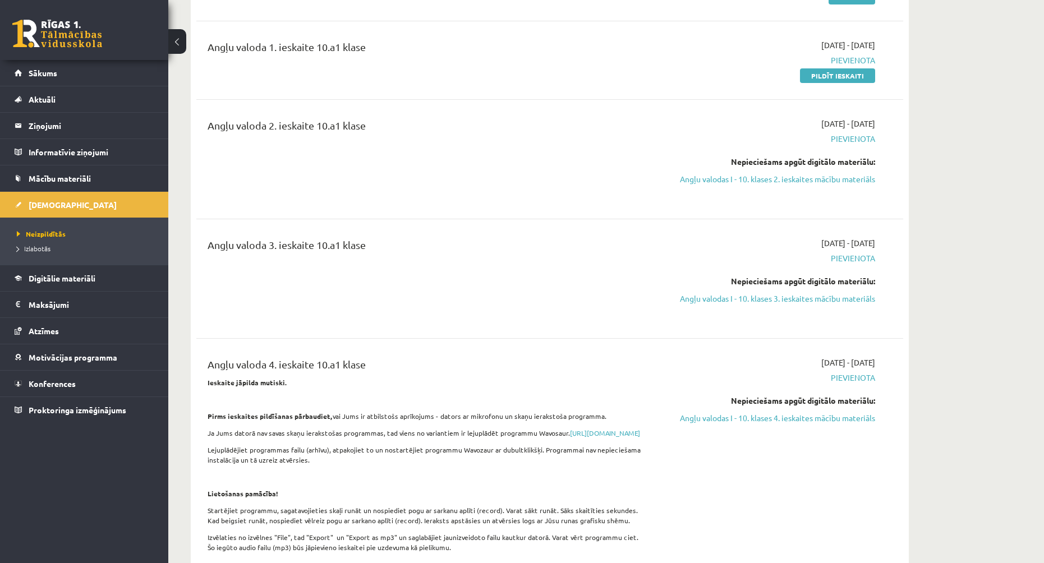
scroll to position [280, 0]
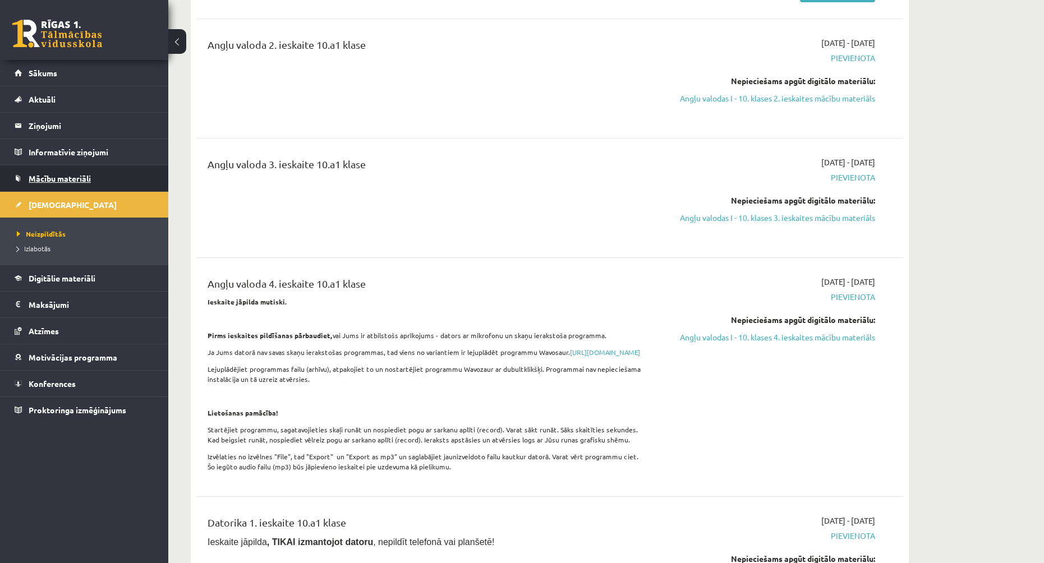
click at [49, 174] on span "Mācību materiāli" at bounding box center [60, 178] width 62 height 10
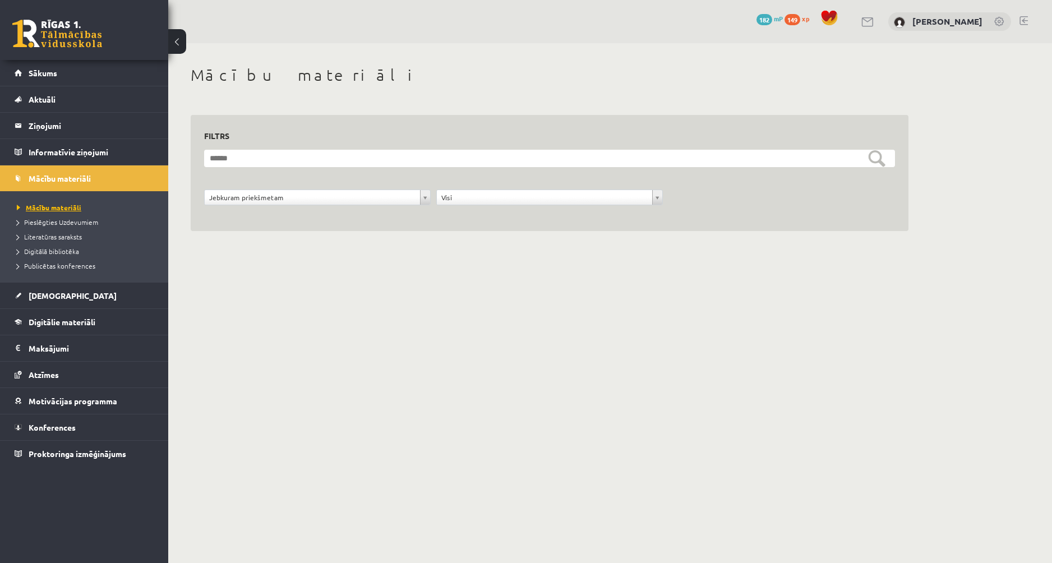
click at [69, 205] on span "Mācību materiāli" at bounding box center [49, 207] width 65 height 9
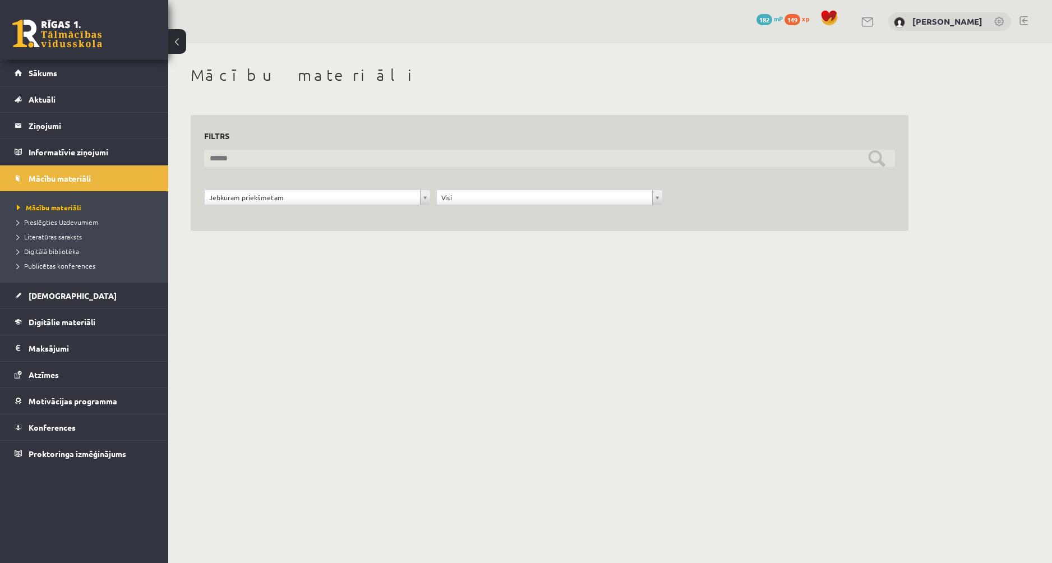
click at [880, 157] on input "text" at bounding box center [549, 158] width 691 height 17
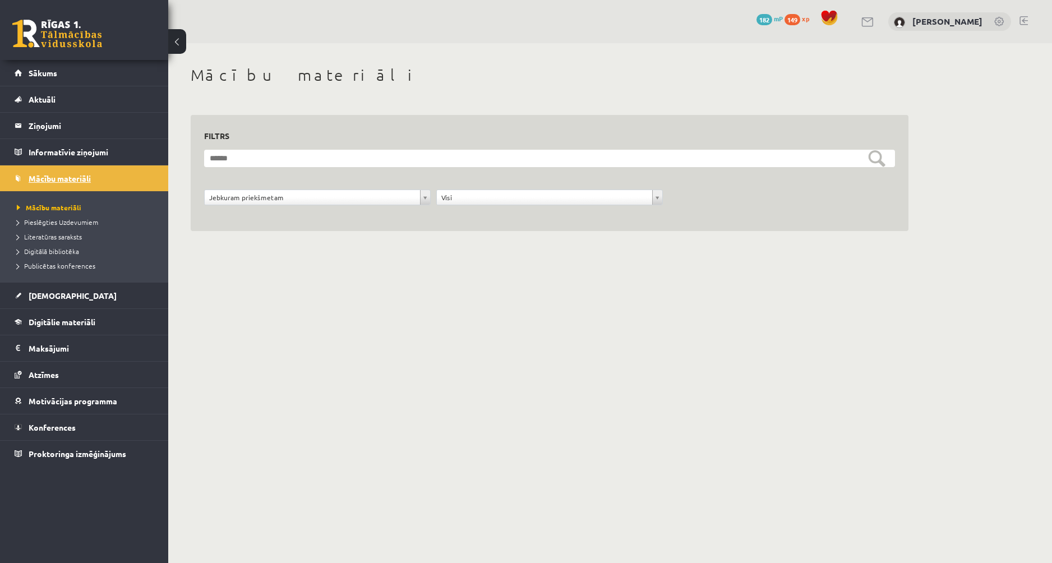
click at [59, 183] on link "Mācību materiāli" at bounding box center [85, 178] width 140 height 26
click at [63, 148] on legend "Informatīvie ziņojumi 0" at bounding box center [92, 152] width 126 height 26
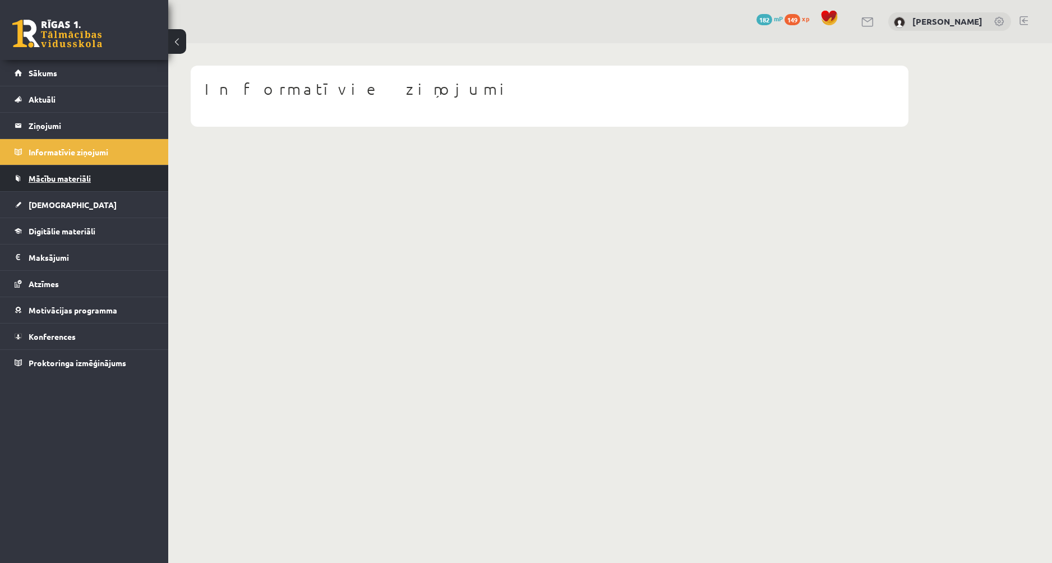
click at [44, 179] on span "Mācību materiāli" at bounding box center [60, 178] width 62 height 10
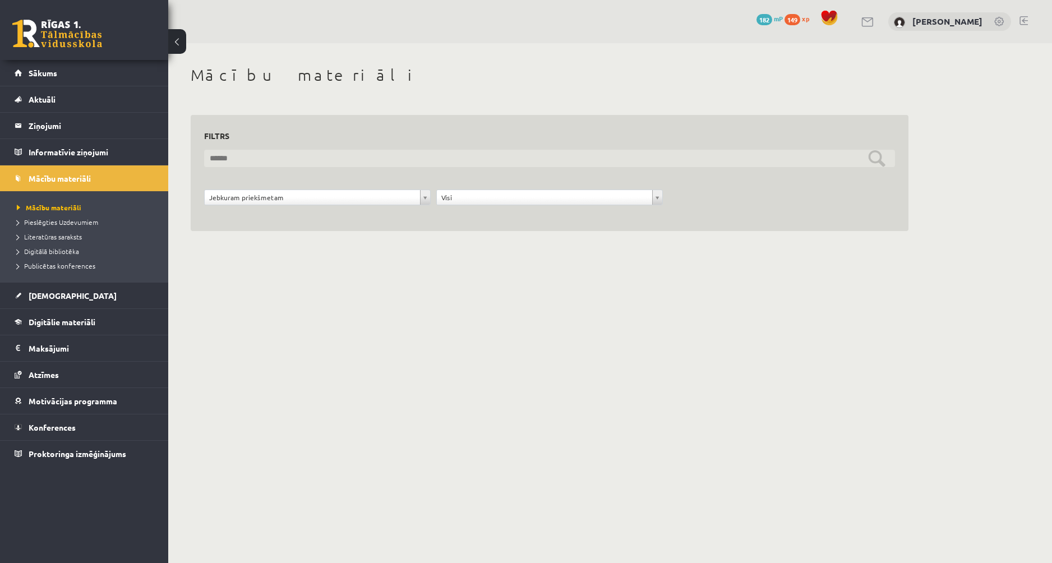
click at [259, 160] on input "text" at bounding box center [549, 158] width 691 height 17
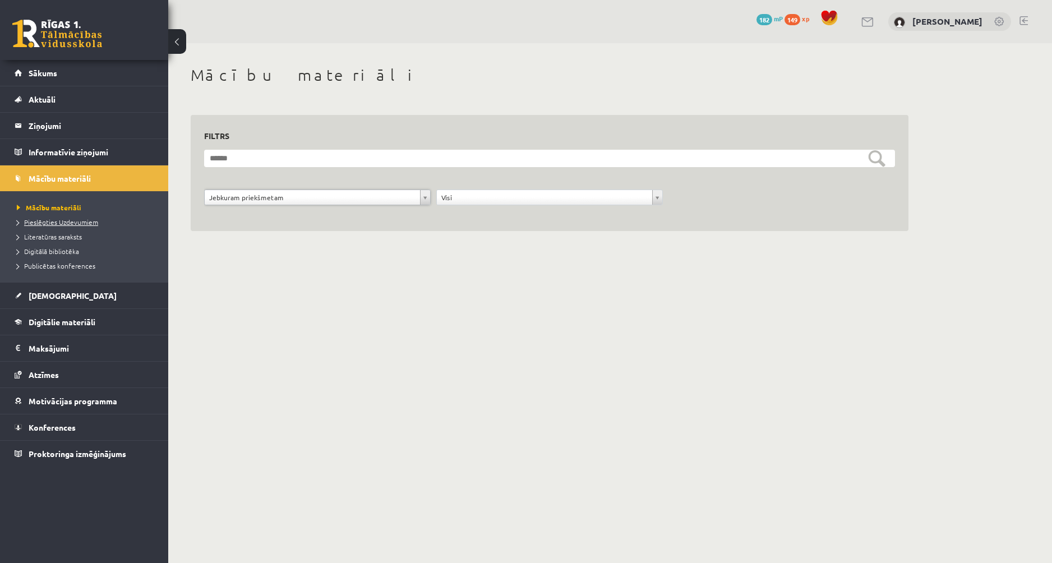
click at [62, 223] on span "Pieslēgties Uzdevumiem" at bounding box center [57, 222] width 81 height 9
